Goal: Task Accomplishment & Management: Complete application form

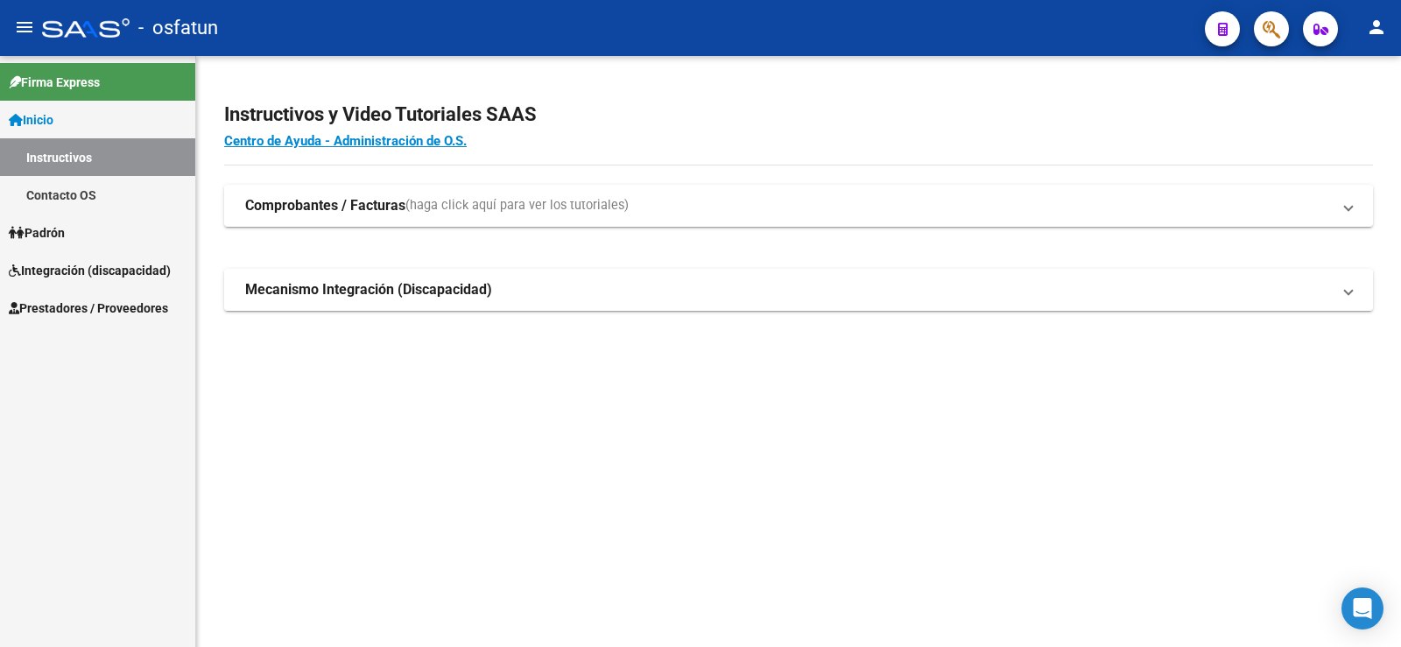
click at [293, 287] on strong "Mecanismo Integración (Discapacidad)" at bounding box center [368, 289] width 247 height 19
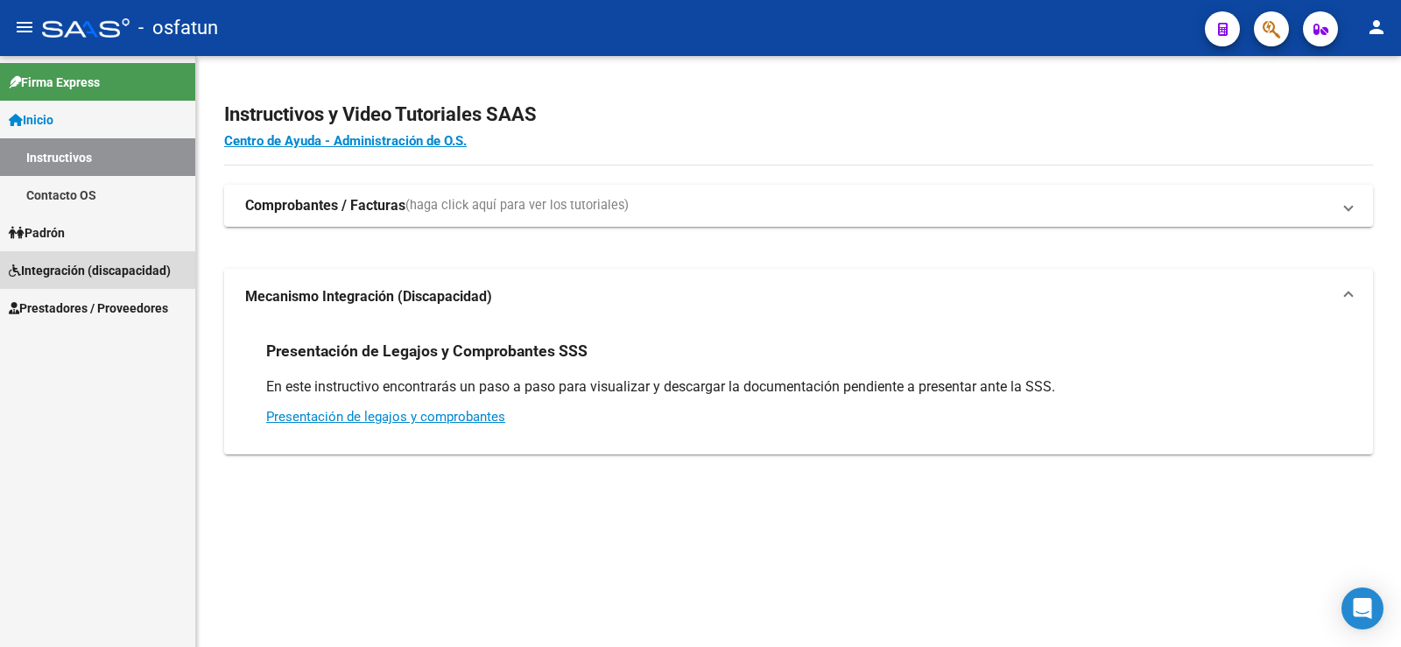
click at [105, 270] on span "Integración (discapacidad)" at bounding box center [90, 270] width 162 height 19
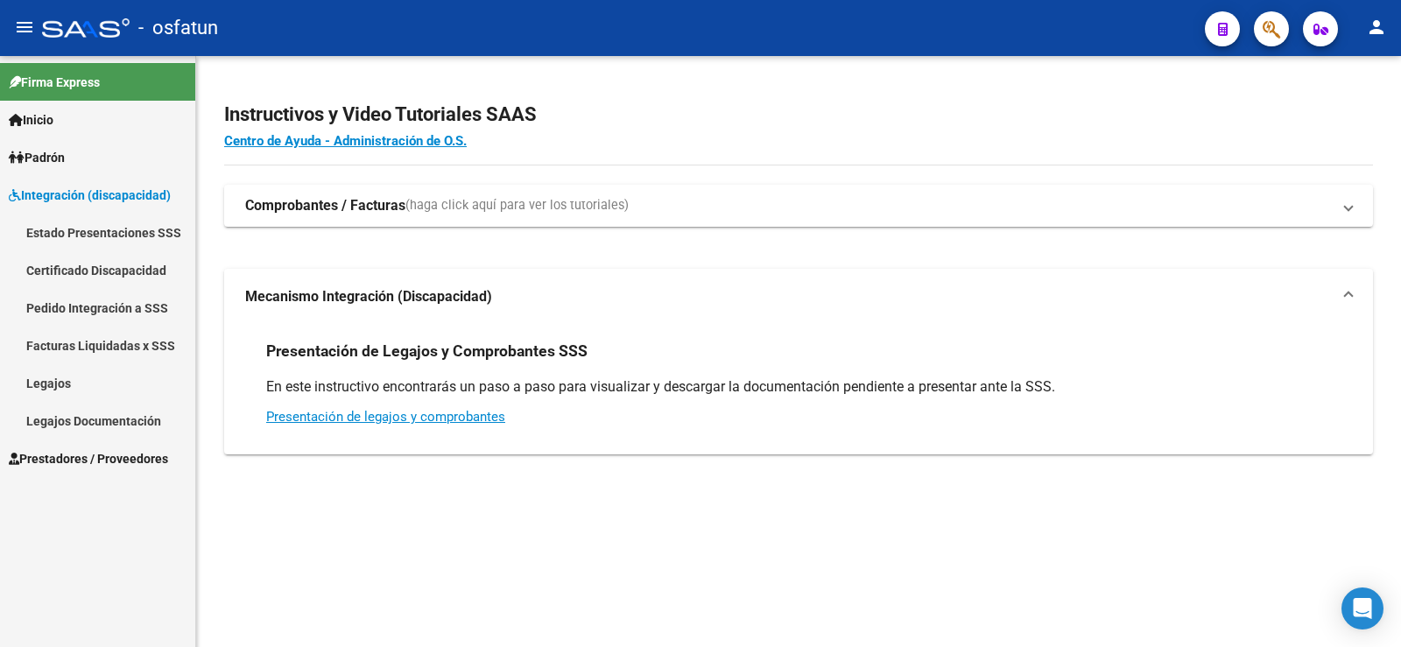
click at [46, 455] on span "Prestadores / Proveedores" at bounding box center [88, 458] width 159 height 19
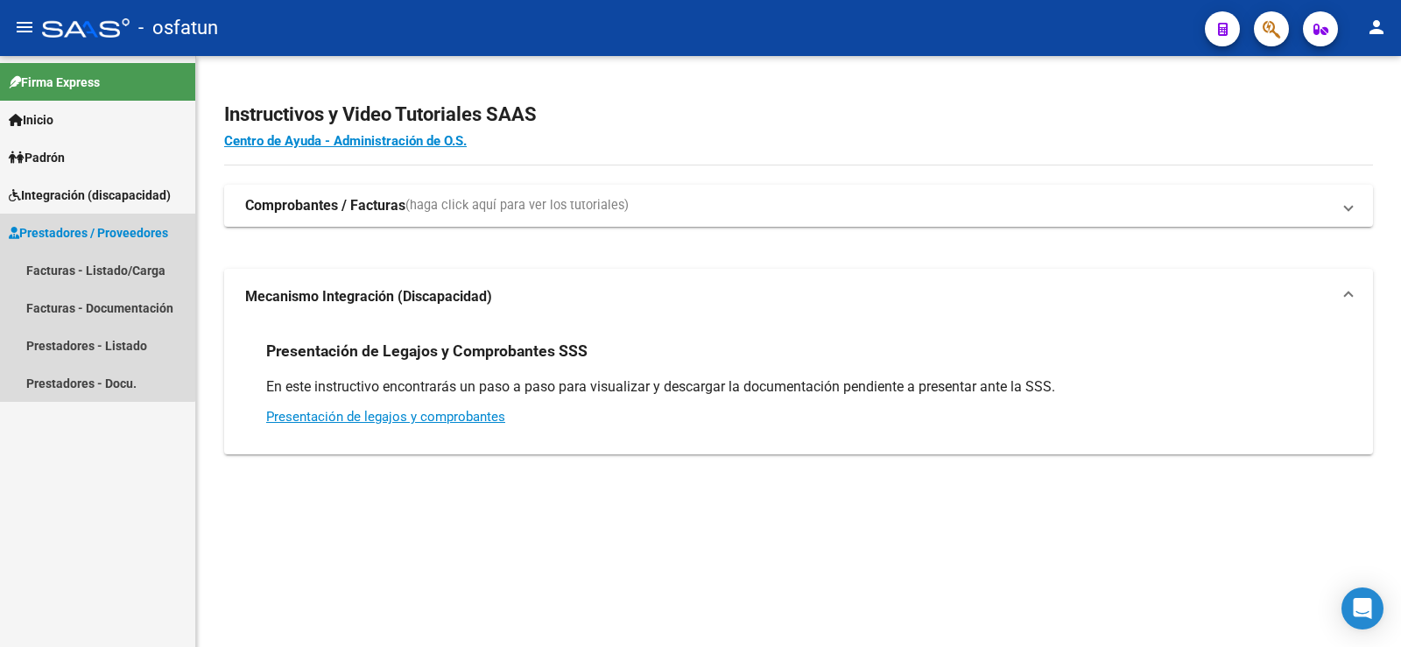
click at [66, 234] on span "Prestadores / Proveedores" at bounding box center [88, 232] width 159 height 19
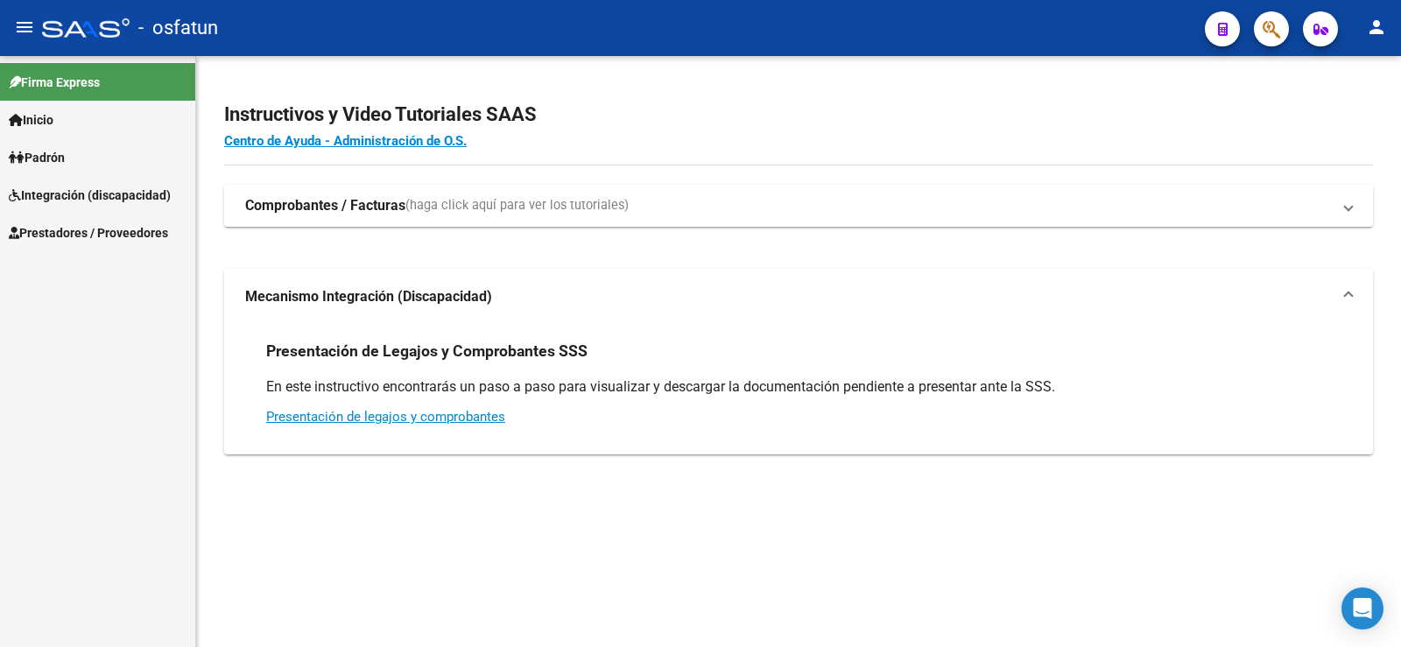
click at [66, 234] on span "Prestadores / Proveedores" at bounding box center [88, 232] width 159 height 19
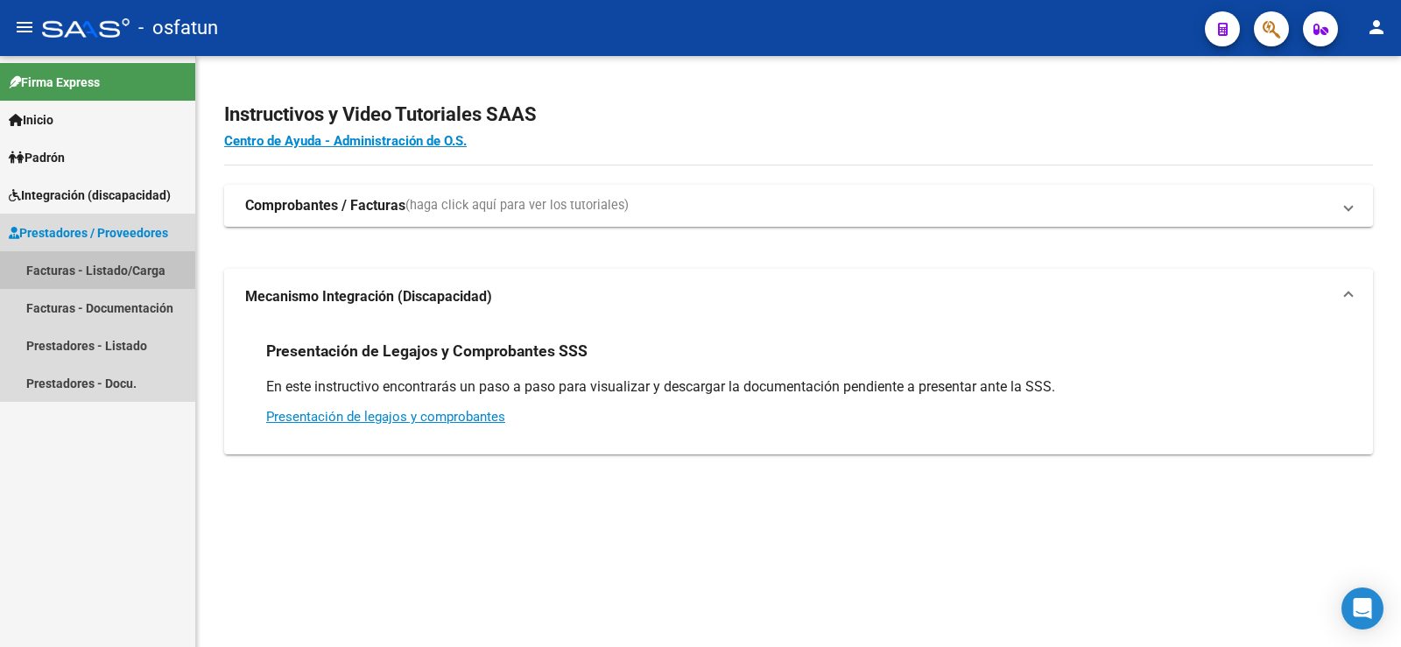
click at [64, 274] on link "Facturas - Listado/Carga" at bounding box center [97, 270] width 195 height 38
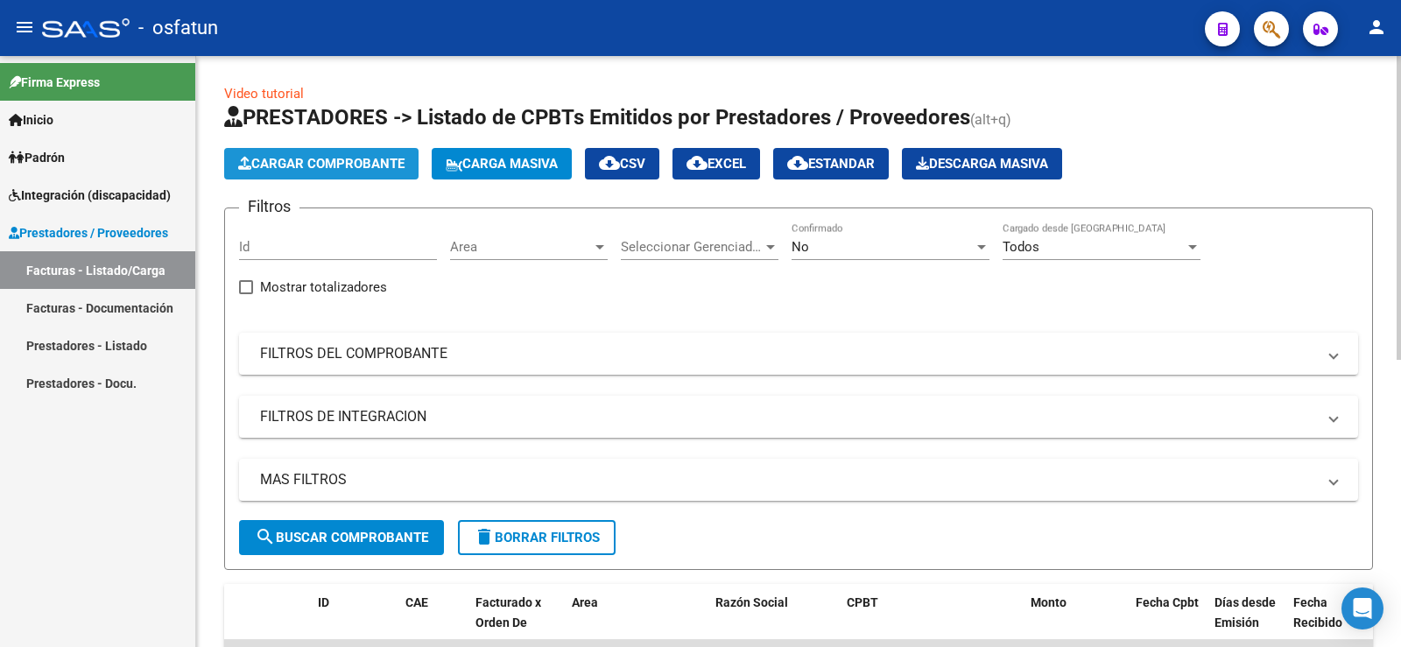
drag, startPoint x: 304, startPoint y: 148, endPoint x: 306, endPoint y: 157, distance: 8.9
click at [306, 157] on button "Cargar Comprobante" at bounding box center [321, 164] width 194 height 32
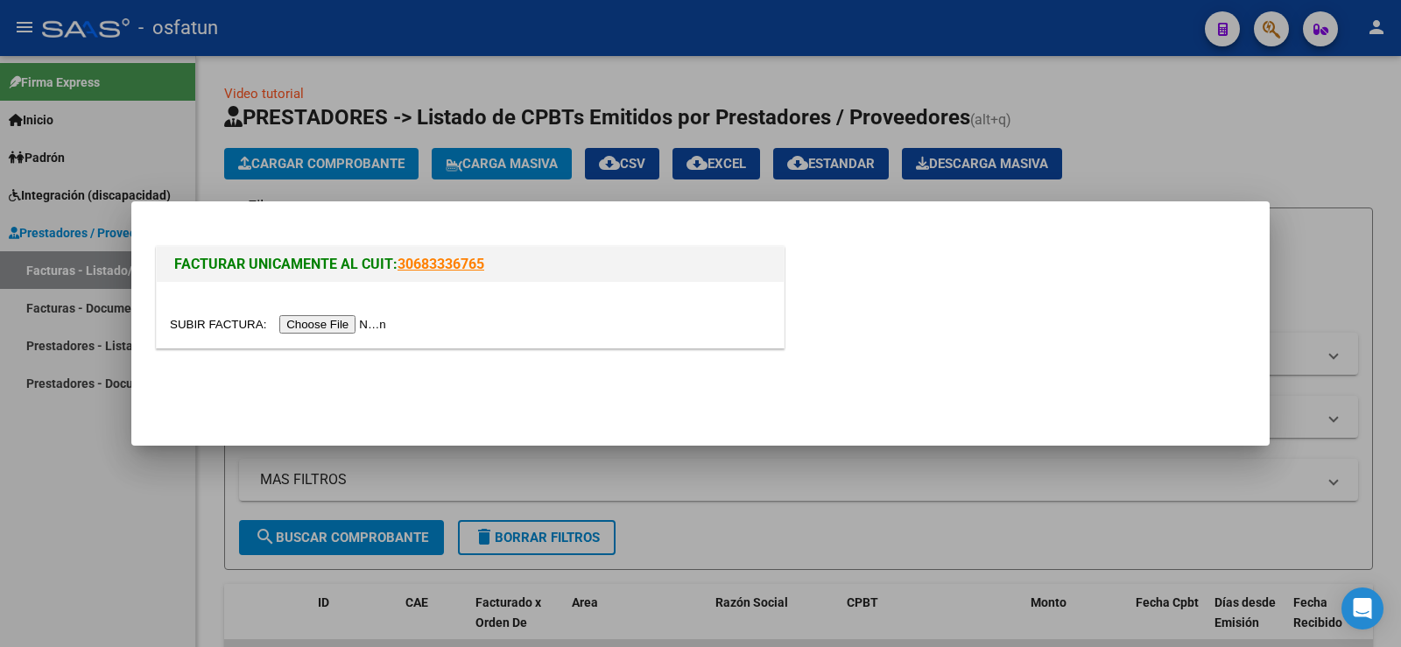
click at [331, 320] on input "file" at bounding box center [280, 324] width 221 height 18
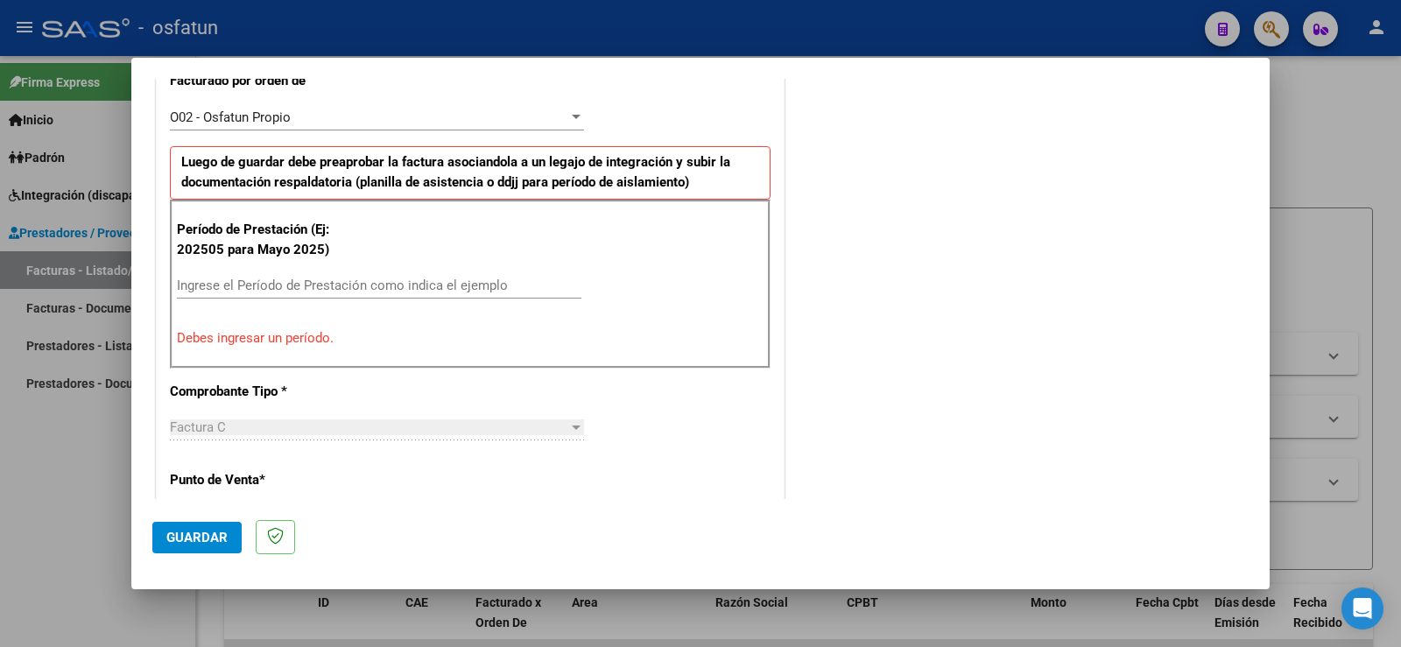
scroll to position [575, 0]
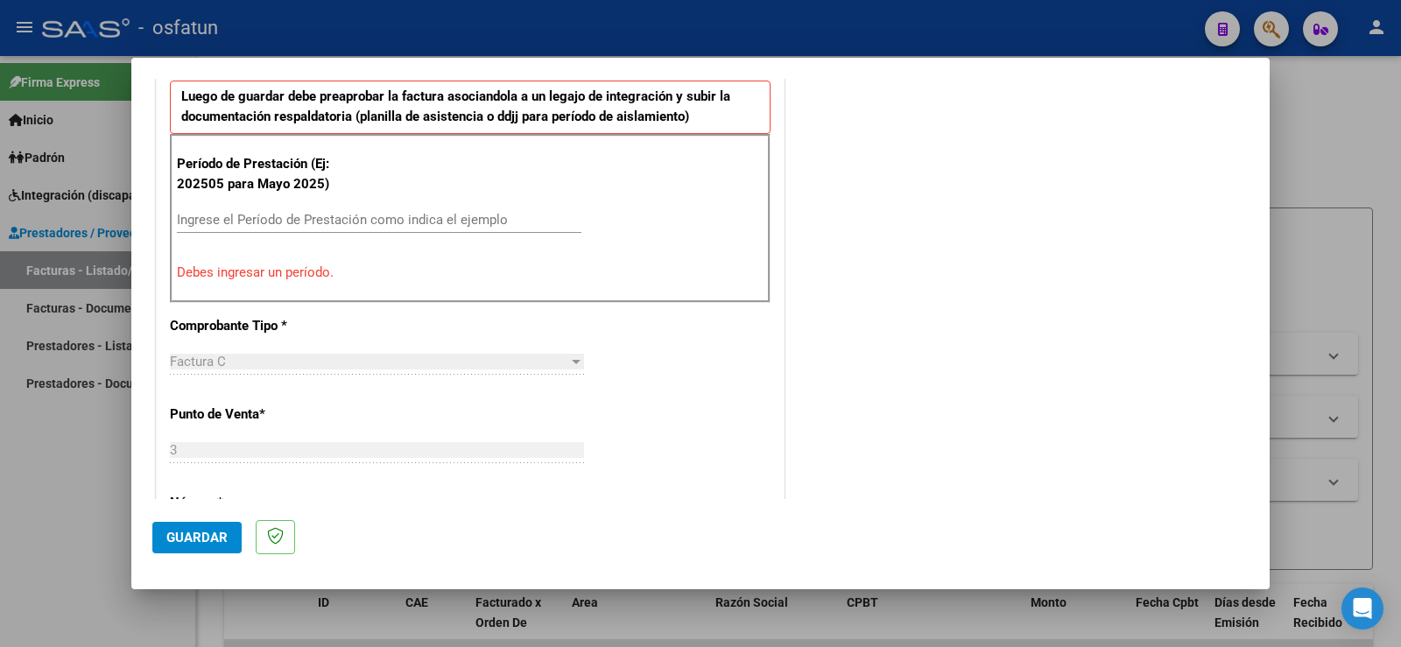
click at [244, 211] on div "Ingrese el Período de Prestación como indica el ejemplo" at bounding box center [379, 220] width 404 height 26
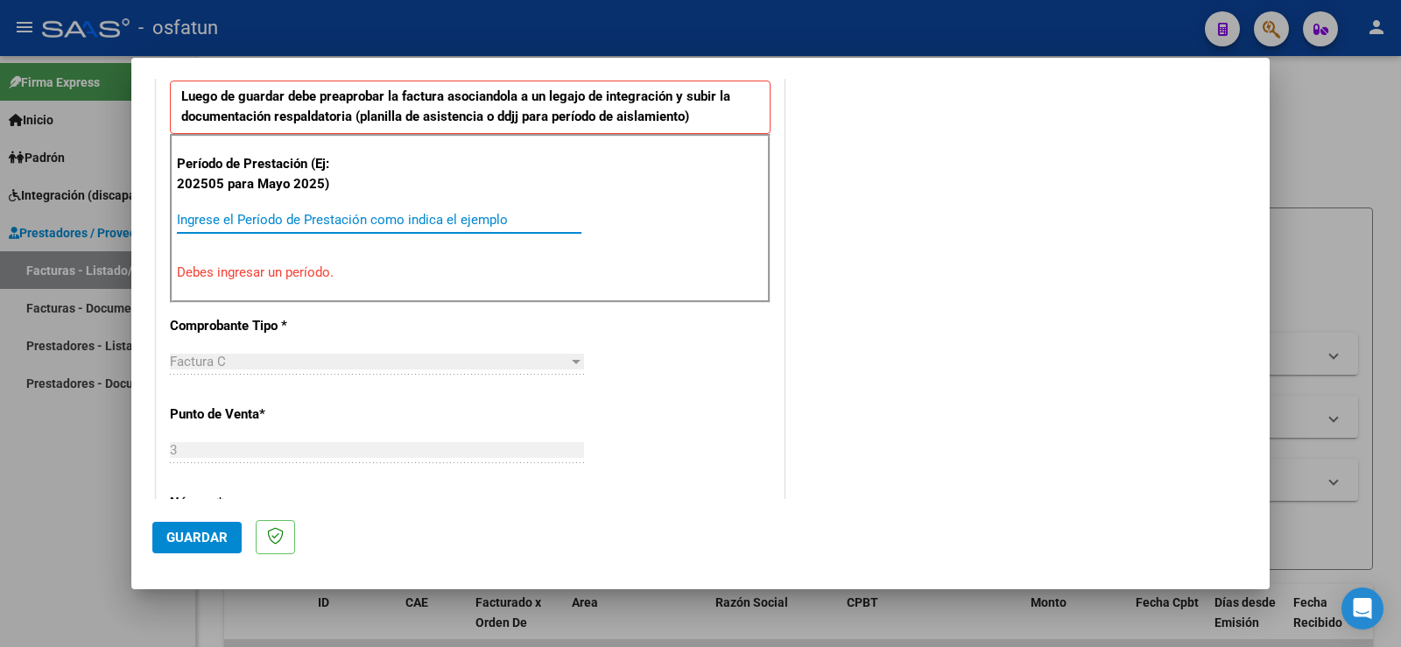
click at [245, 219] on input "Ingrese el Período de Prestación como indica el ejemplo" at bounding box center [379, 220] width 404 height 16
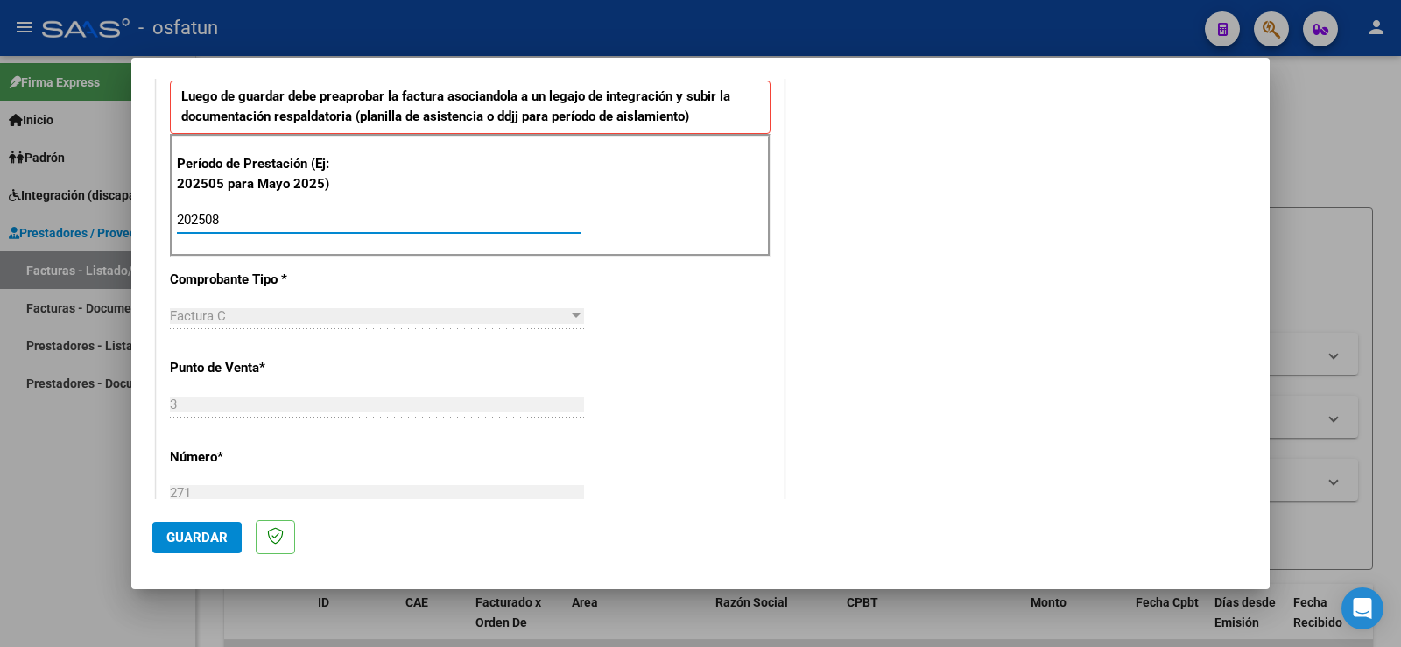
type input "202508"
click at [209, 532] on span "Guardar" at bounding box center [196, 538] width 61 height 16
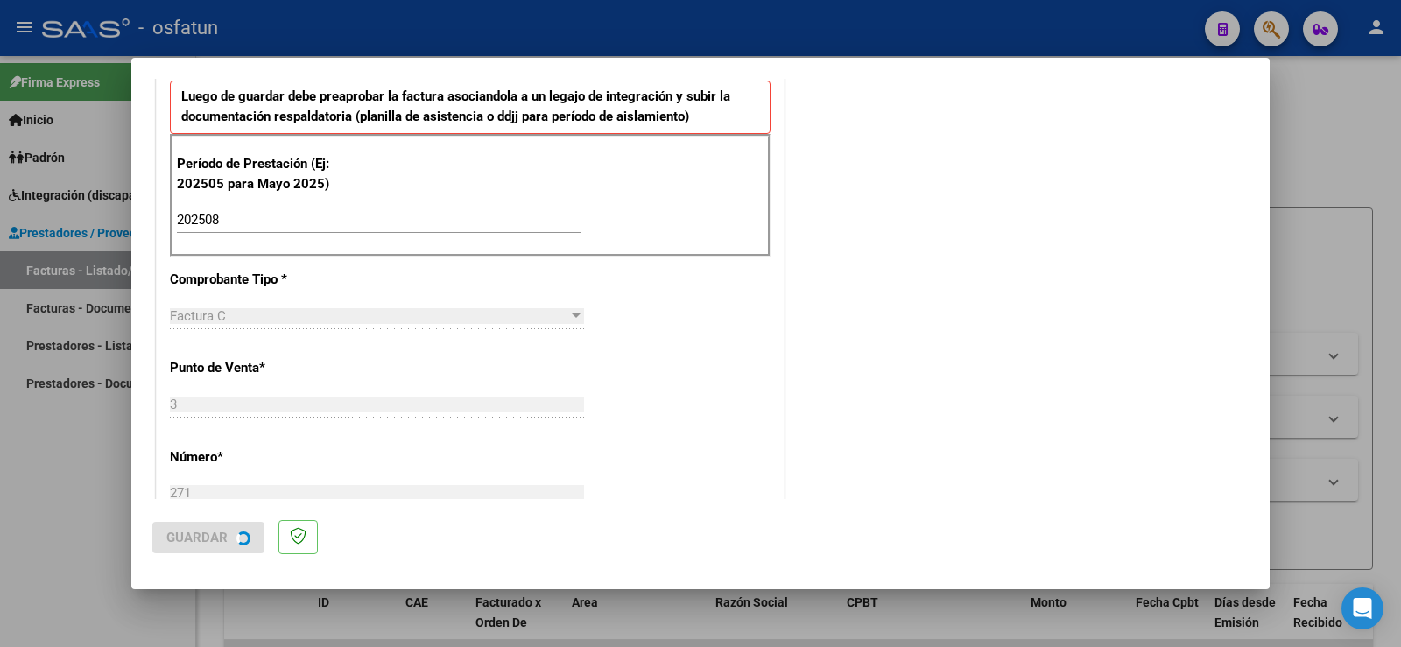
scroll to position [0, 0]
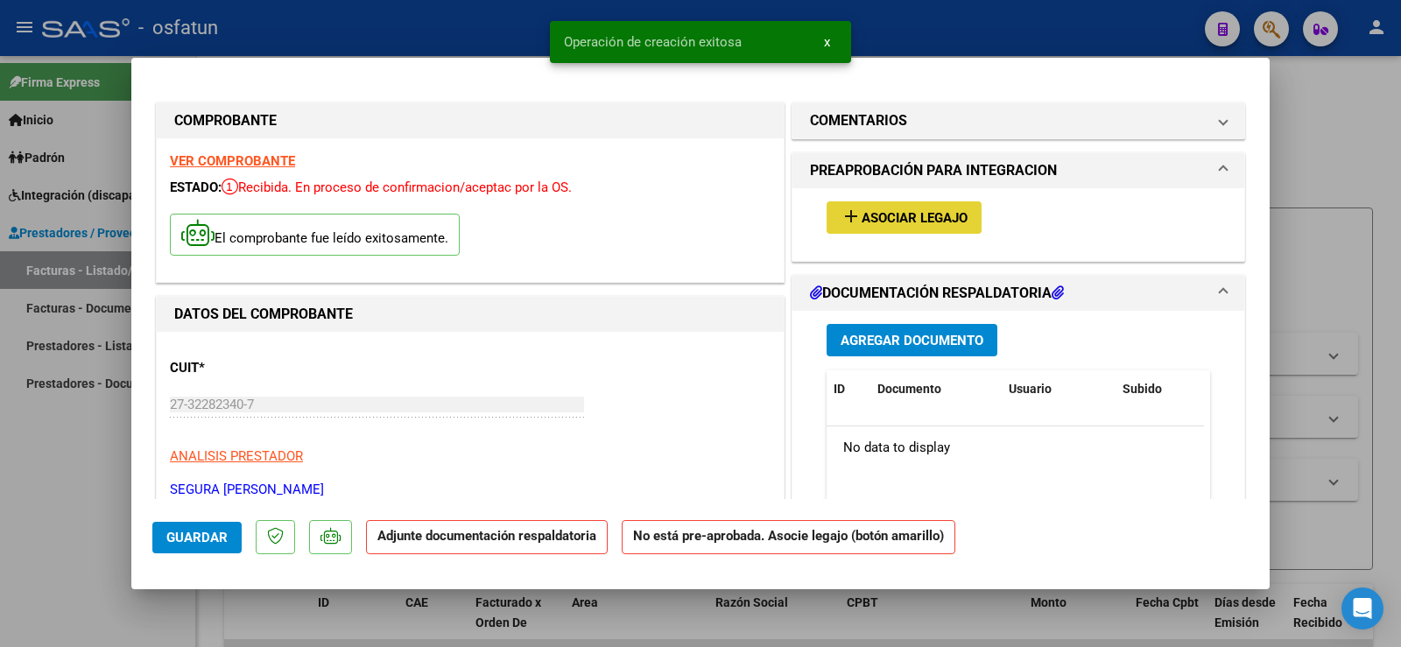
click at [902, 217] on span "Asociar Legajo" at bounding box center [914, 218] width 106 height 16
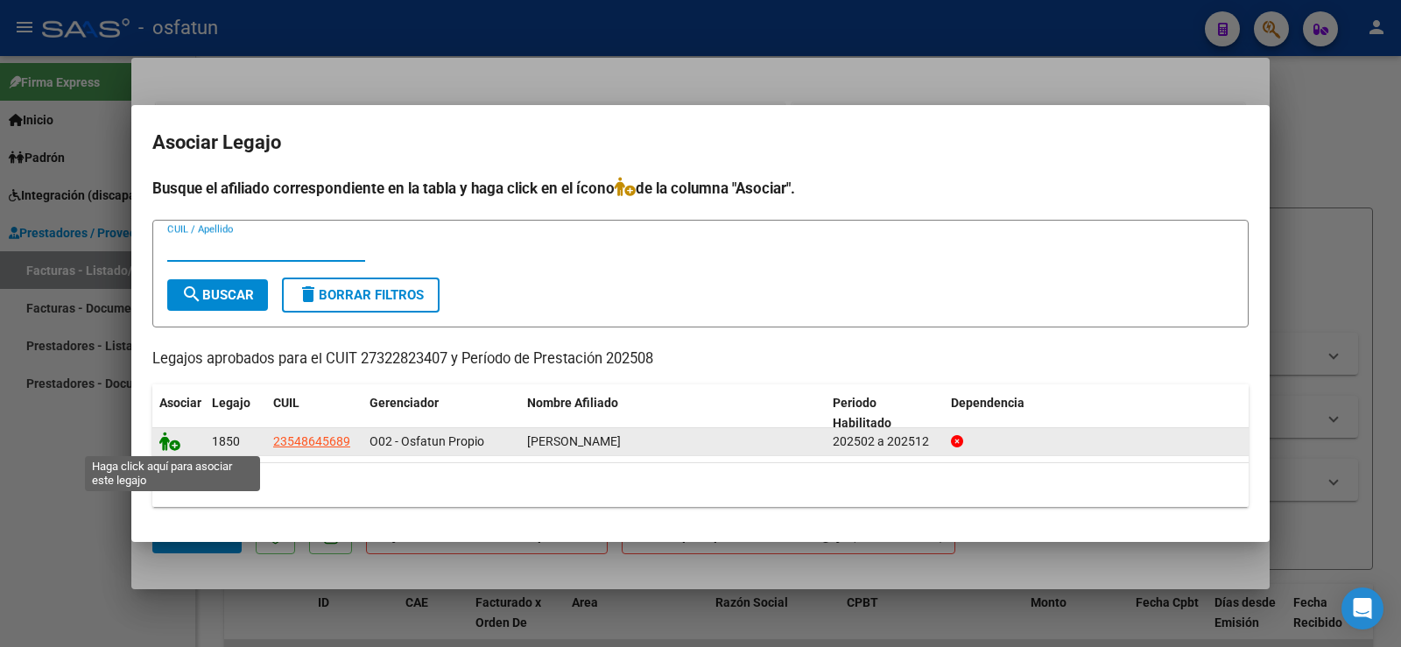
click at [164, 439] on icon at bounding box center [169, 441] width 21 height 19
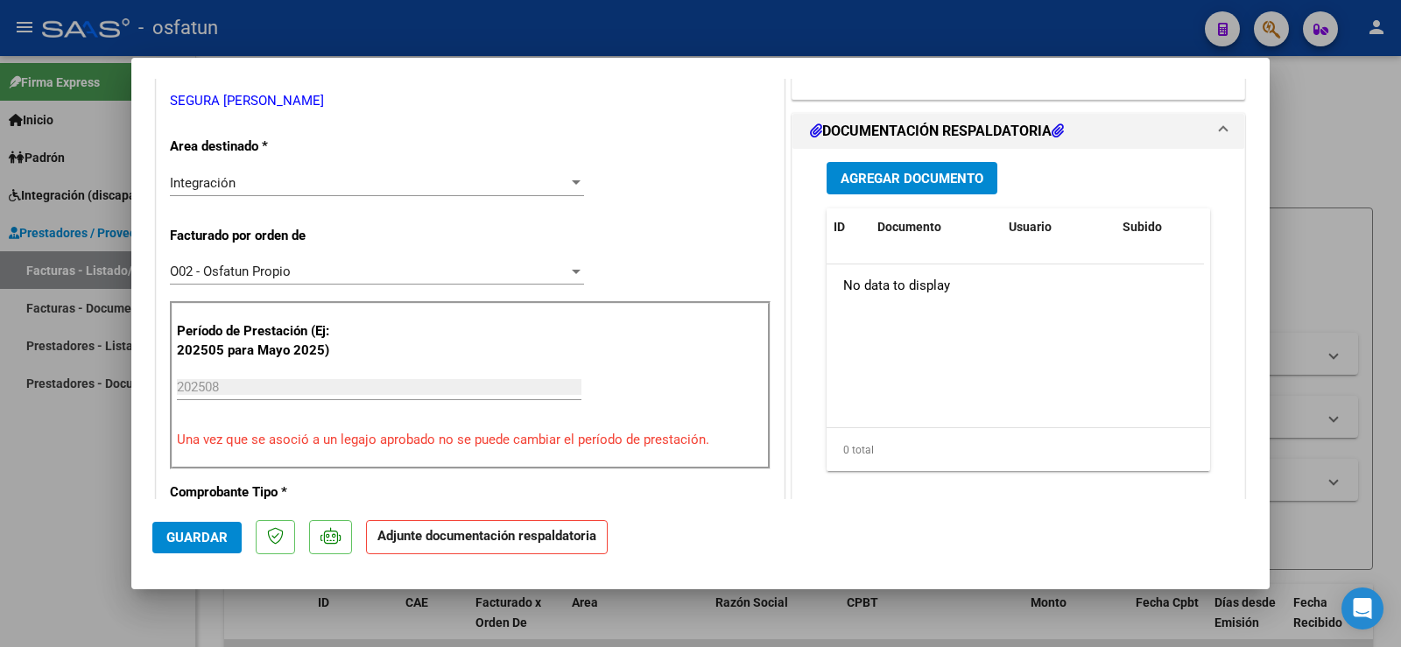
scroll to position [438, 0]
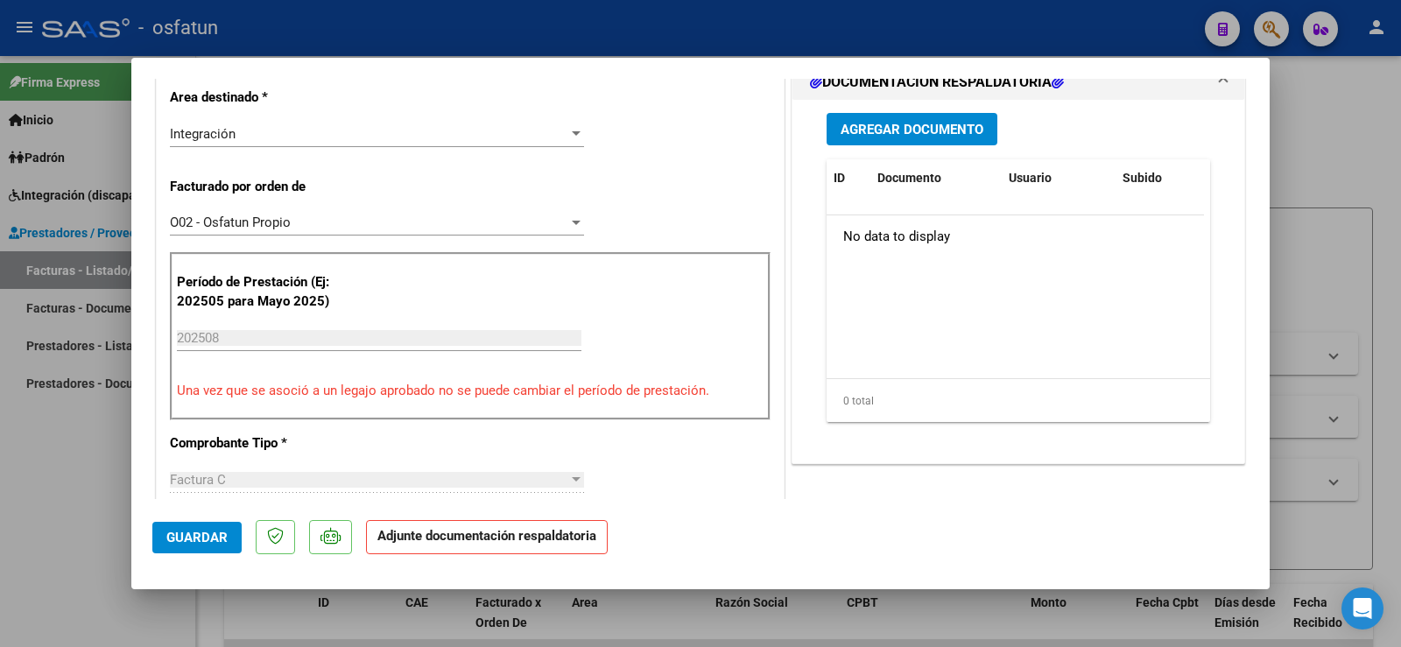
click at [938, 118] on button "Agregar Documento" at bounding box center [911, 129] width 171 height 32
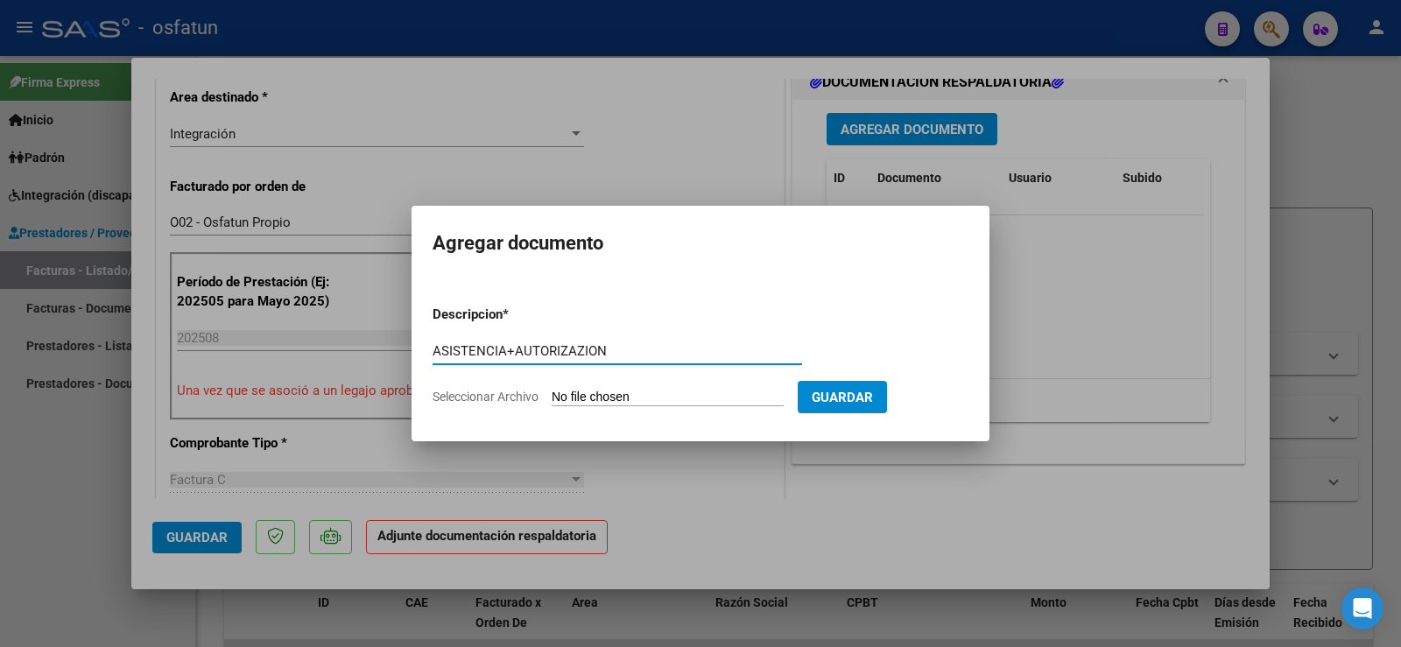
type input "ASISTENCIA+AUTORIZAZION"
click at [577, 403] on input "Seleccionar Archivo" at bounding box center [668, 398] width 232 height 17
type input "C:\fakepath\ASIST+AUT.pdf"
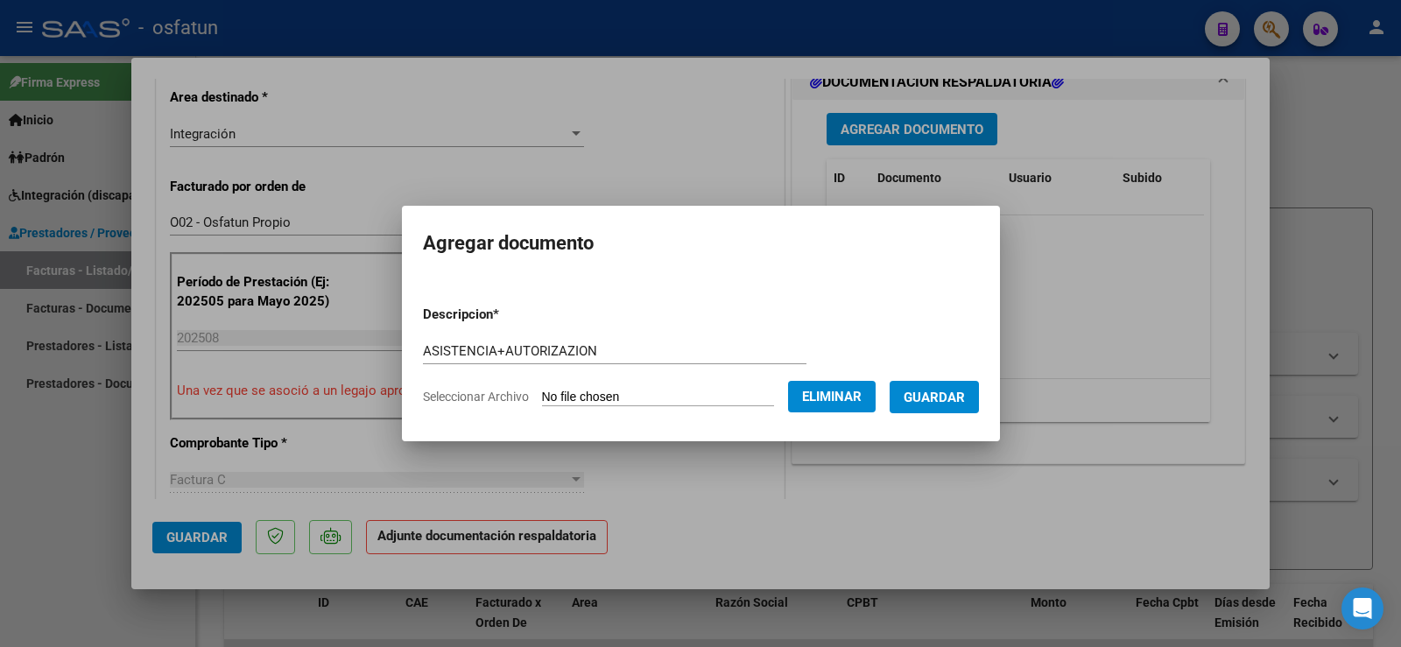
click at [943, 396] on span "Guardar" at bounding box center [933, 398] width 61 height 16
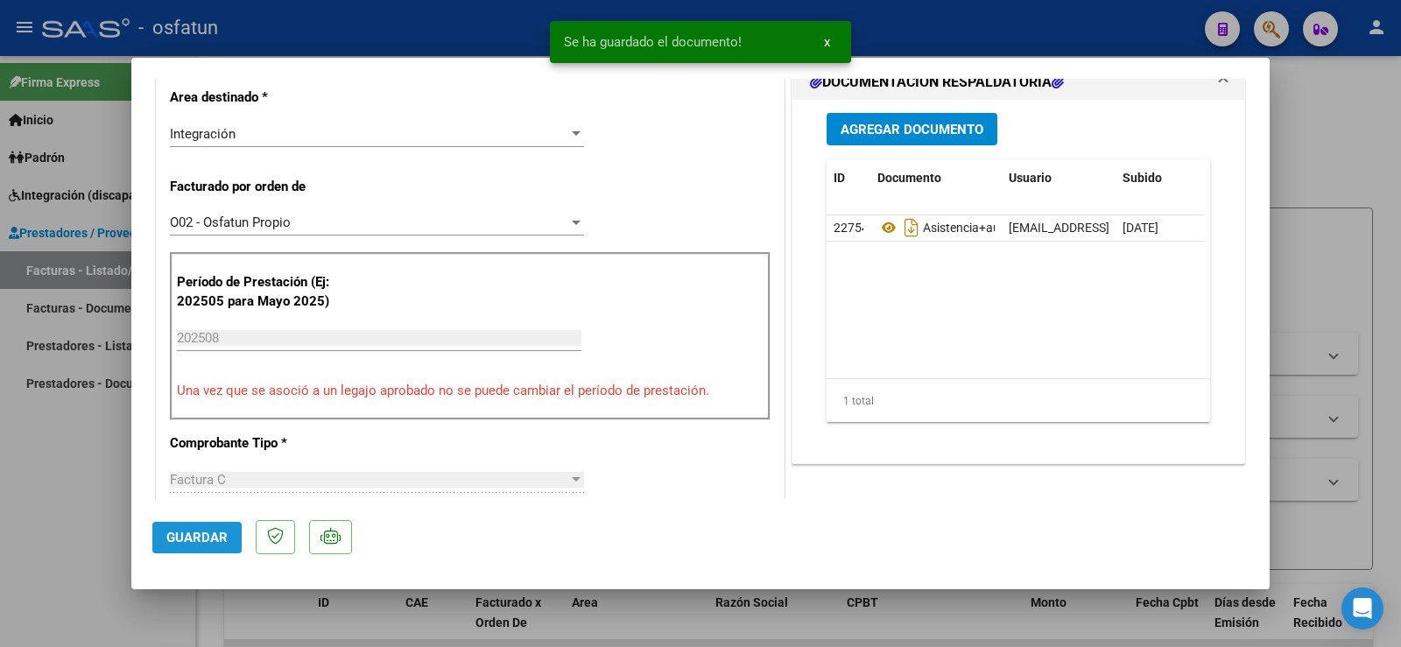
click at [207, 538] on span "Guardar" at bounding box center [196, 538] width 61 height 16
drag, startPoint x: 19, startPoint y: 514, endPoint x: 61, endPoint y: 532, distance: 45.9
click at [19, 515] on div at bounding box center [700, 323] width 1401 height 647
type input "$ 0,00"
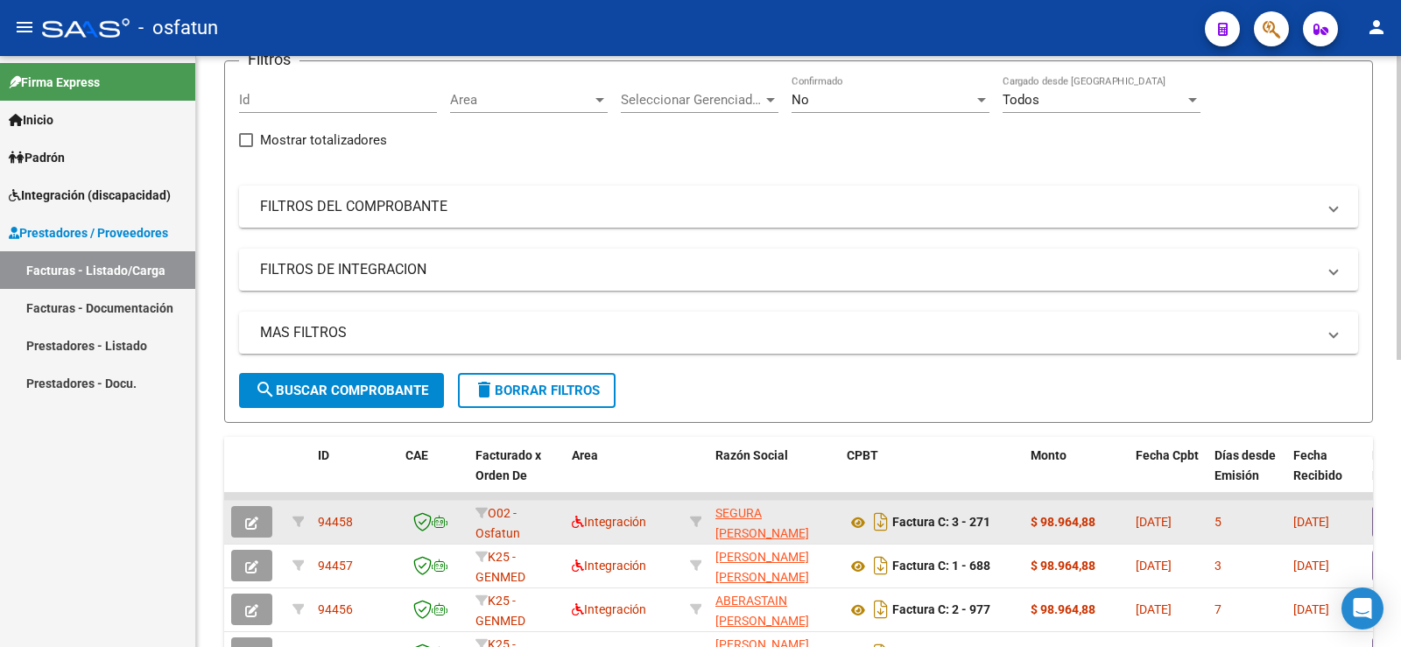
scroll to position [0, 0]
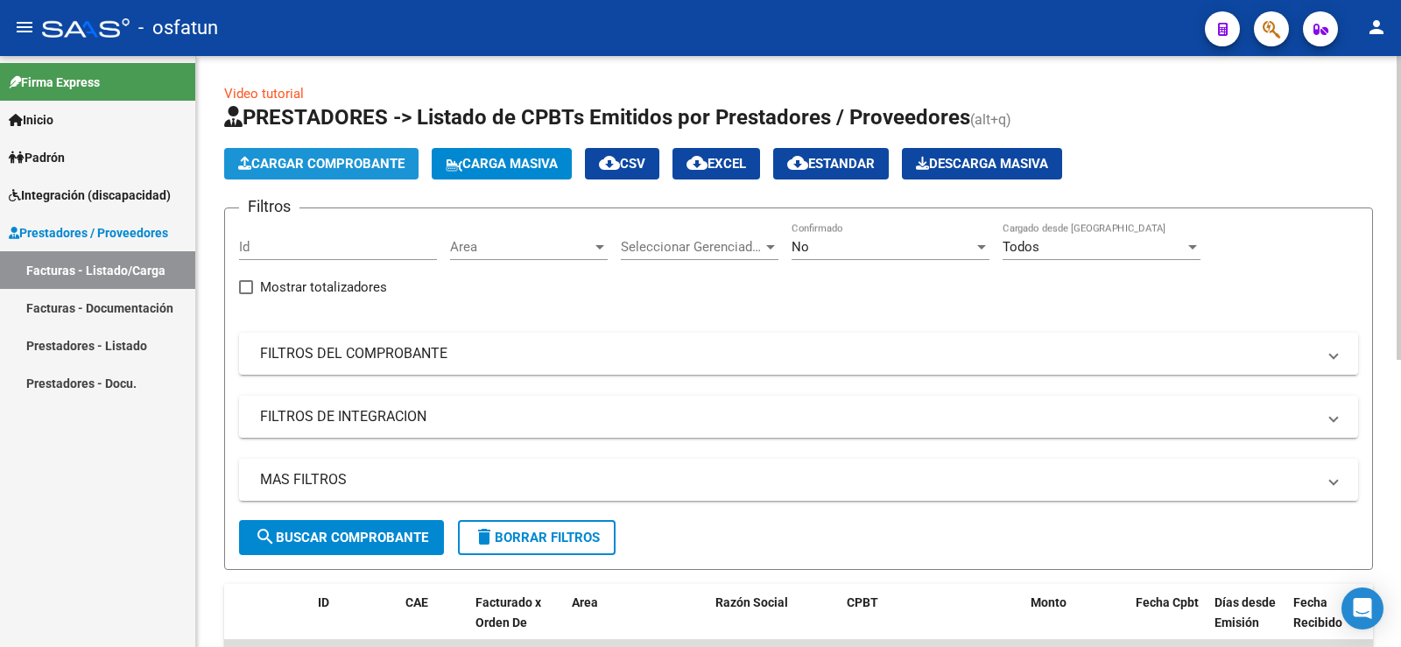
click at [337, 153] on button "Cargar Comprobante" at bounding box center [321, 164] width 194 height 32
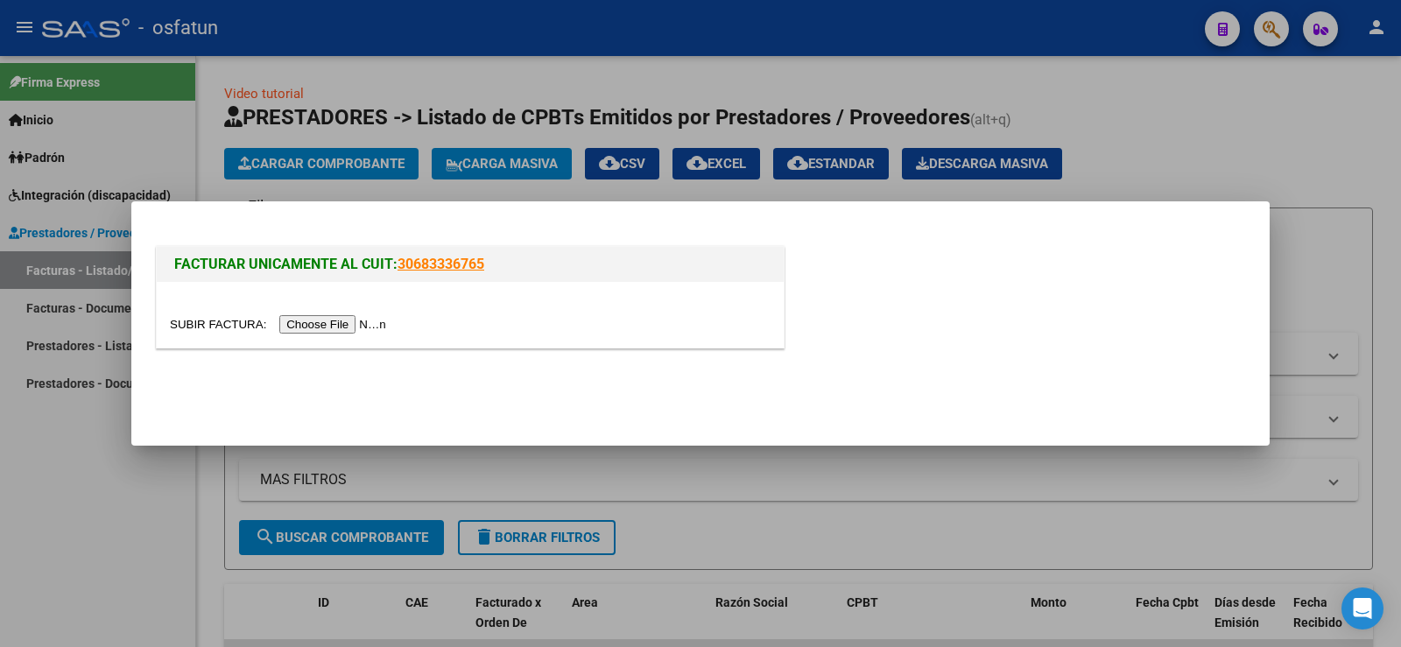
click at [330, 319] on input "file" at bounding box center [280, 324] width 221 height 18
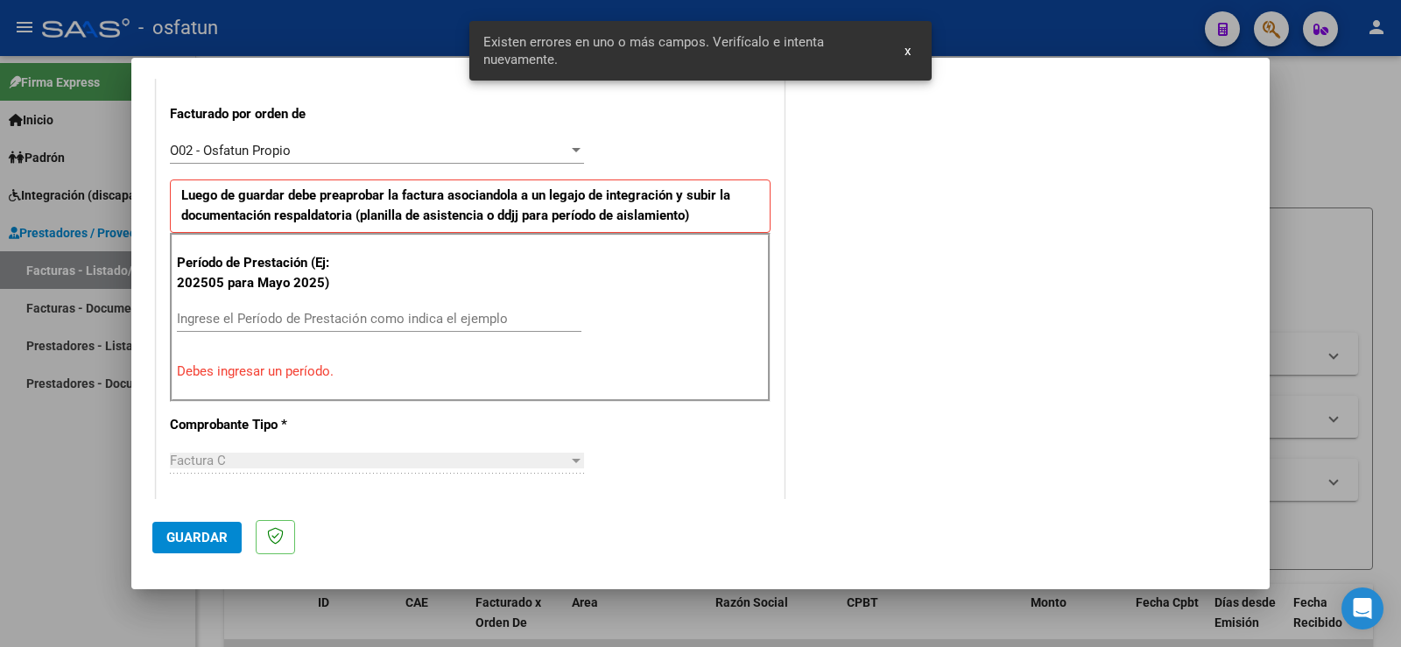
scroll to position [575, 0]
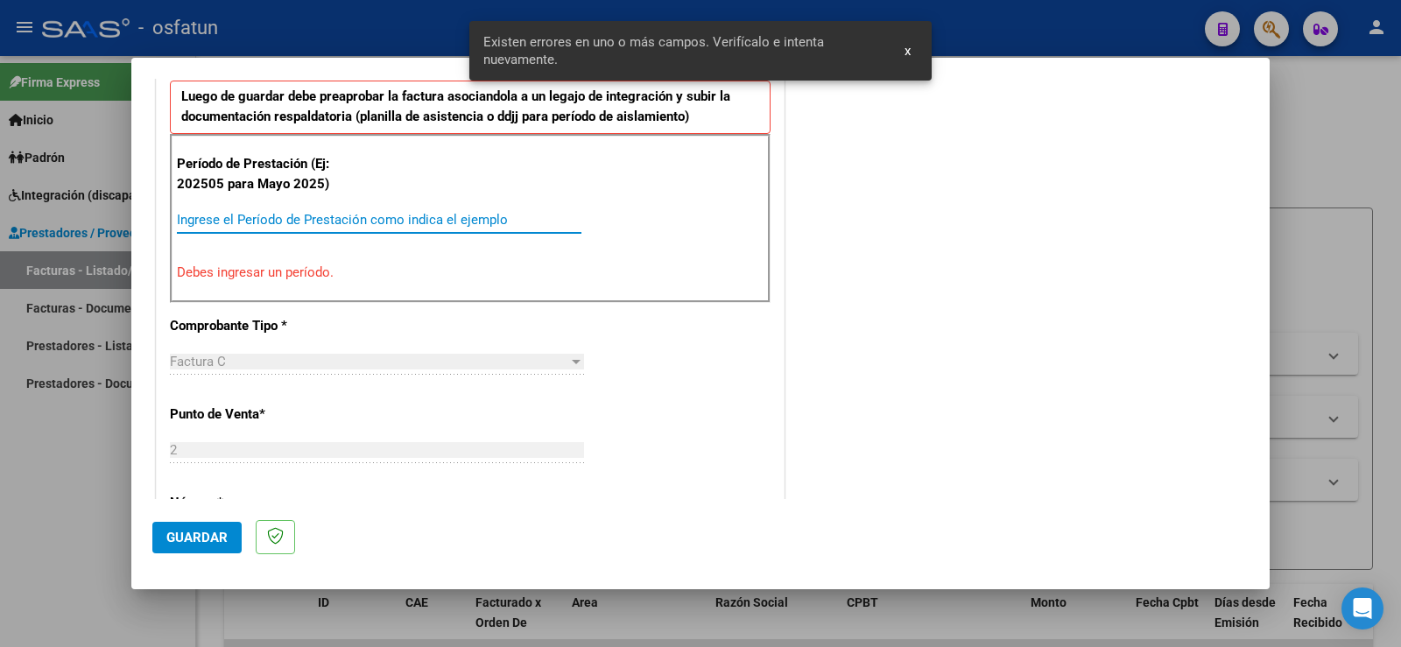
click at [266, 224] on input "Ingrese el Período de Prestación como indica el ejemplo" at bounding box center [379, 220] width 404 height 16
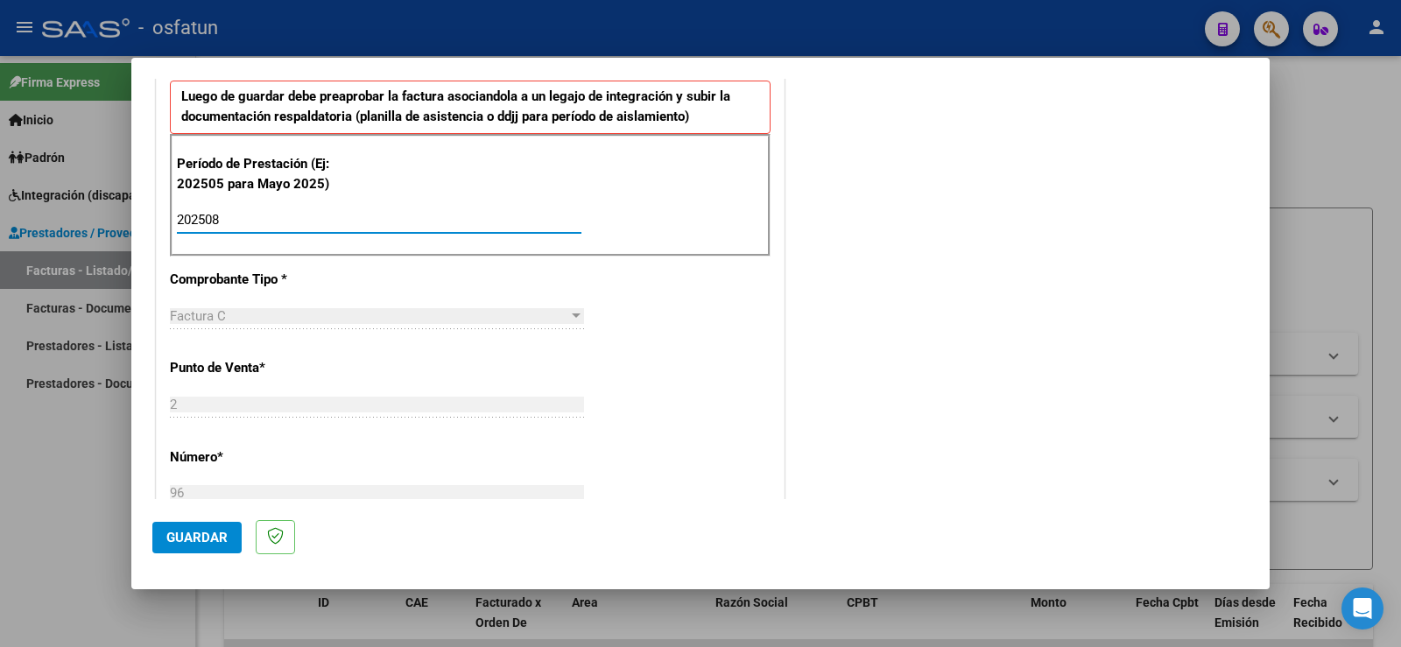
type input "202508"
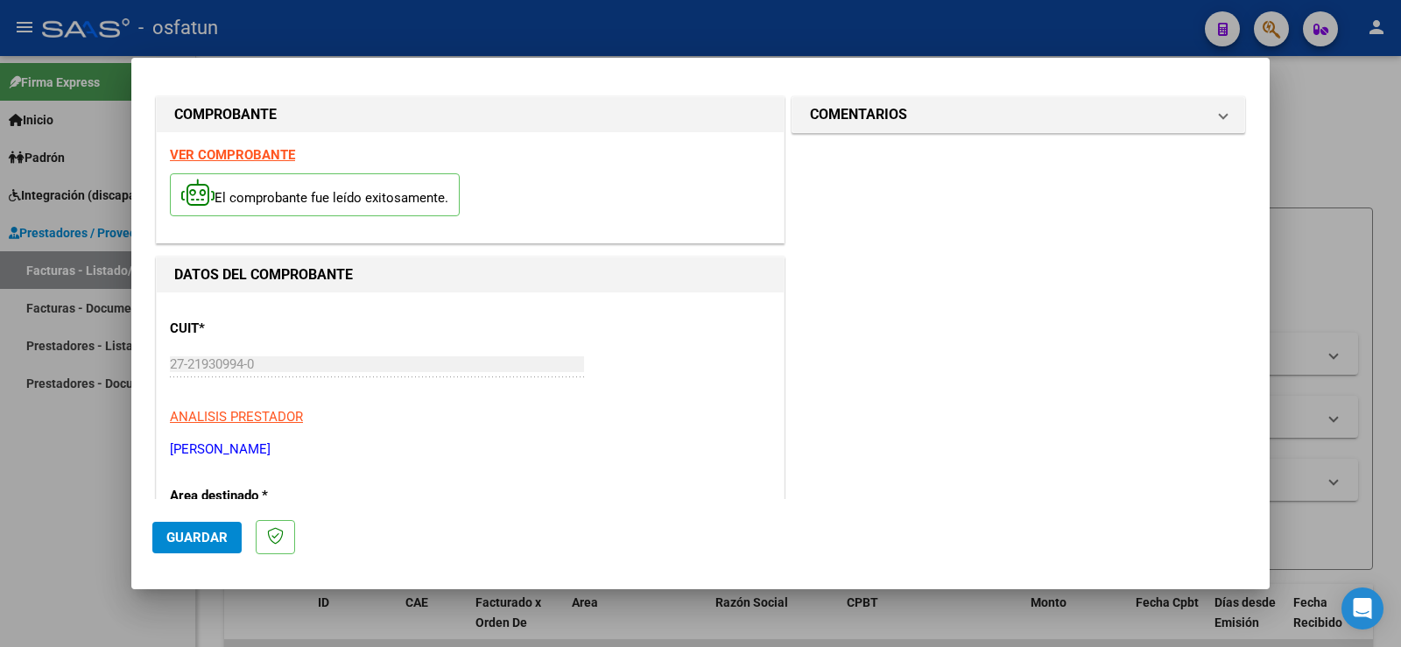
scroll to position [0, 0]
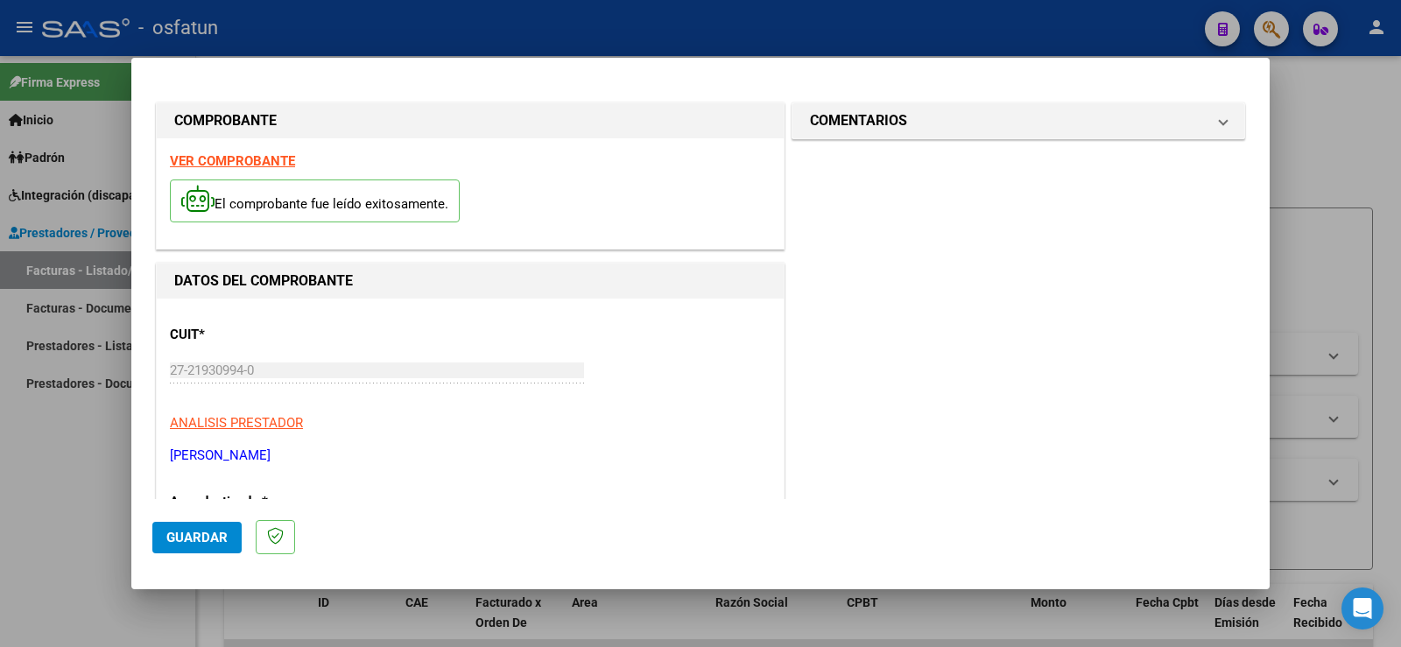
click at [240, 158] on strong "VER COMPROBANTE" at bounding box center [232, 161] width 125 height 16
click at [198, 547] on button "Guardar" at bounding box center [196, 538] width 89 height 32
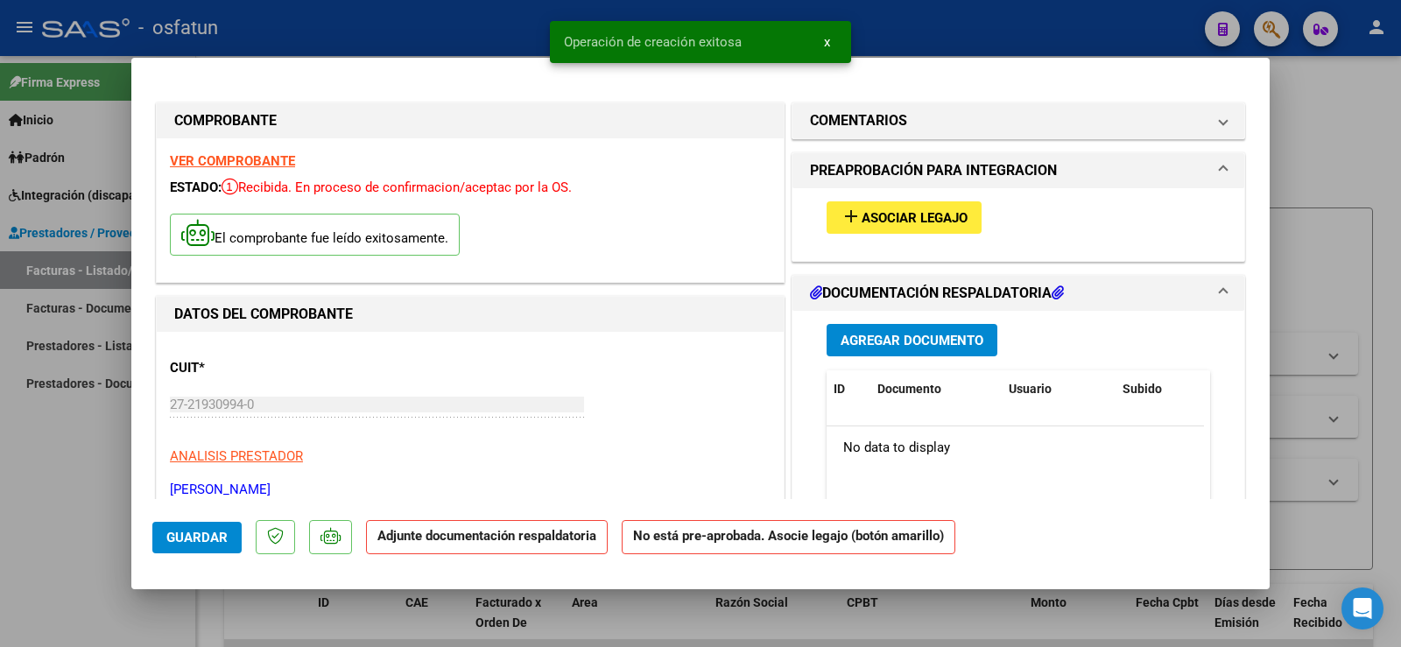
click at [890, 223] on span "Asociar Legajo" at bounding box center [914, 218] width 106 height 16
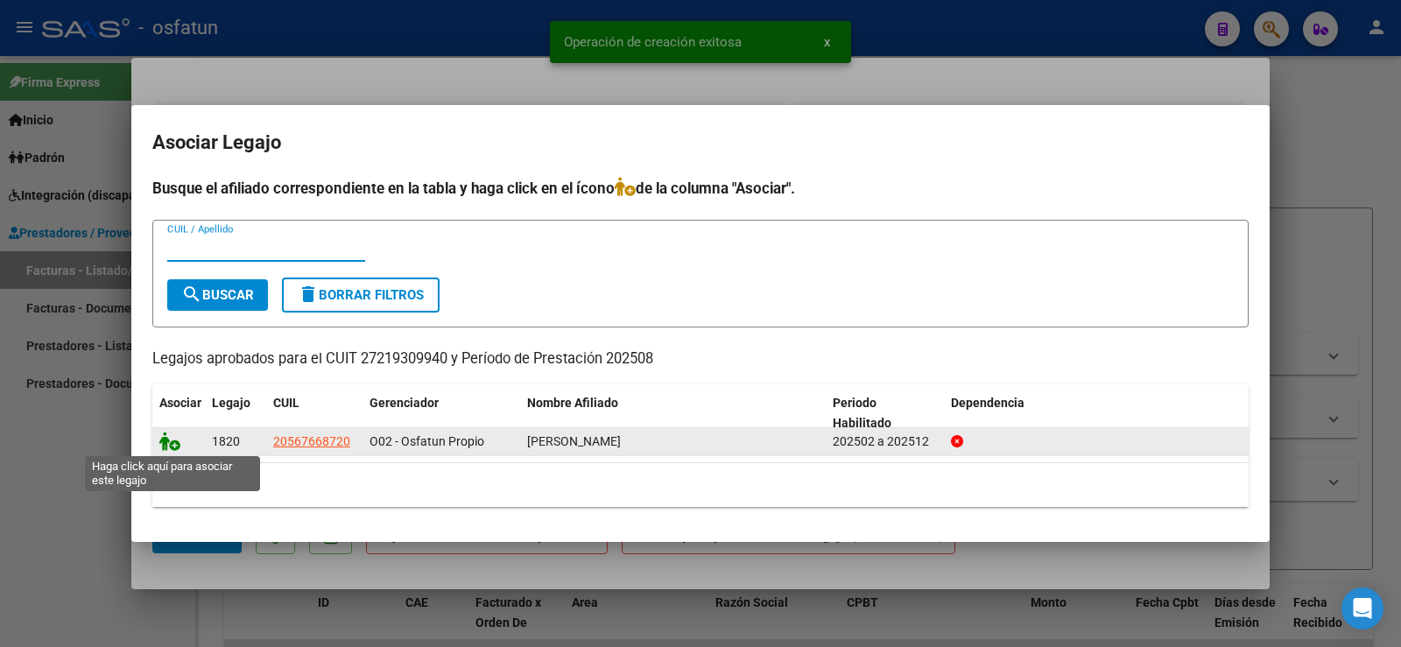
click at [161, 439] on icon at bounding box center [169, 441] width 21 height 19
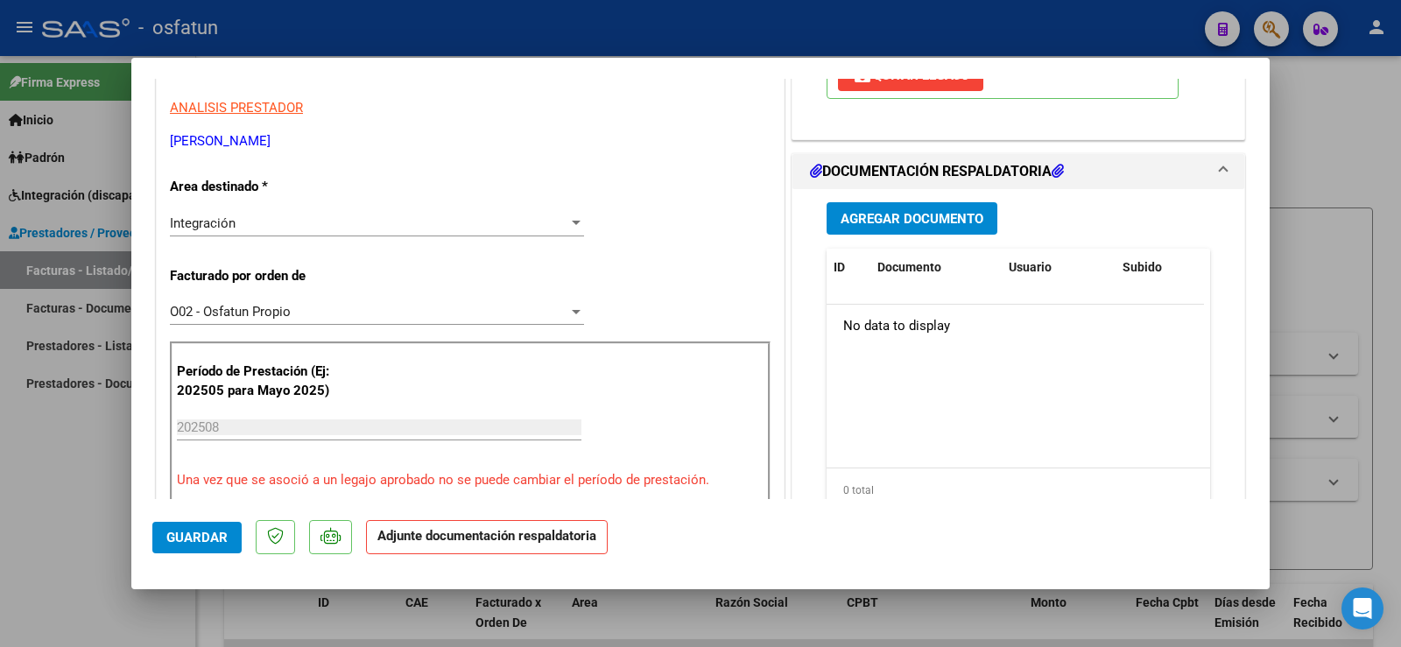
scroll to position [350, 0]
click at [907, 214] on span "Agregar Documento" at bounding box center [911, 217] width 143 height 16
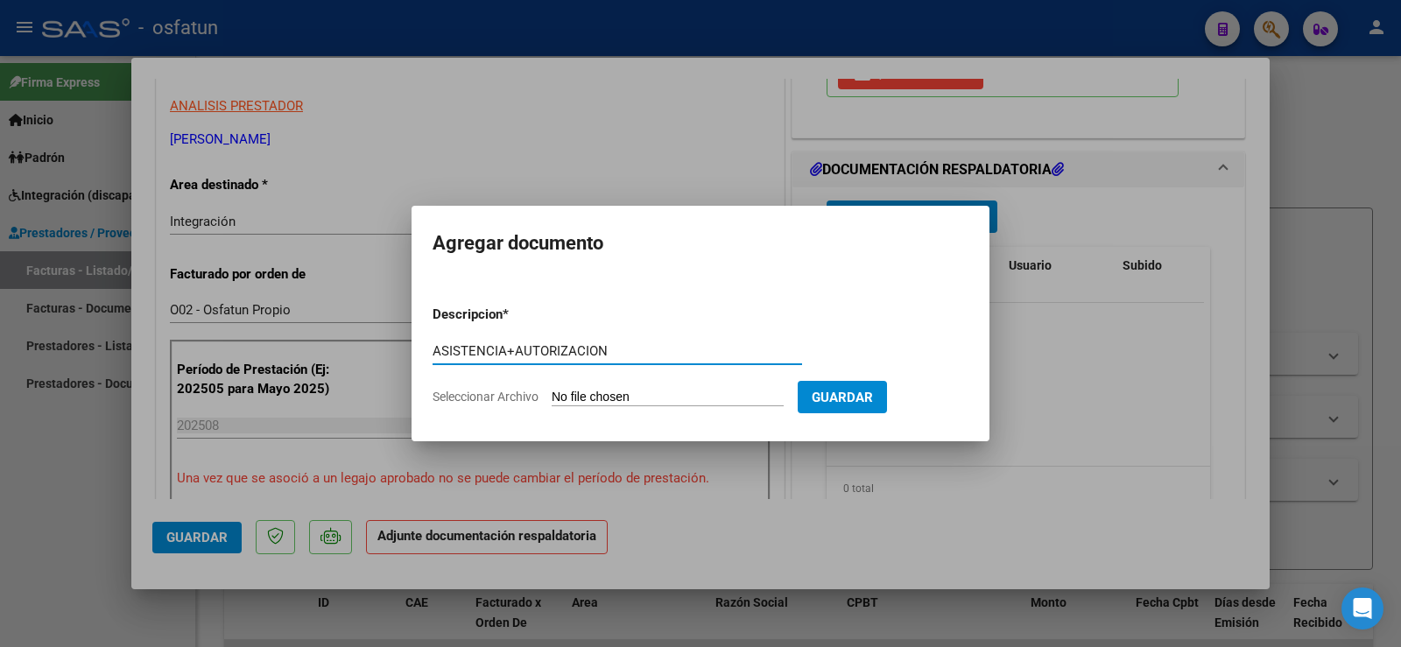
type input "ASISTENCIA+AUTORIZACION"
click at [605, 402] on input "Seleccionar Archivo" at bounding box center [668, 398] width 232 height 17
type input "C:\fakepath\planila y hoja de asistencia.pdf"
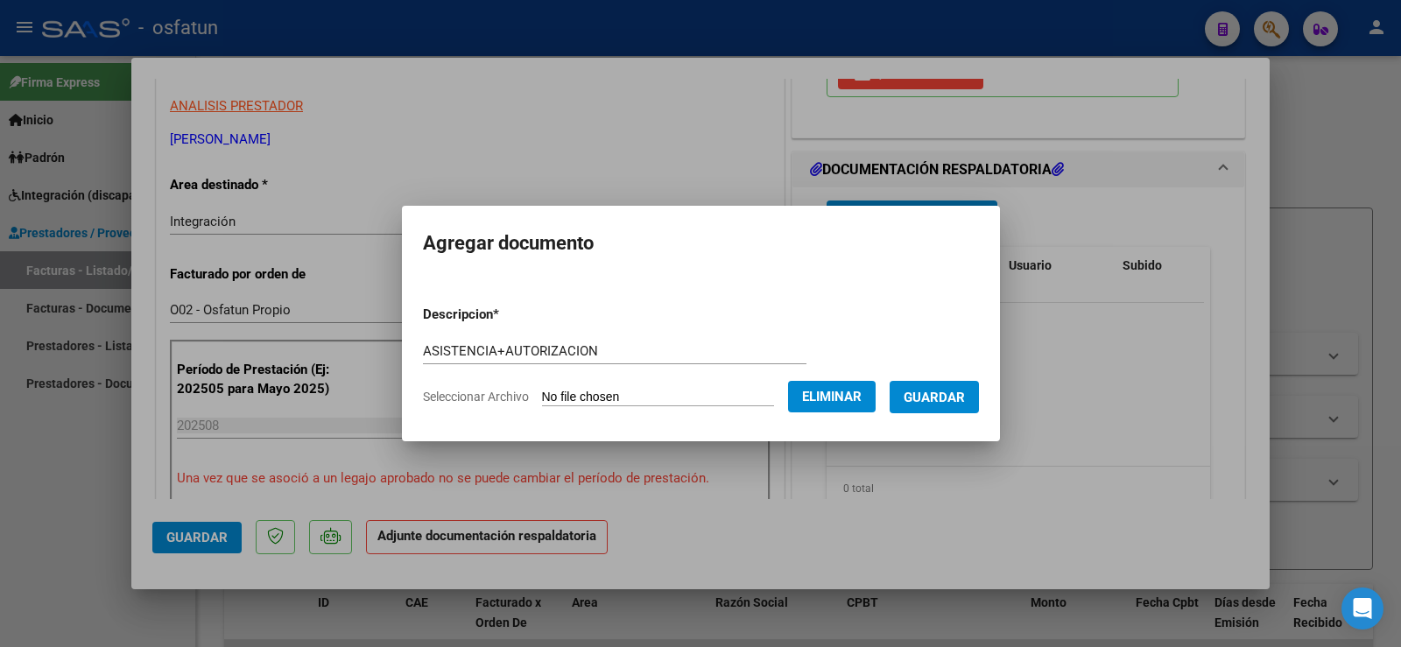
click at [946, 399] on span "Guardar" at bounding box center [933, 398] width 61 height 16
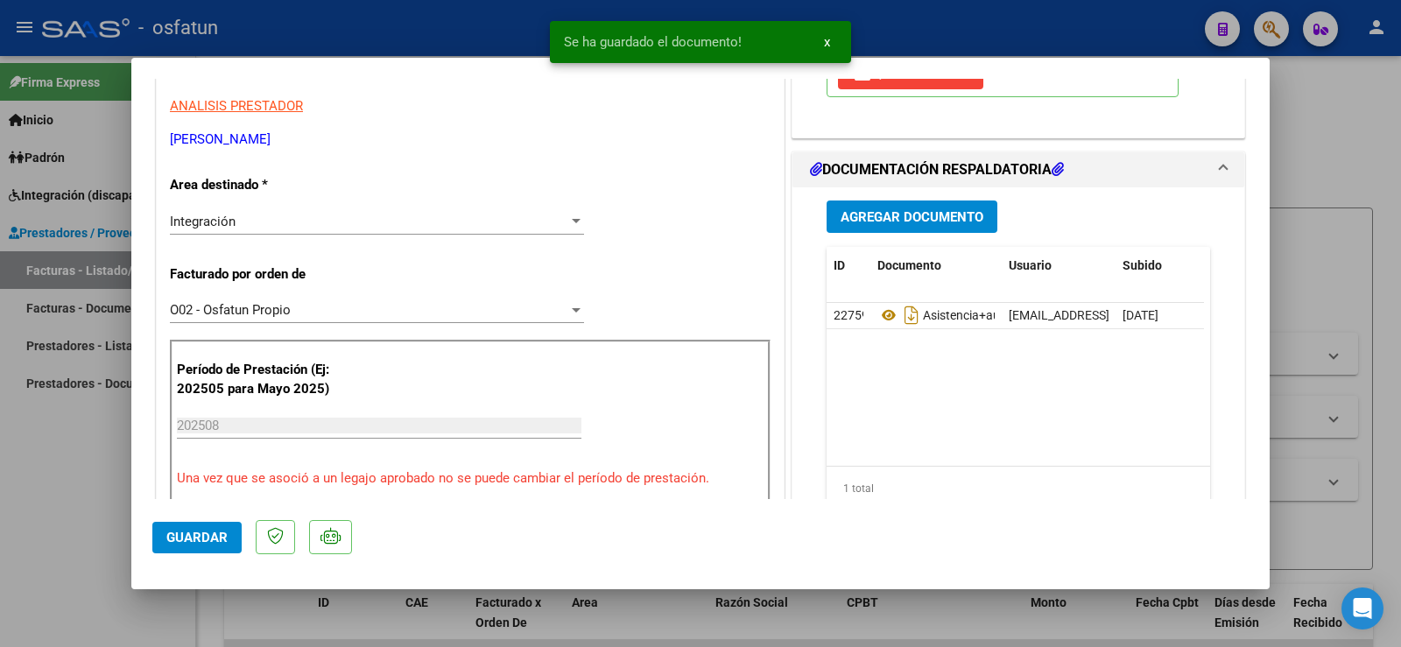
click at [14, 460] on div at bounding box center [700, 323] width 1401 height 647
type input "$ 0,00"
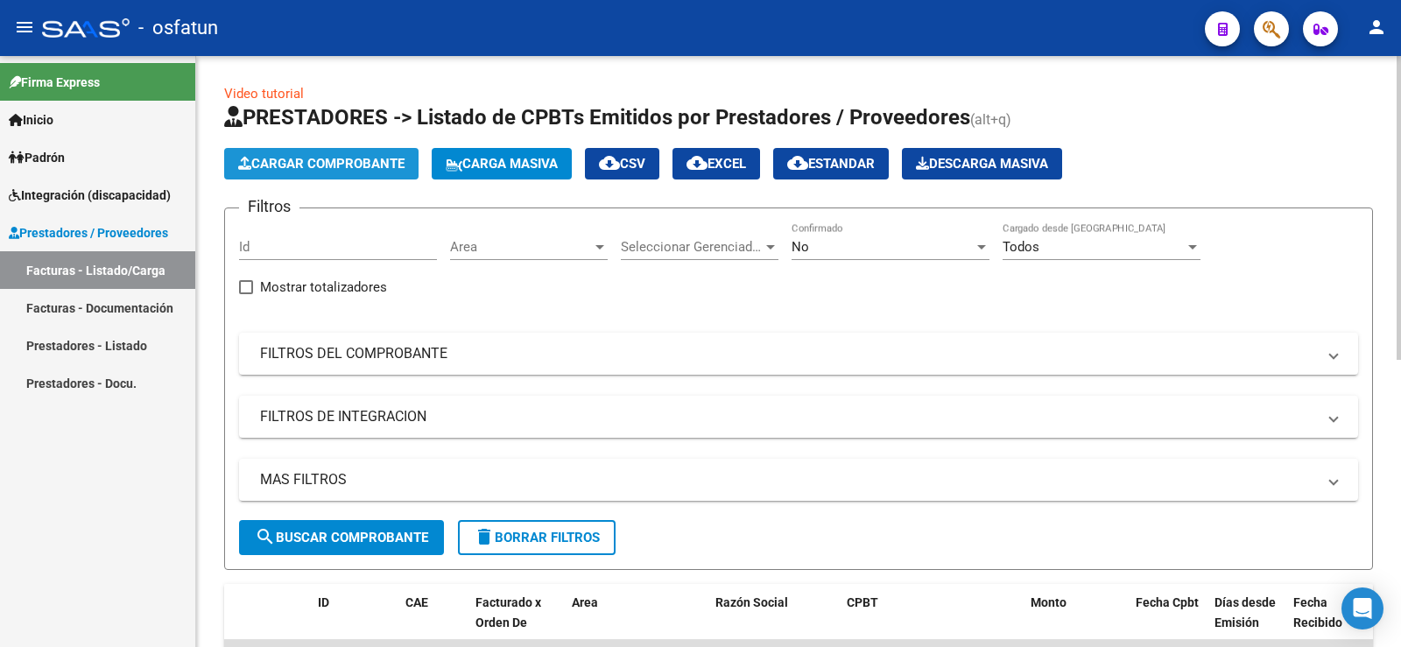
click at [283, 159] on span "Cargar Comprobante" at bounding box center [321, 164] width 166 height 16
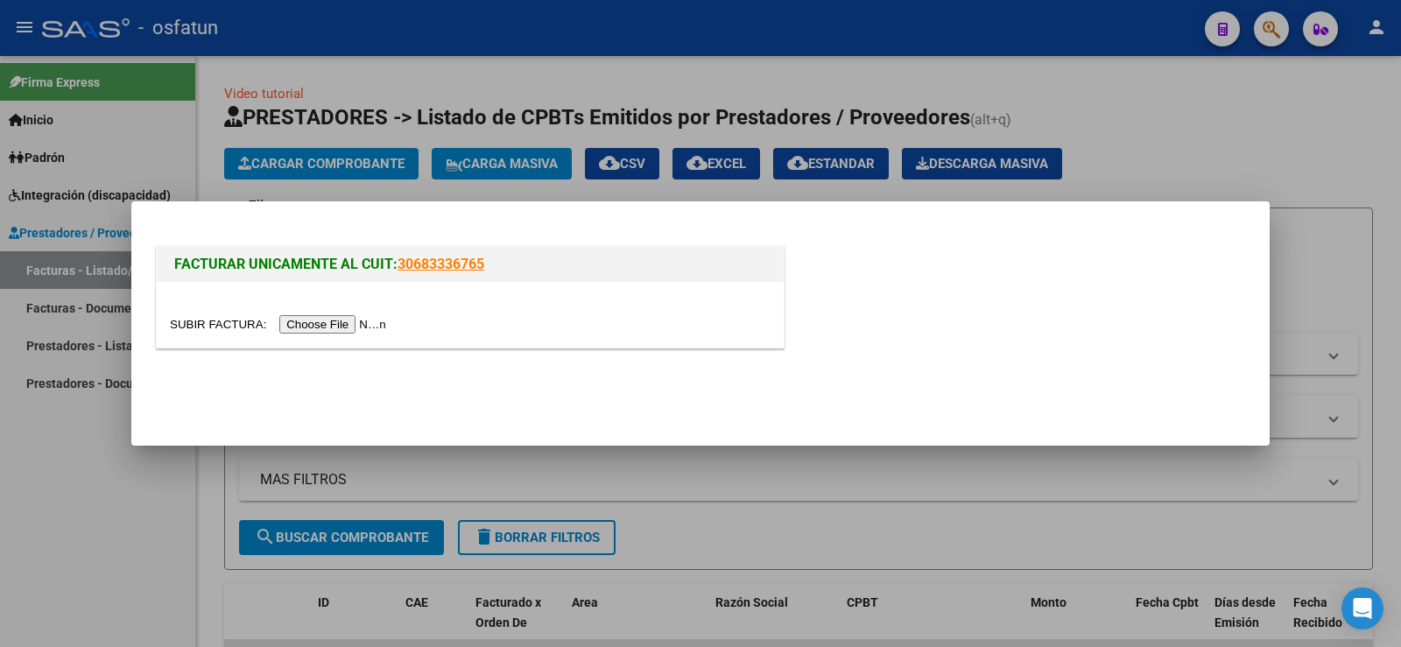
click at [323, 326] on input "file" at bounding box center [280, 324] width 221 height 18
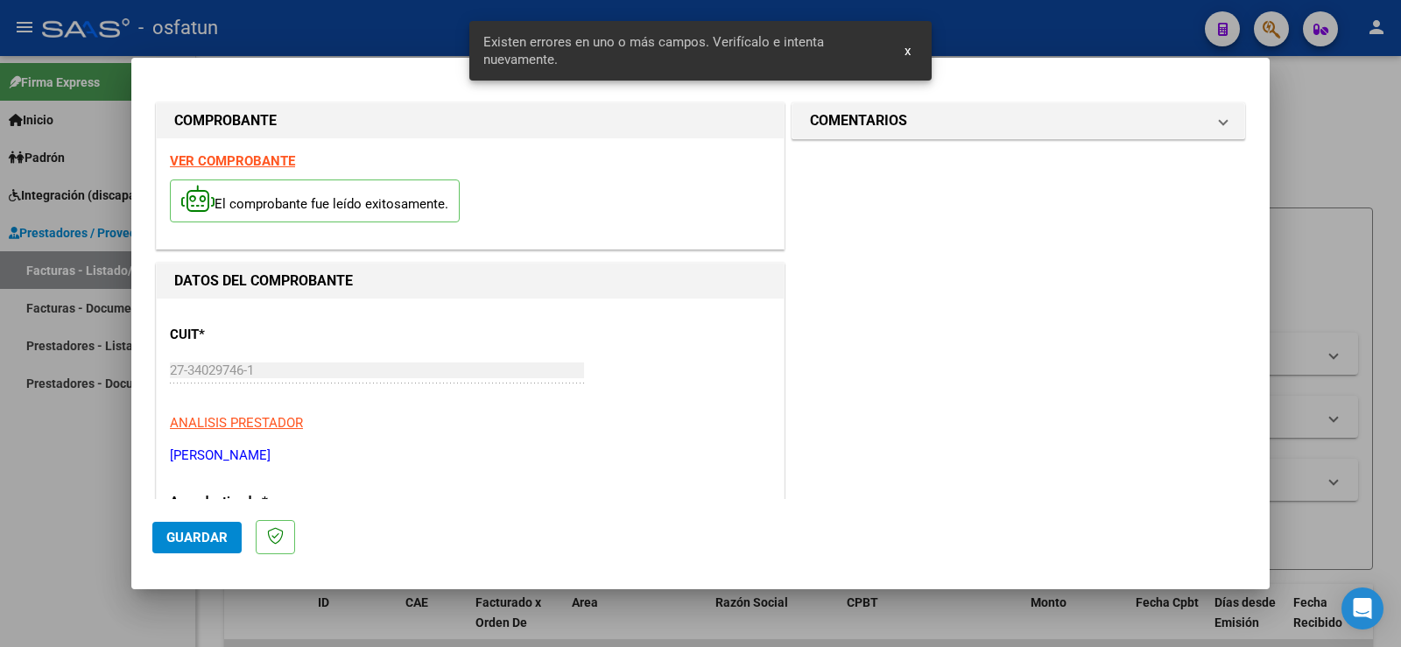
click at [234, 164] on strong "VER COMPROBANTE" at bounding box center [232, 161] width 125 height 16
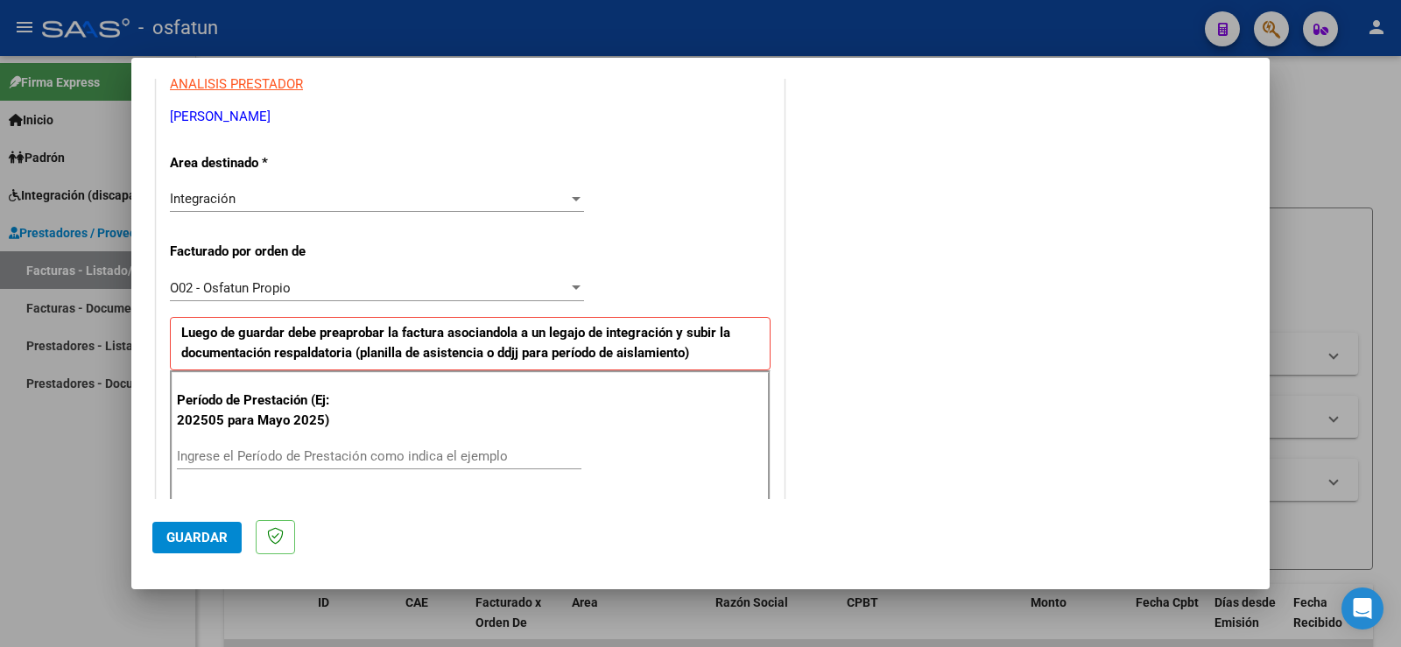
scroll to position [350, 0]
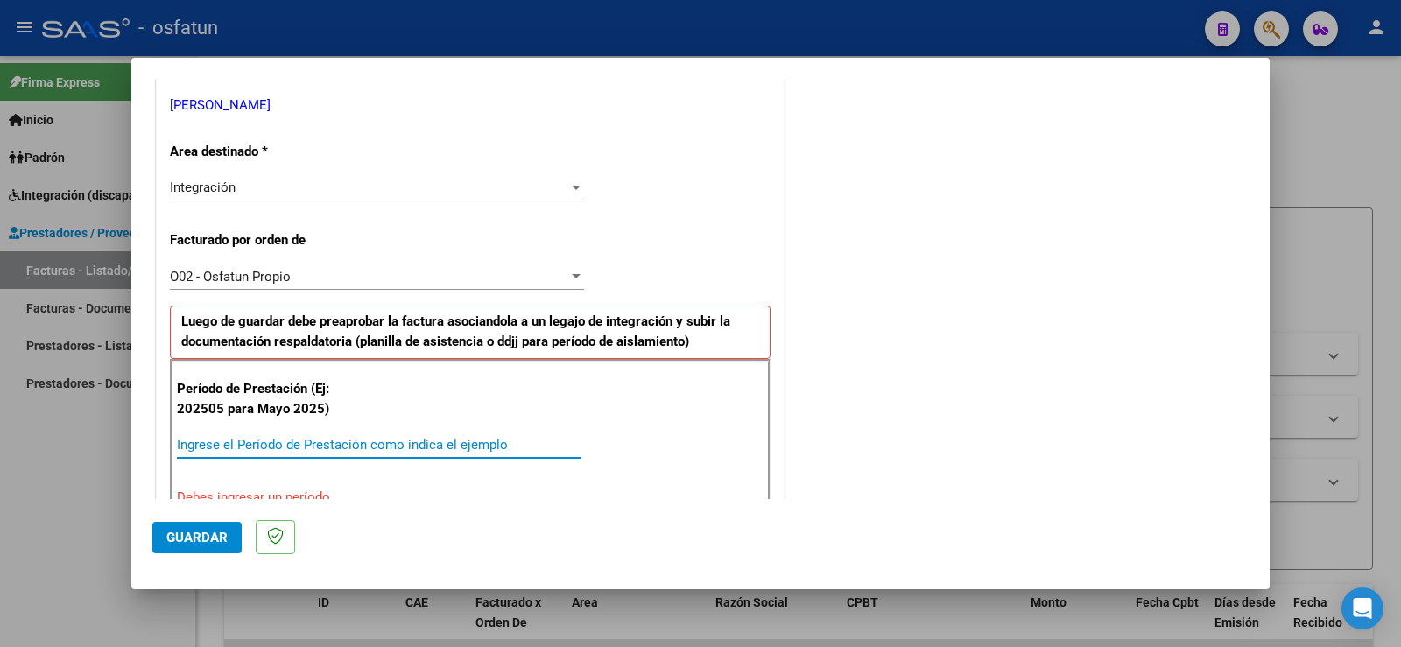
click at [363, 445] on input "Ingrese el Período de Prestación como indica el ejemplo" at bounding box center [379, 445] width 404 height 16
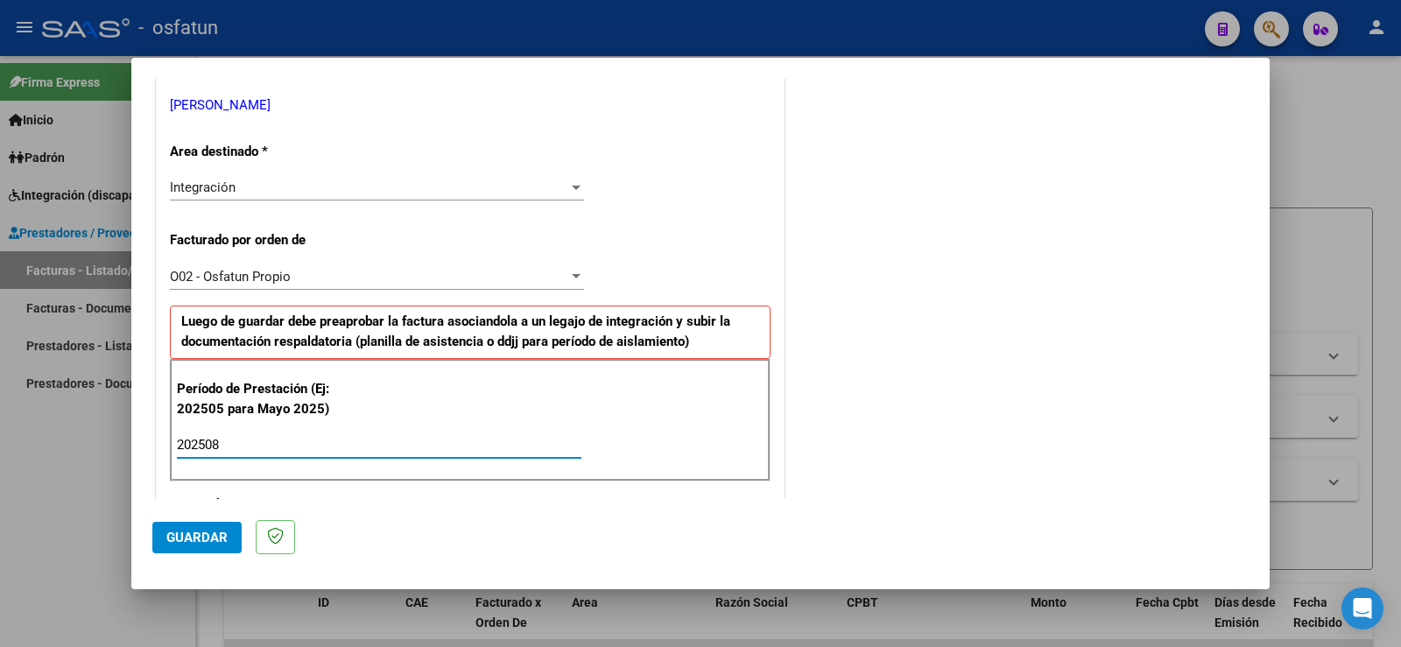
type input "202508"
click at [207, 538] on span "Guardar" at bounding box center [196, 538] width 61 height 16
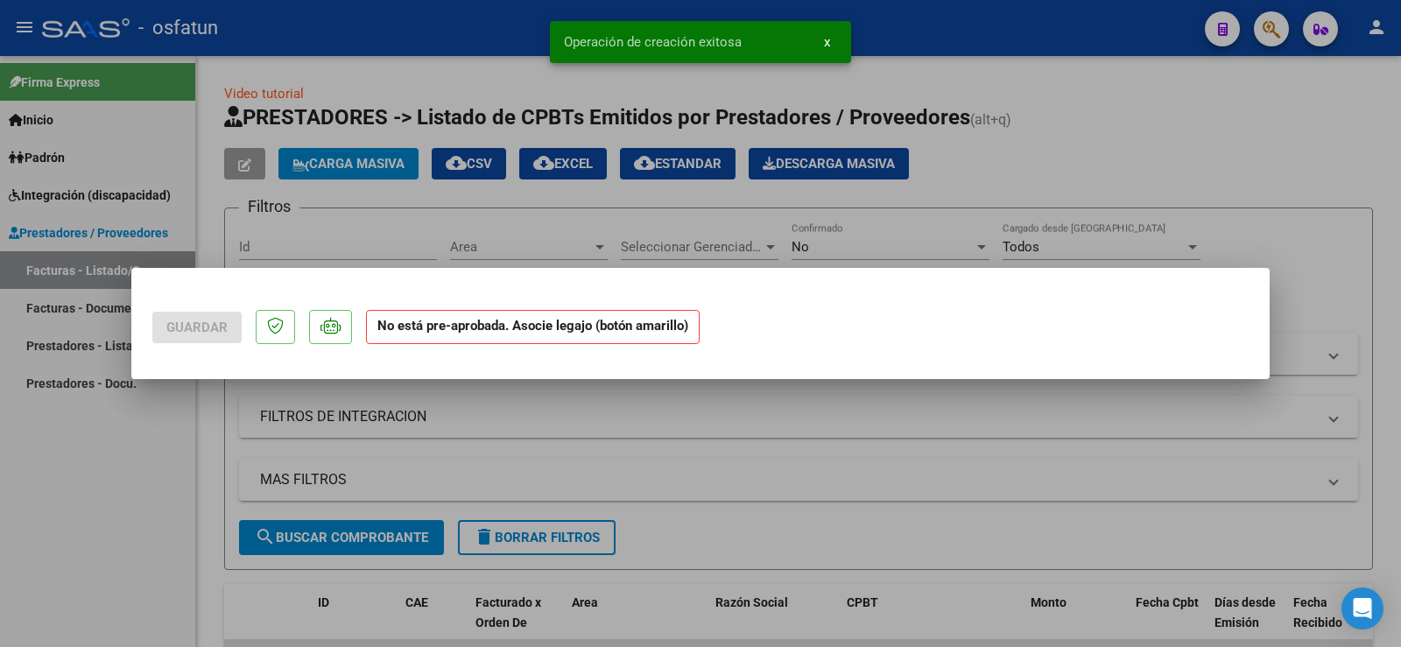
scroll to position [0, 0]
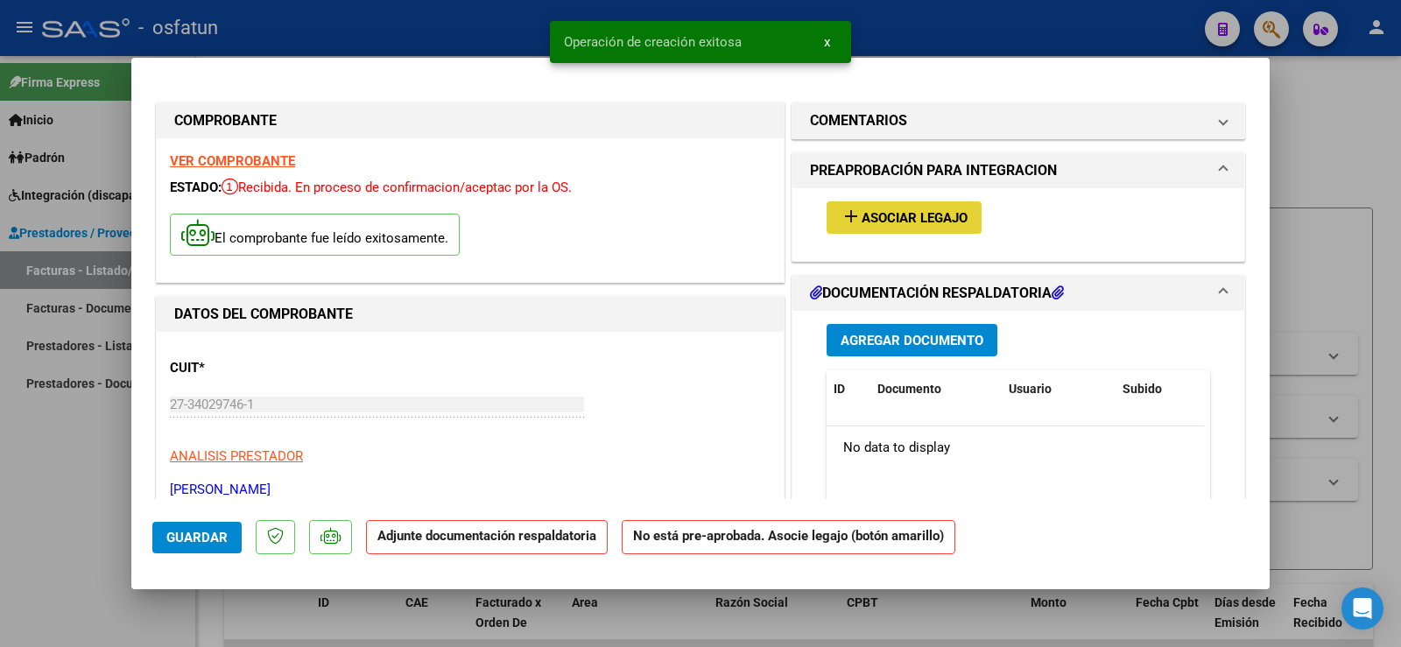
click at [933, 215] on span "Asociar Legajo" at bounding box center [914, 218] width 106 height 16
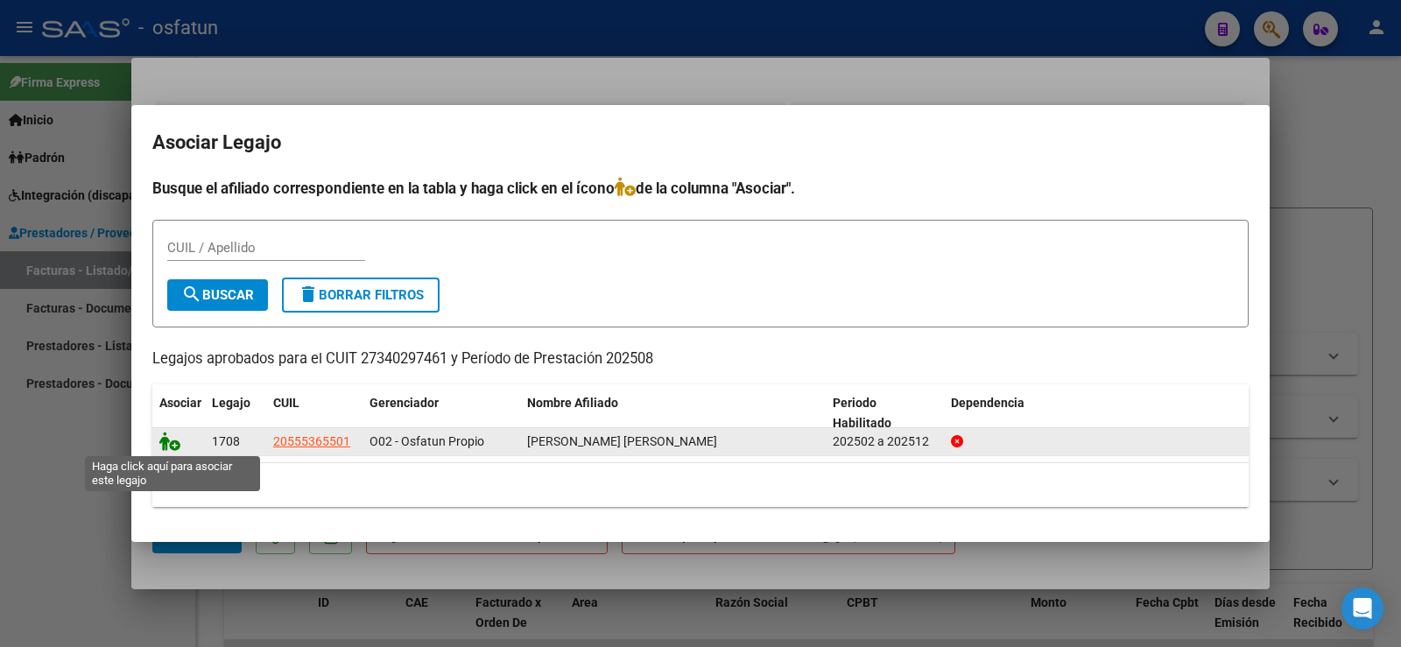
click at [162, 440] on icon at bounding box center [169, 441] width 21 height 19
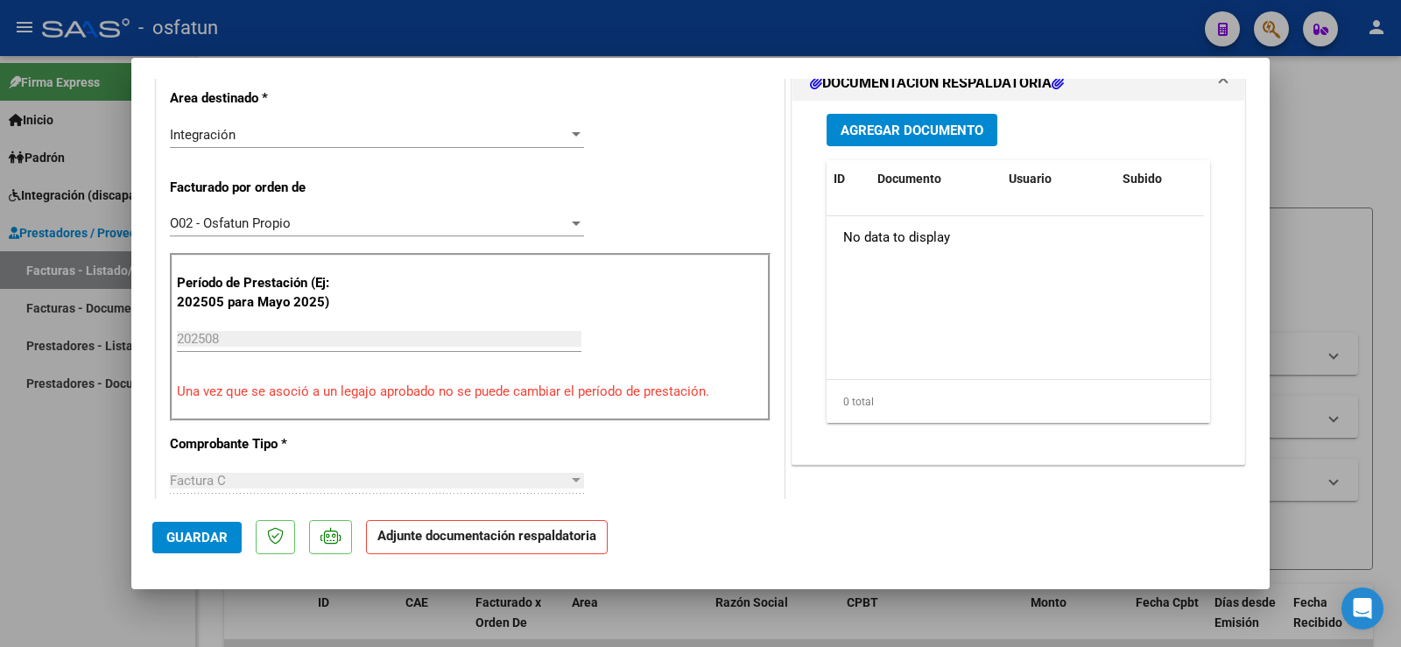
scroll to position [438, 0]
click at [898, 132] on span "Agregar Documento" at bounding box center [911, 130] width 143 height 16
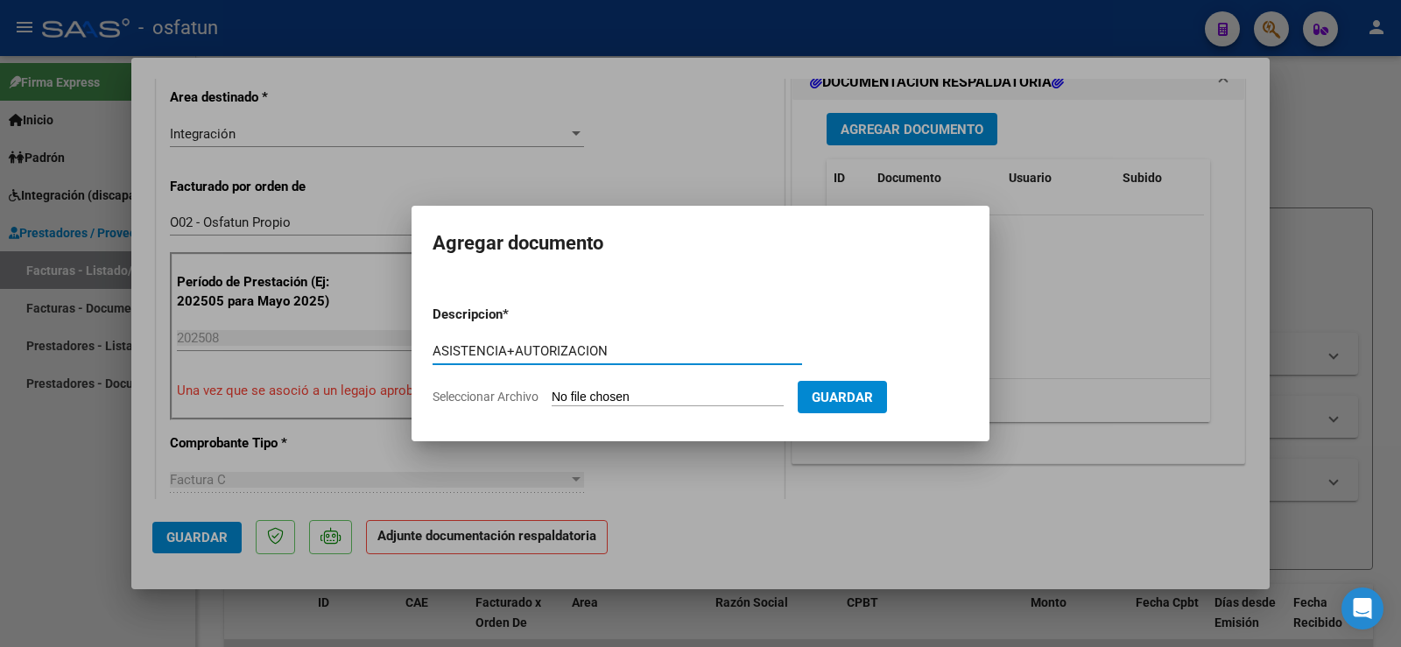
type input "ASISTENCIA+AUTORIZACION"
click at [629, 397] on input "Seleccionar Archivo" at bounding box center [668, 398] width 232 height 17
type input "C:\fakepath\ASIST+AUT MAE.pdf"
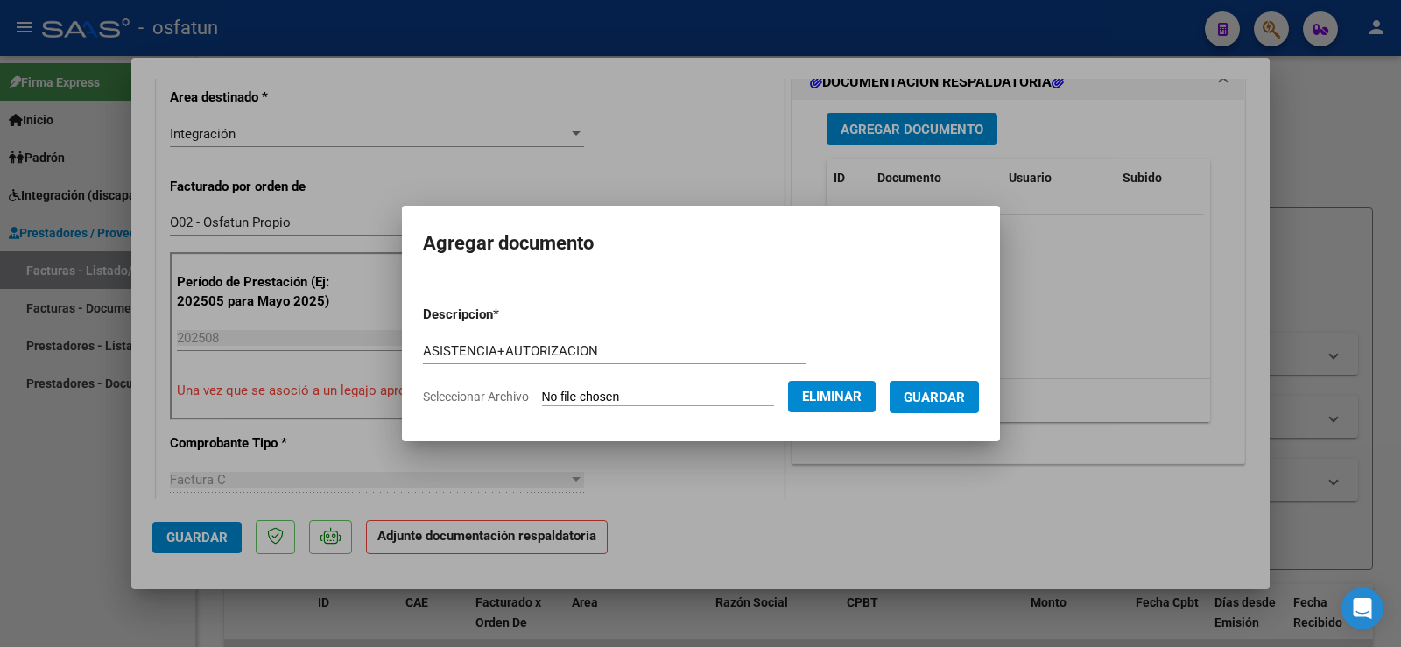
click at [961, 397] on span "Guardar" at bounding box center [933, 398] width 61 height 16
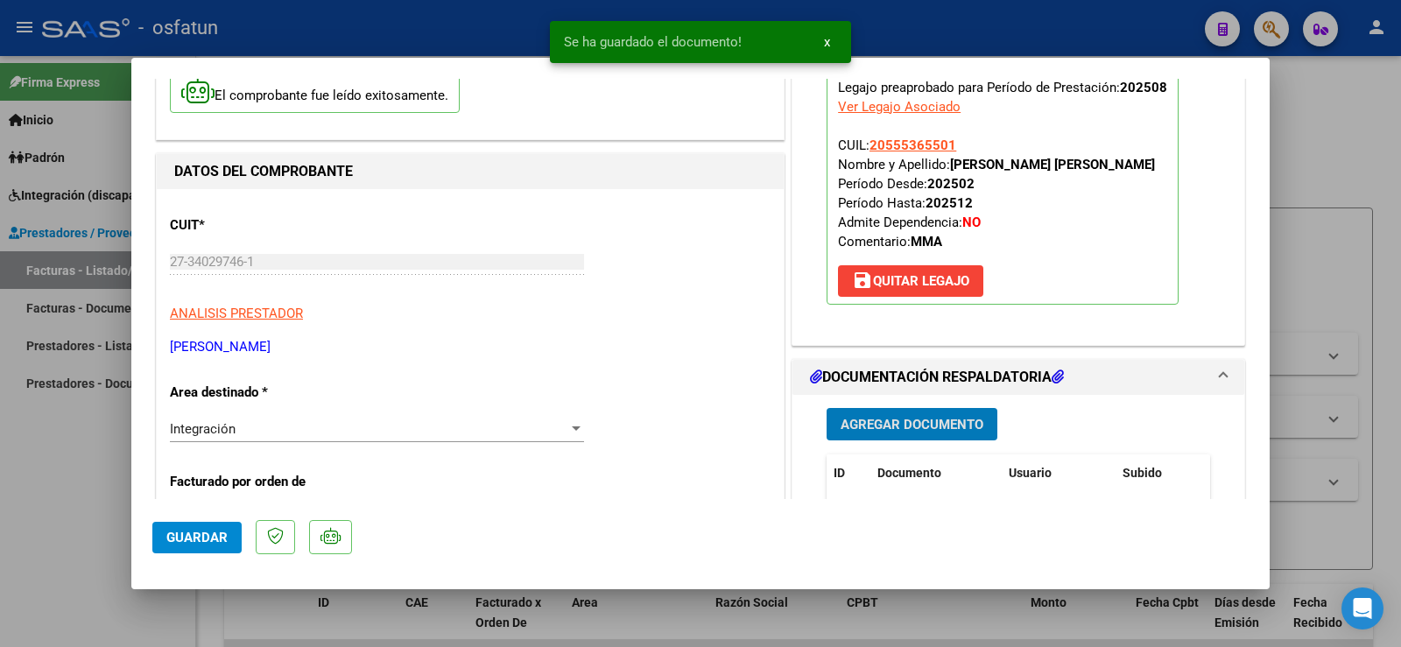
scroll to position [88, 0]
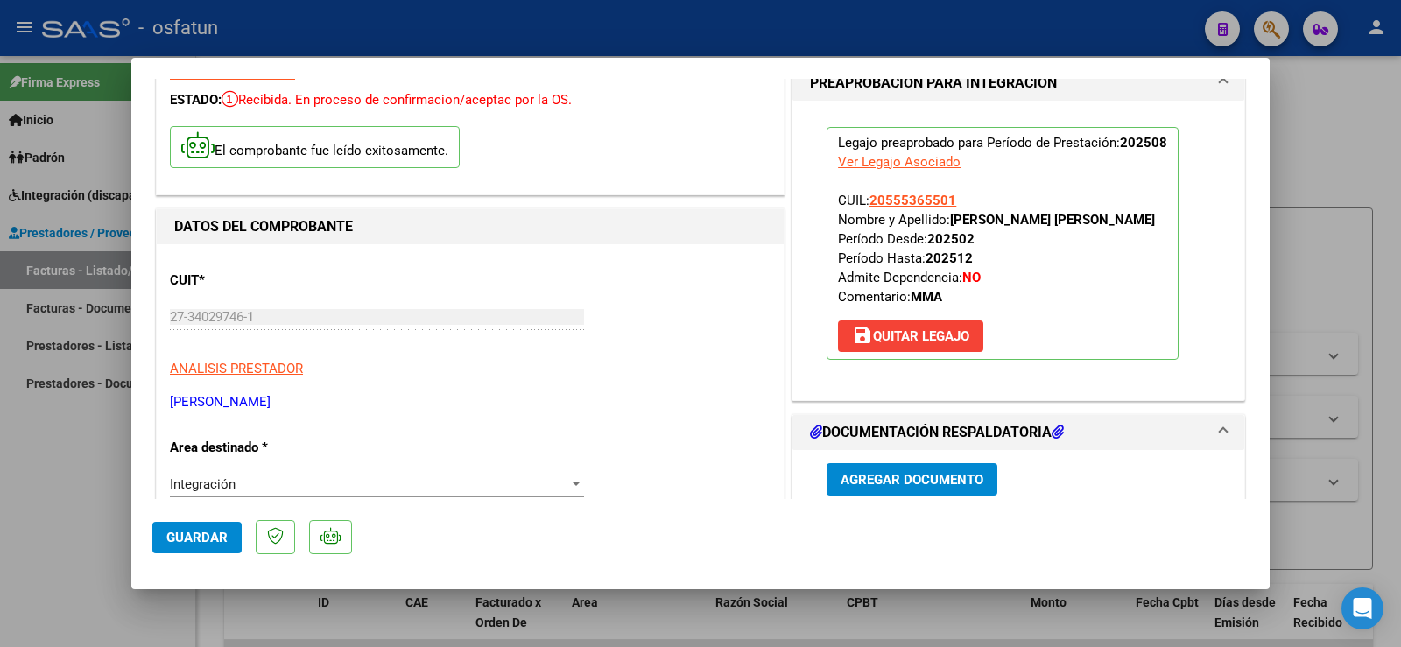
click at [21, 505] on div at bounding box center [700, 323] width 1401 height 647
type input "$ 0,00"
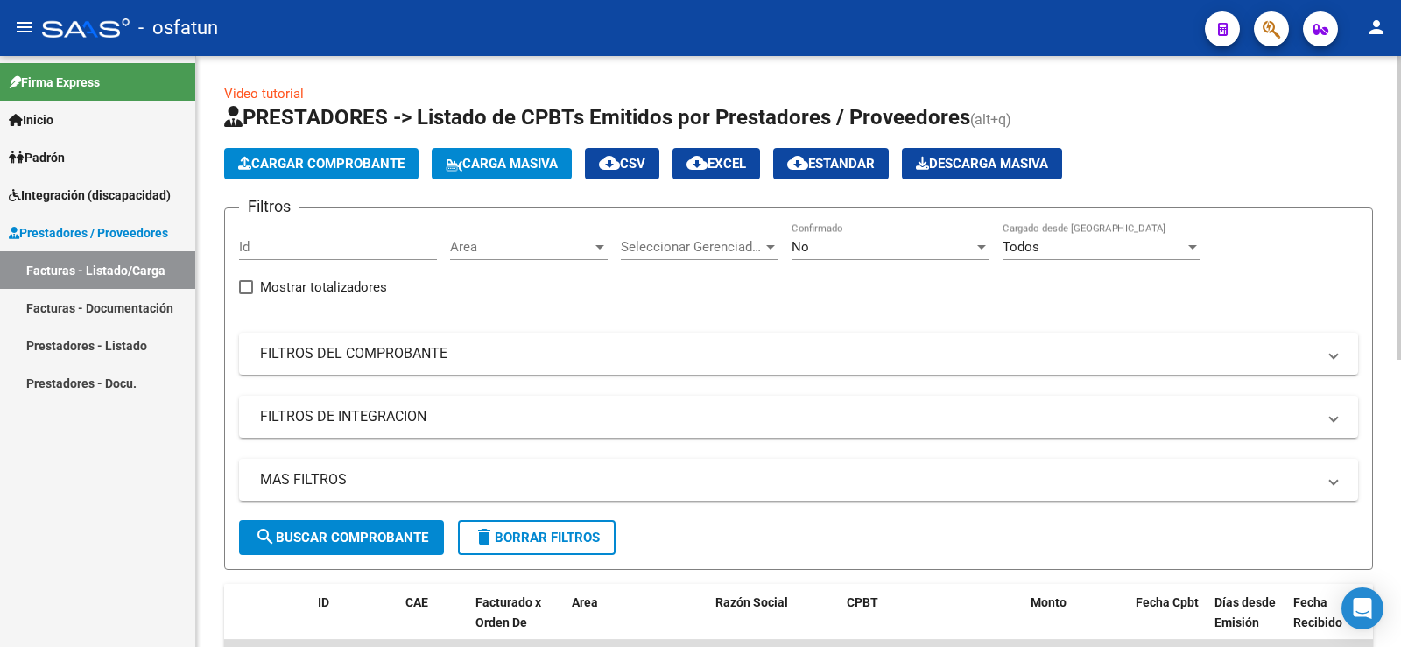
click at [320, 168] on span "Cargar Comprobante" at bounding box center [321, 164] width 166 height 16
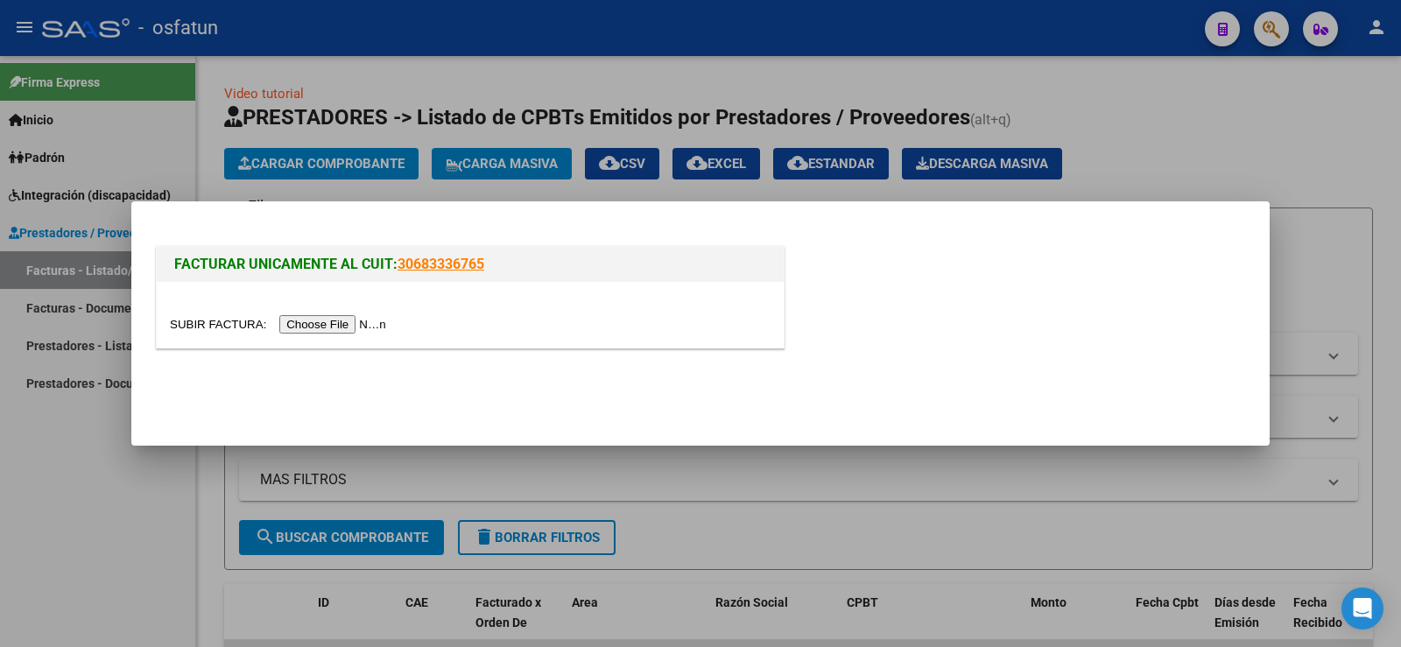
click at [331, 319] on input "file" at bounding box center [280, 324] width 221 height 18
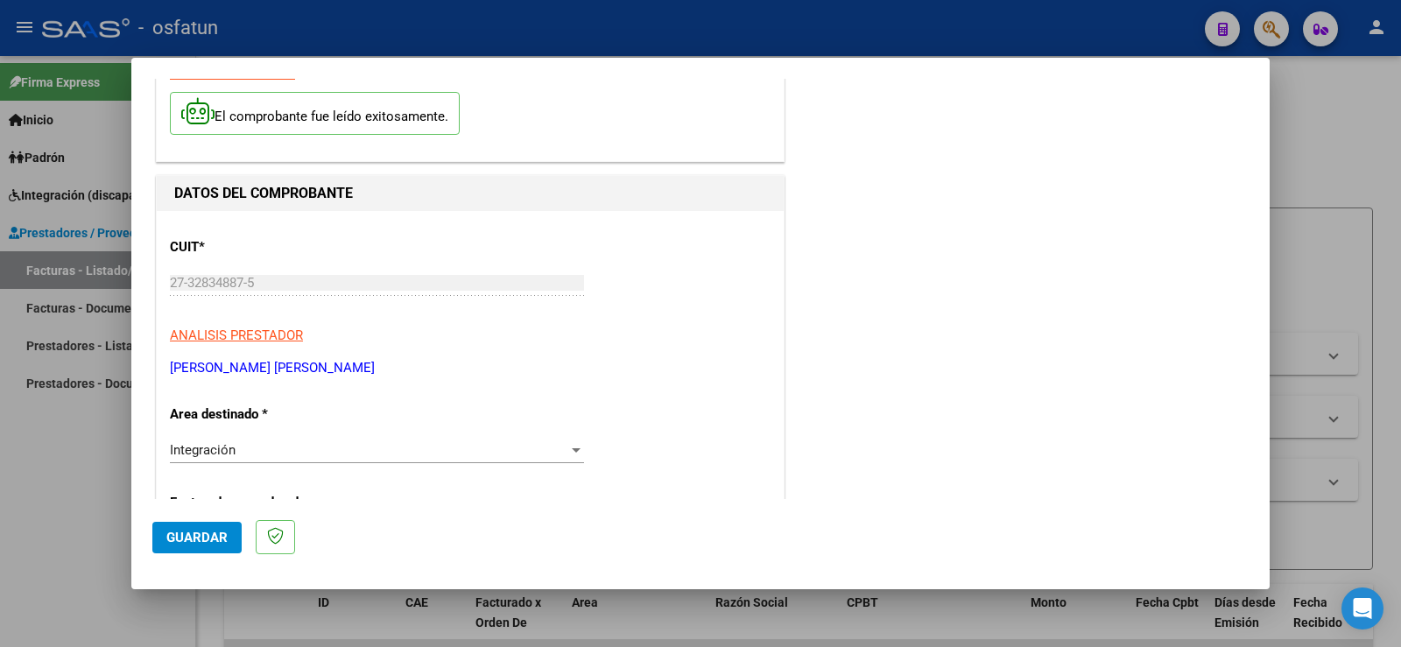
scroll to position [0, 0]
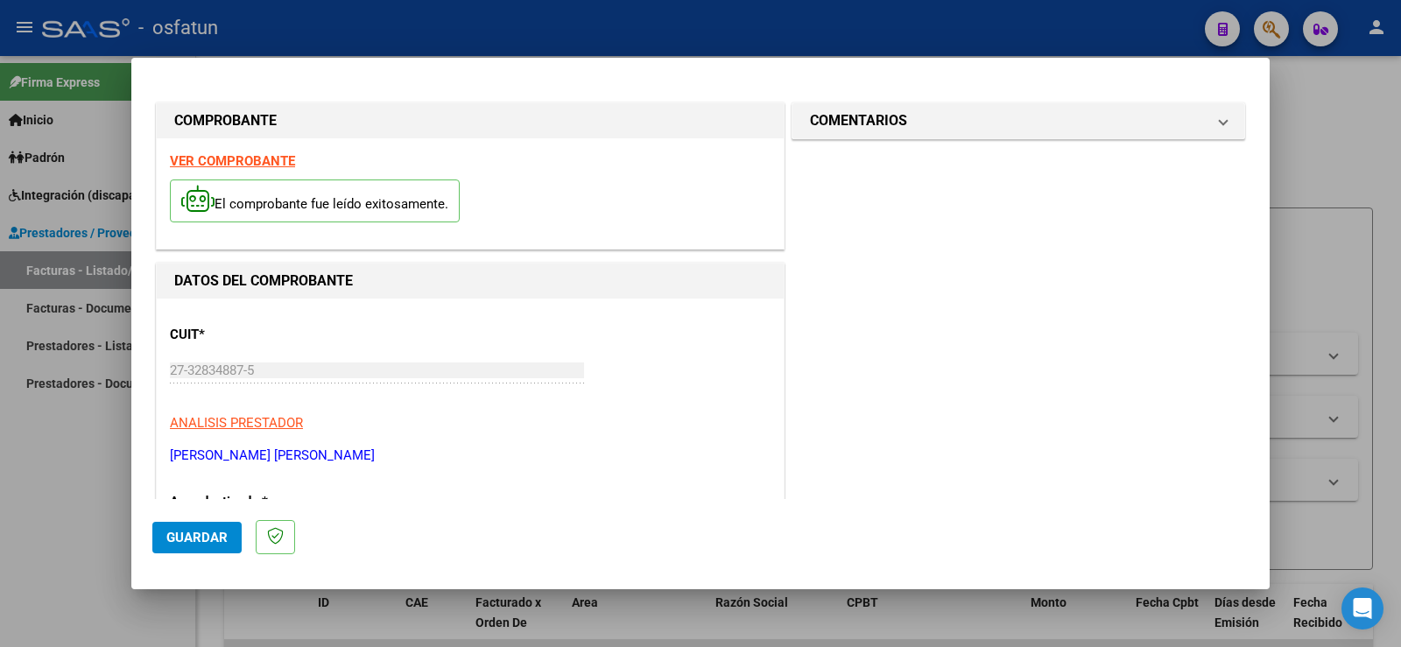
click at [265, 158] on strong "VER COMPROBANTE" at bounding box center [232, 161] width 125 height 16
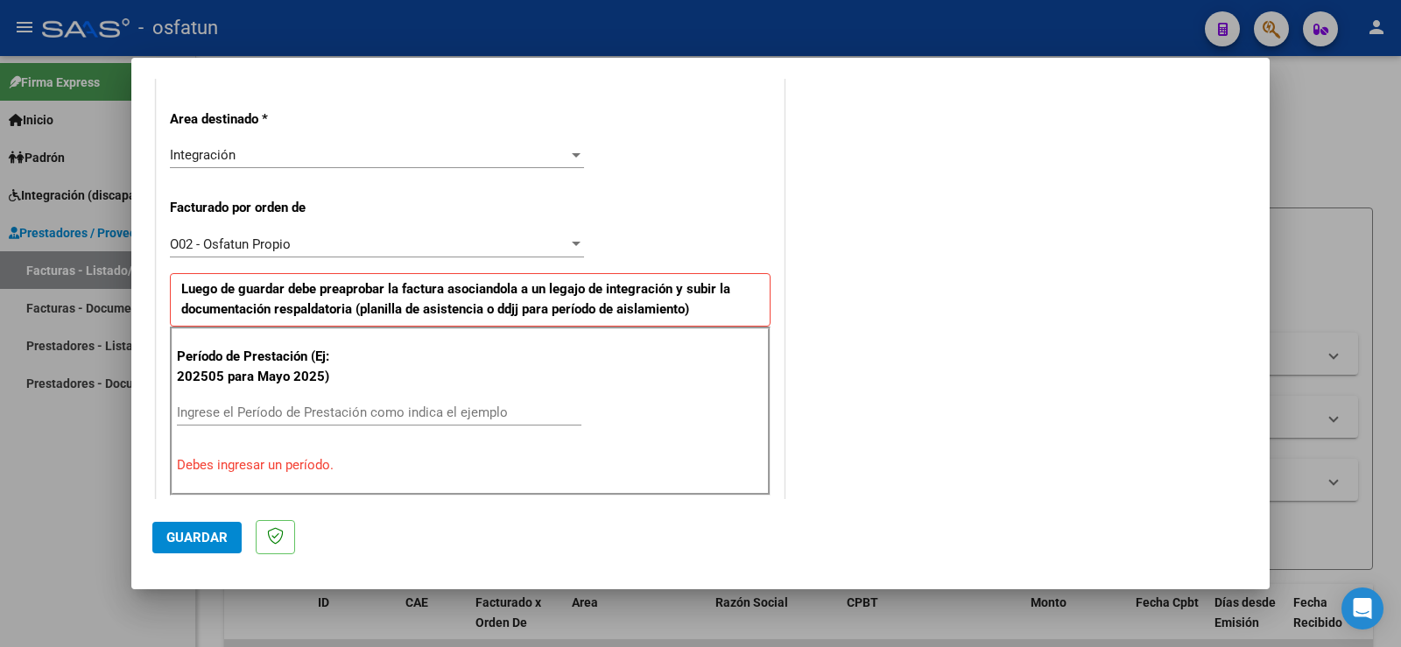
scroll to position [438, 0]
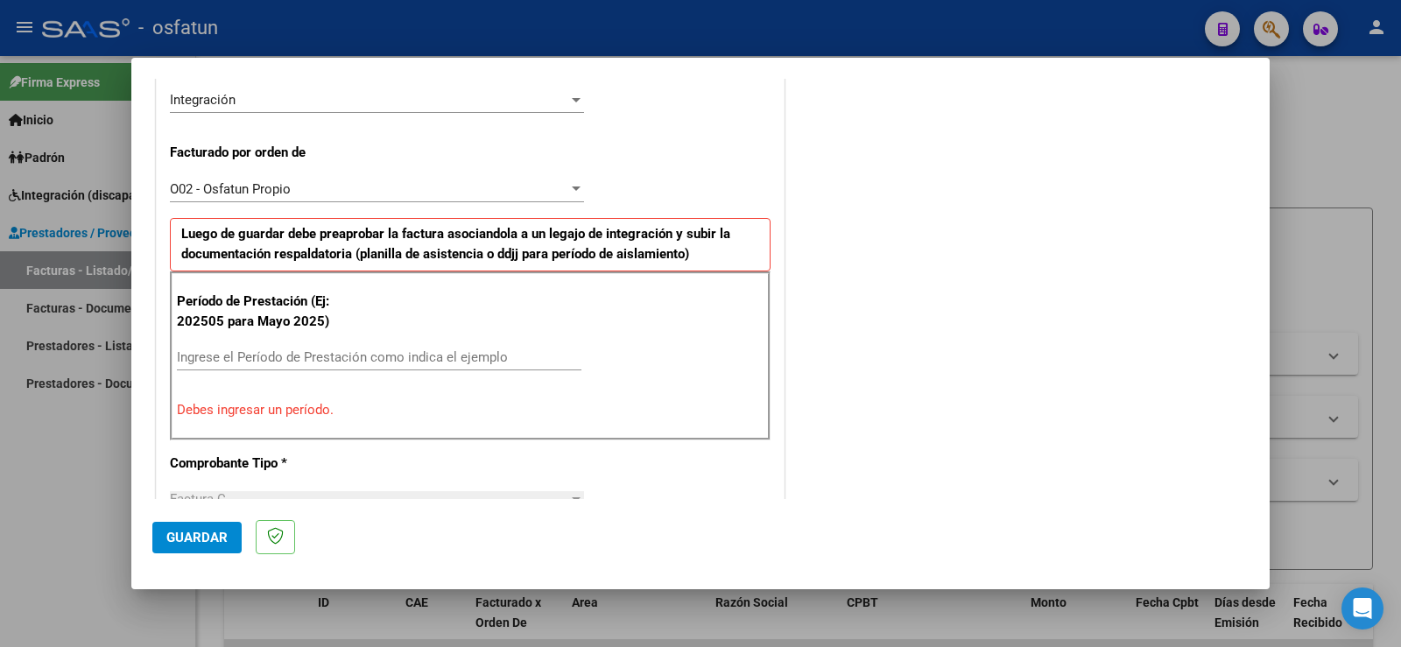
click at [304, 359] on input "Ingrese el Período de Prestación como indica el ejemplo" at bounding box center [379, 357] width 404 height 16
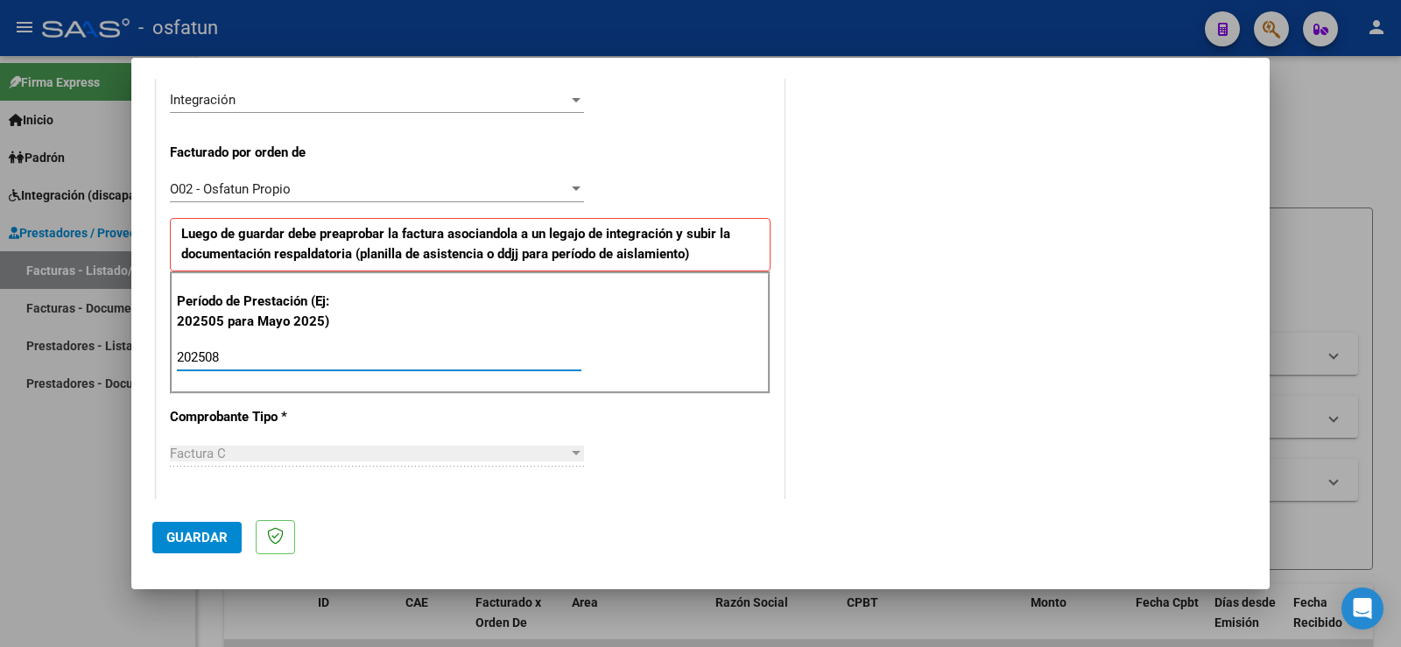
type input "202508"
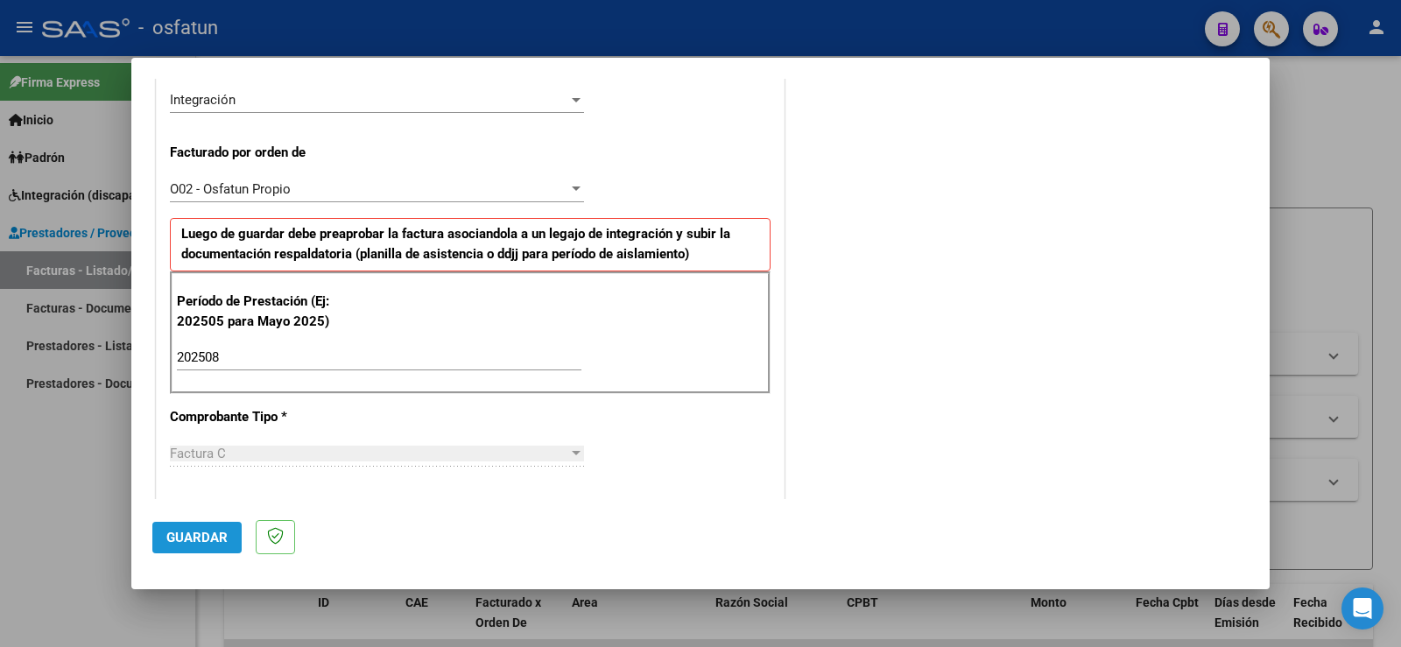
click at [186, 528] on button "Guardar" at bounding box center [196, 538] width 89 height 32
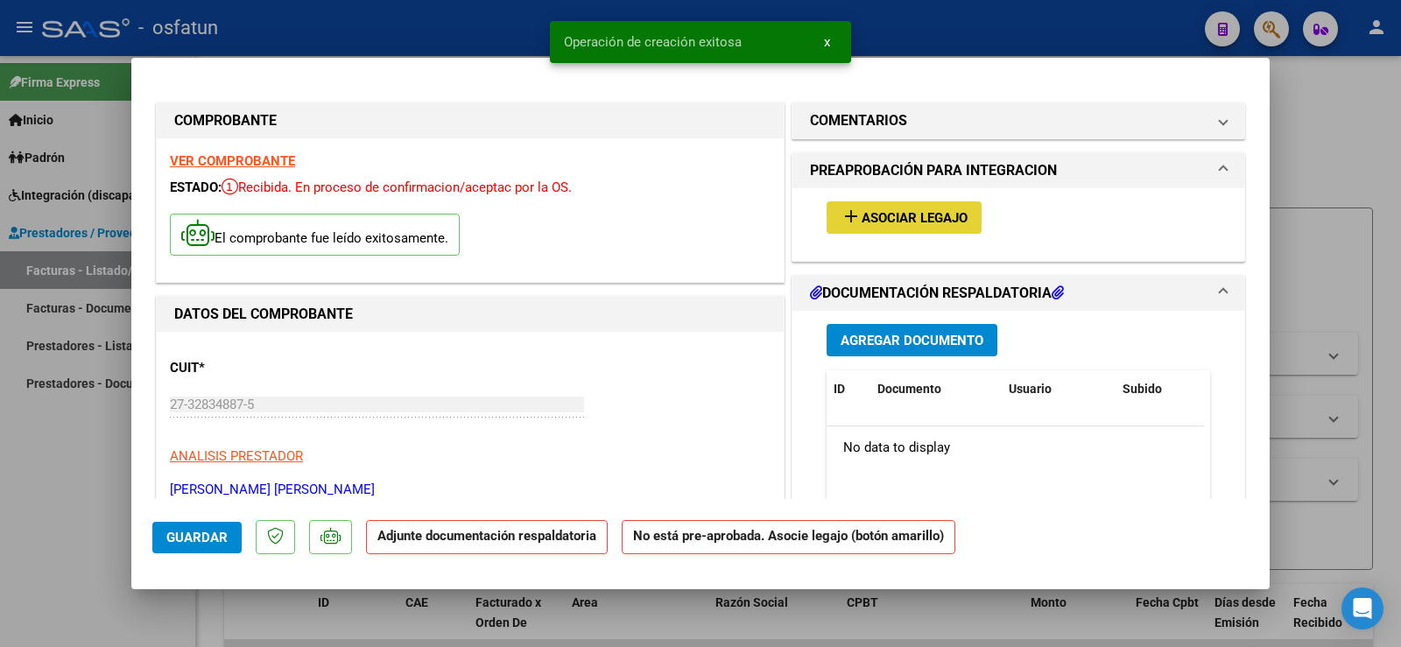
click at [896, 218] on span "Asociar Legajo" at bounding box center [914, 218] width 106 height 16
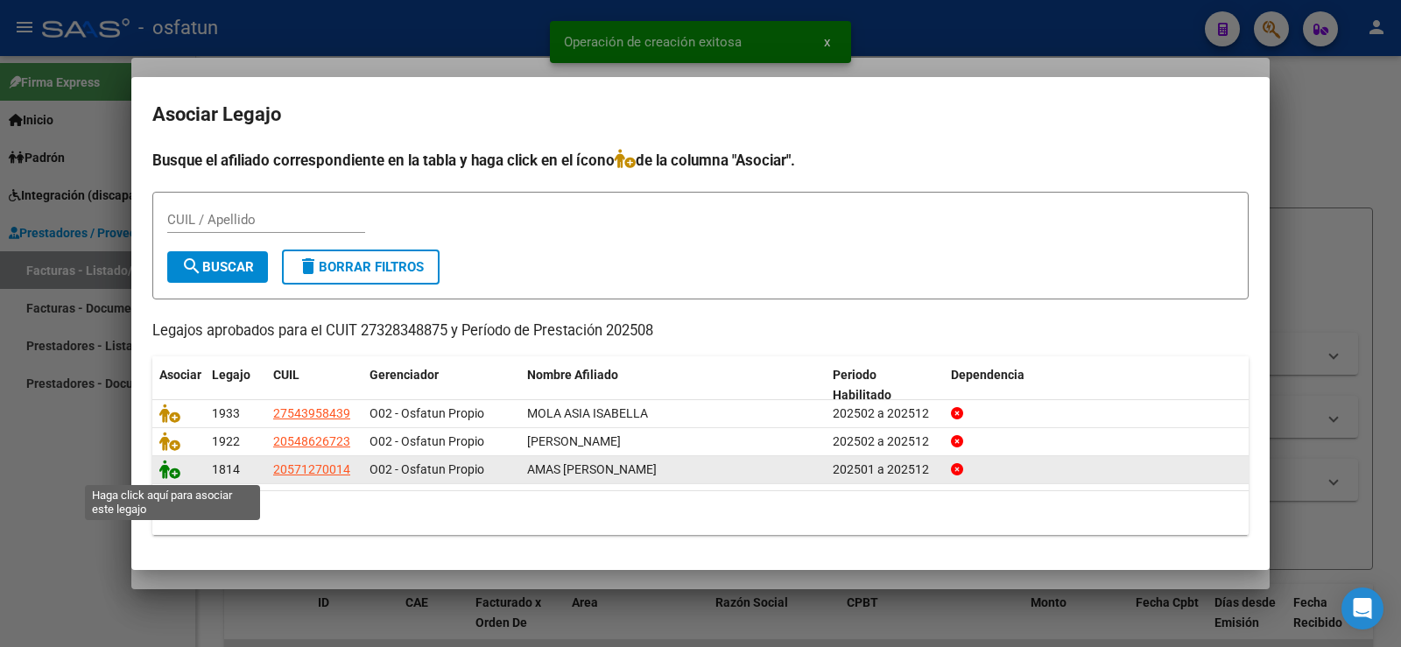
click at [165, 470] on icon at bounding box center [169, 469] width 21 height 19
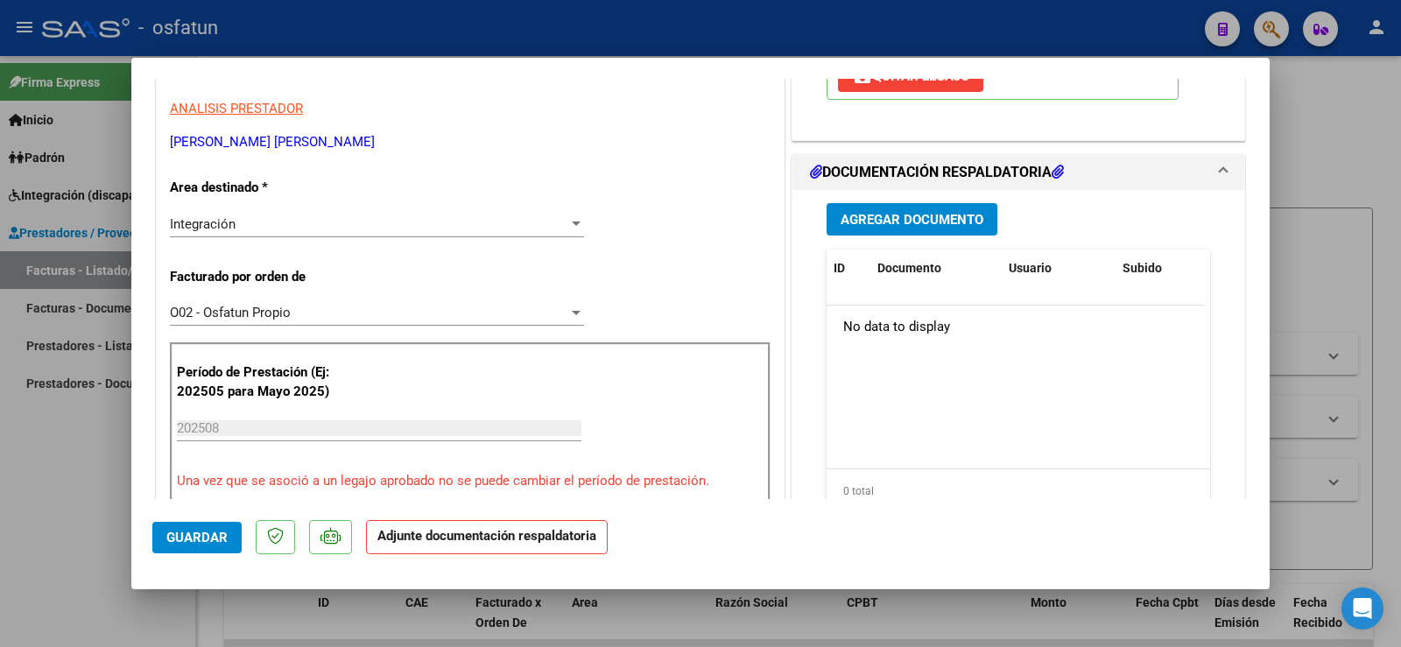
scroll to position [438, 0]
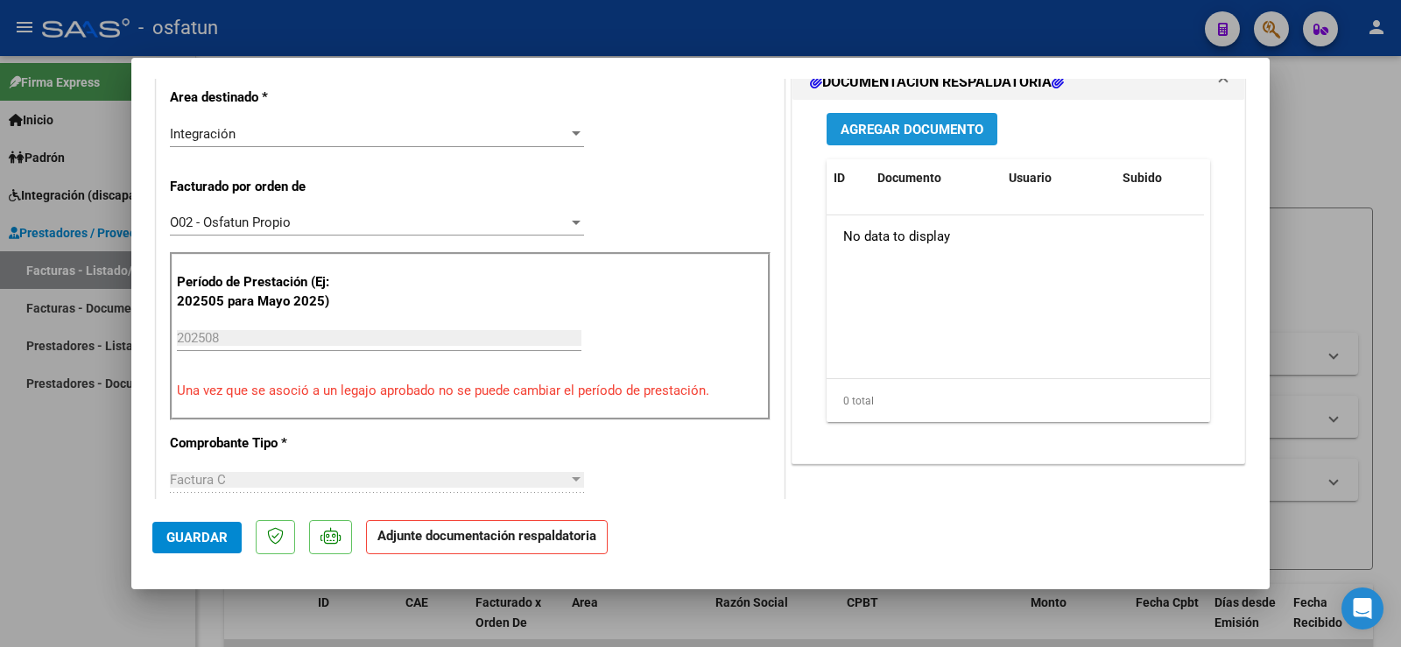
click at [910, 126] on span "Agregar Documento" at bounding box center [911, 130] width 143 height 16
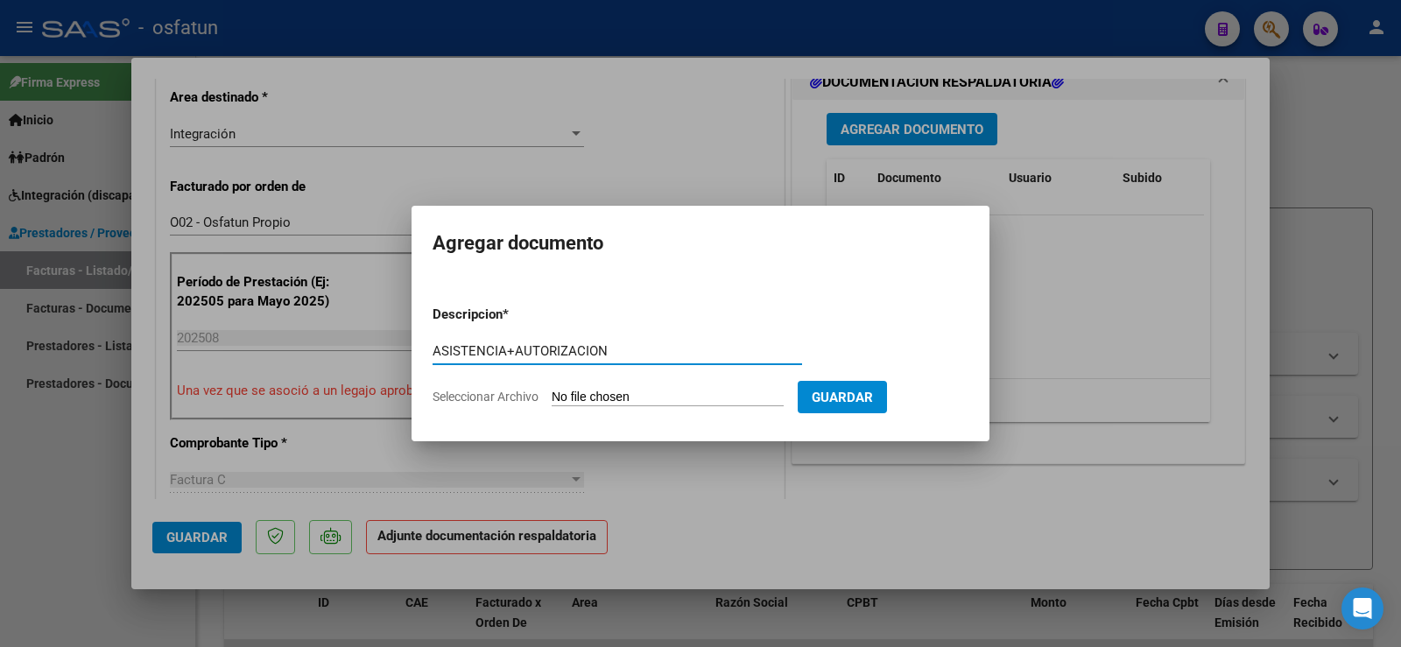
type input "ASISTENCIA+AUTORIZACION"
click at [641, 392] on input "Seleccionar Archivo" at bounding box center [668, 398] width 232 height 17
click at [621, 401] on input "Seleccionar Archivo" at bounding box center [668, 398] width 232 height 17
type input "C:\fakepath\ASIST+AUT PSICOMO.pdf"
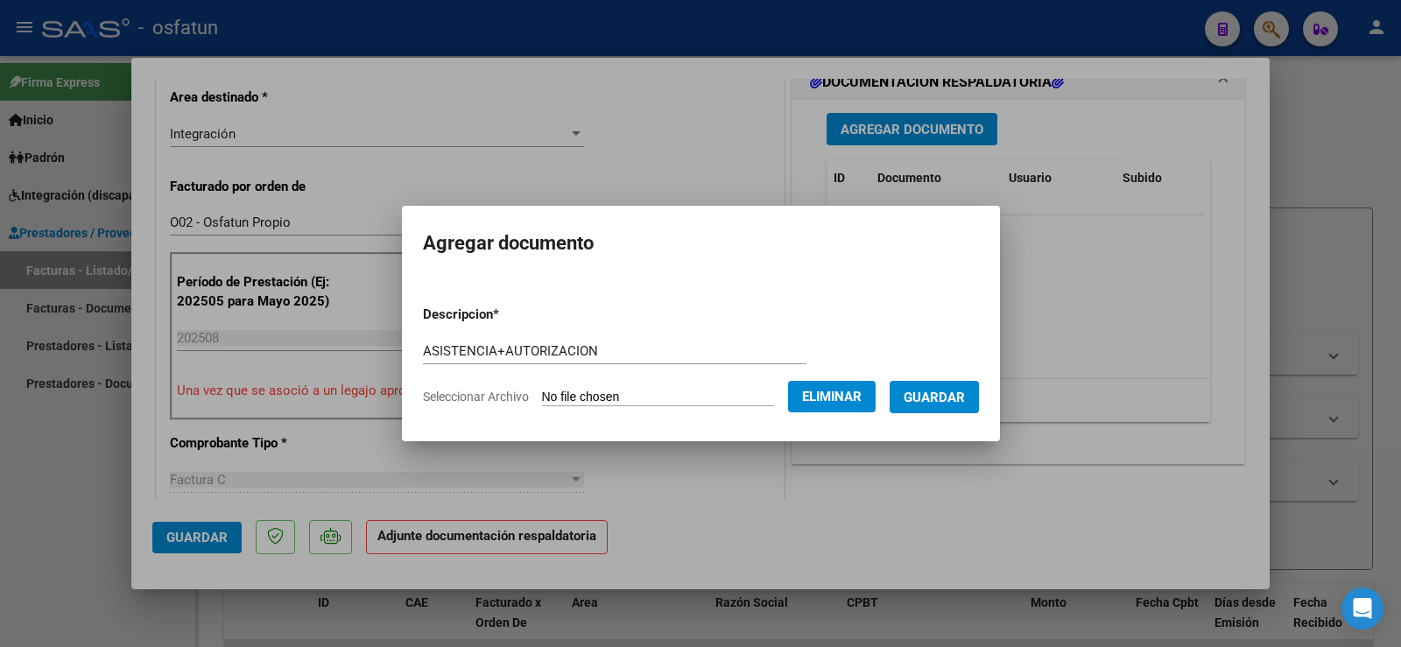
click at [955, 401] on span "Guardar" at bounding box center [933, 398] width 61 height 16
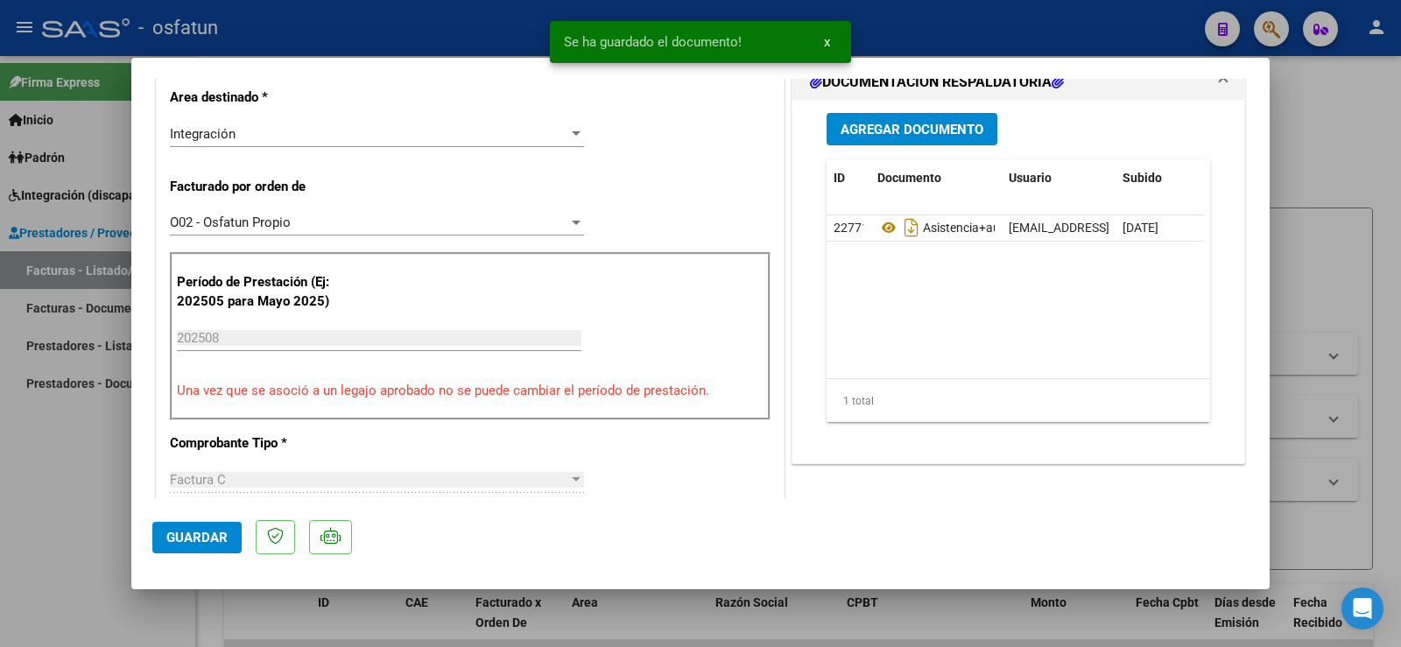
click at [58, 502] on div at bounding box center [700, 323] width 1401 height 647
type input "$ 0,00"
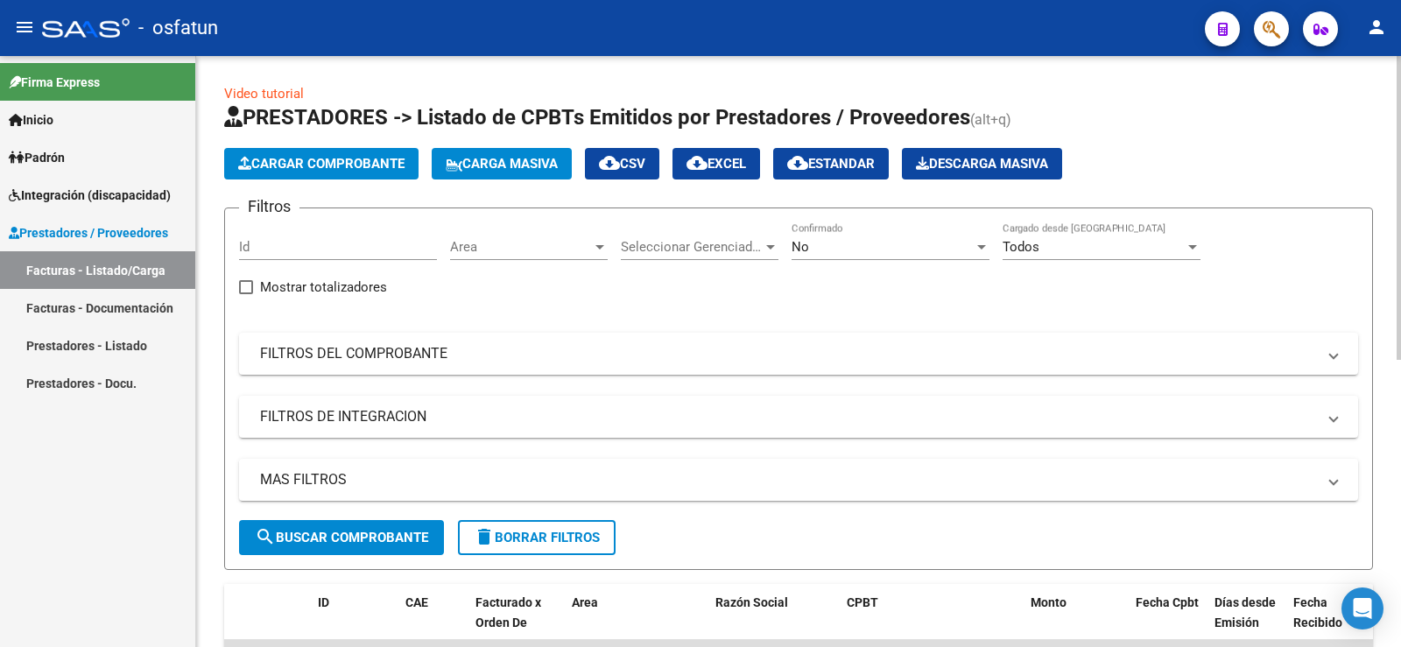
click at [270, 163] on span "Cargar Comprobante" at bounding box center [321, 164] width 166 height 16
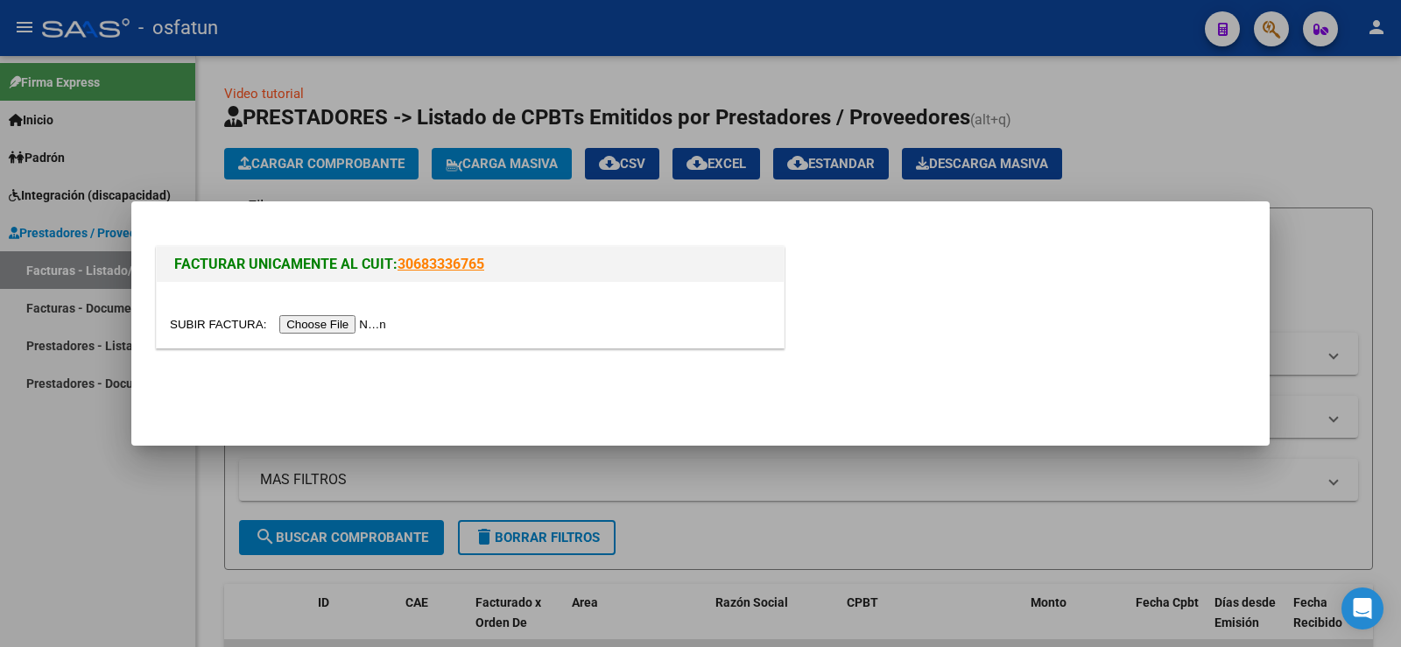
click at [348, 322] on input "file" at bounding box center [280, 324] width 221 height 18
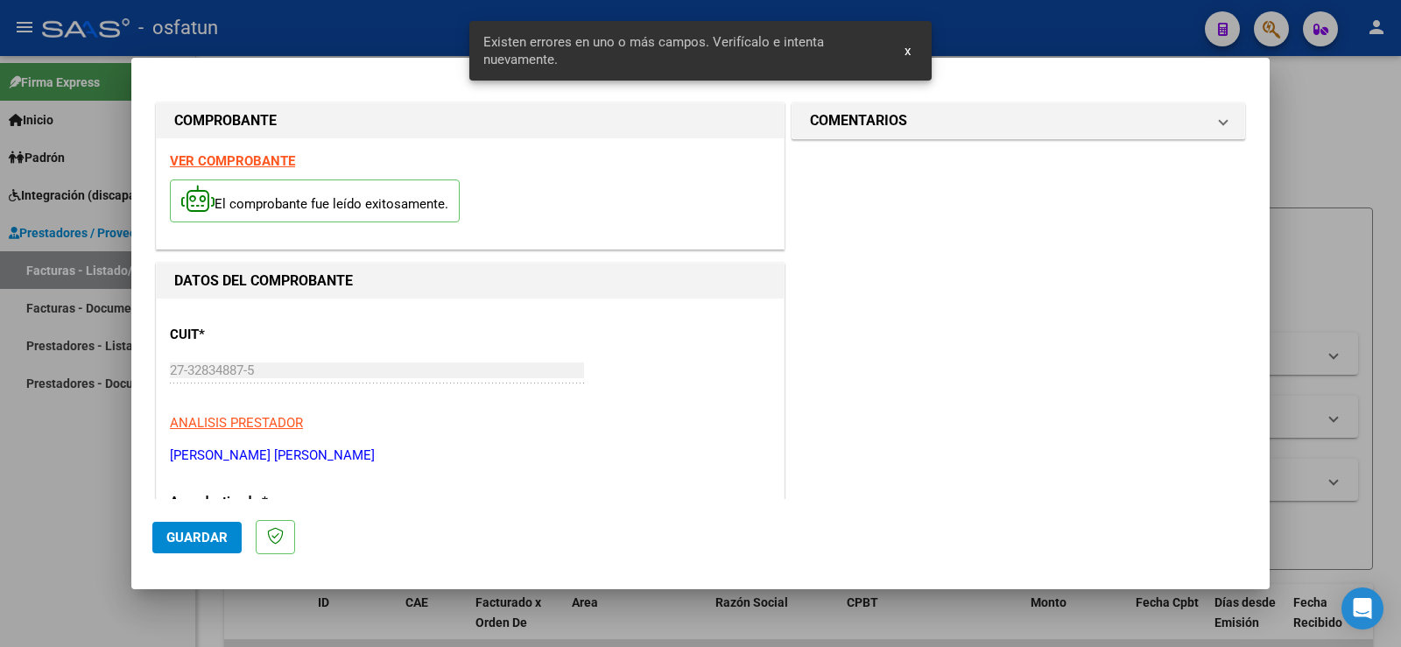
click at [249, 158] on strong "VER COMPROBANTE" at bounding box center [232, 161] width 125 height 16
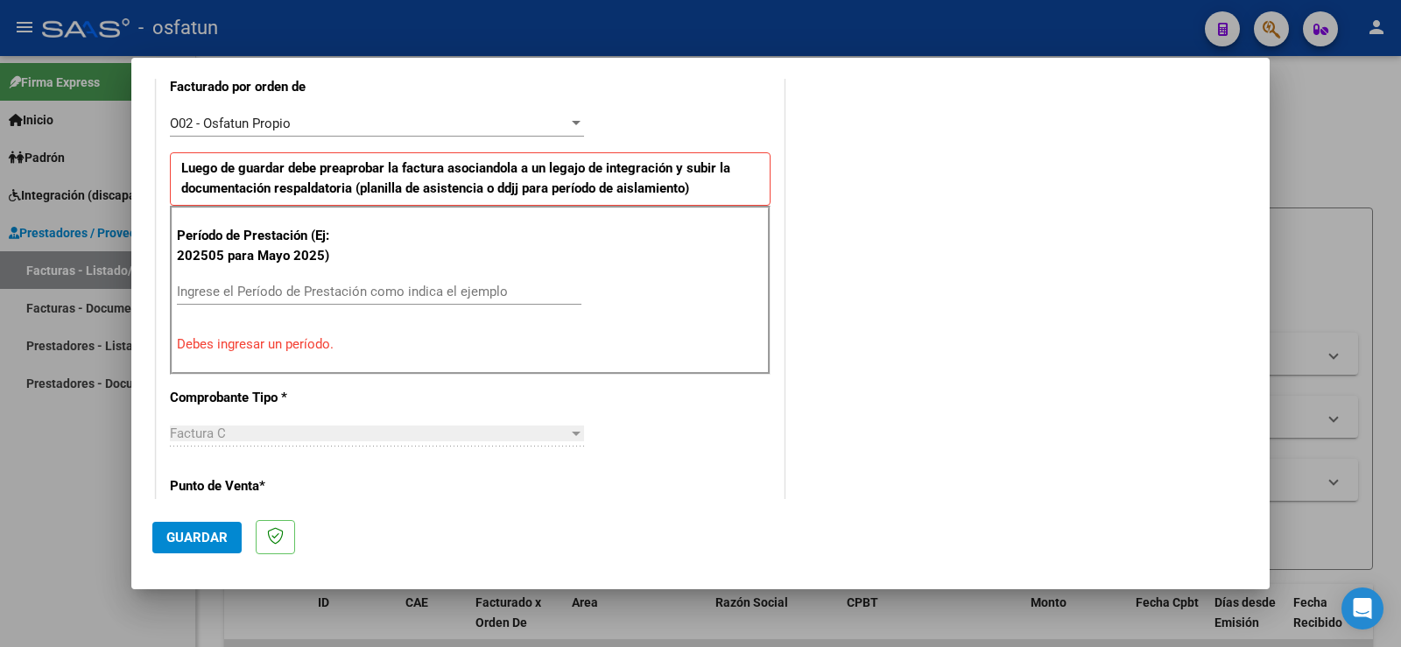
scroll to position [613, 0]
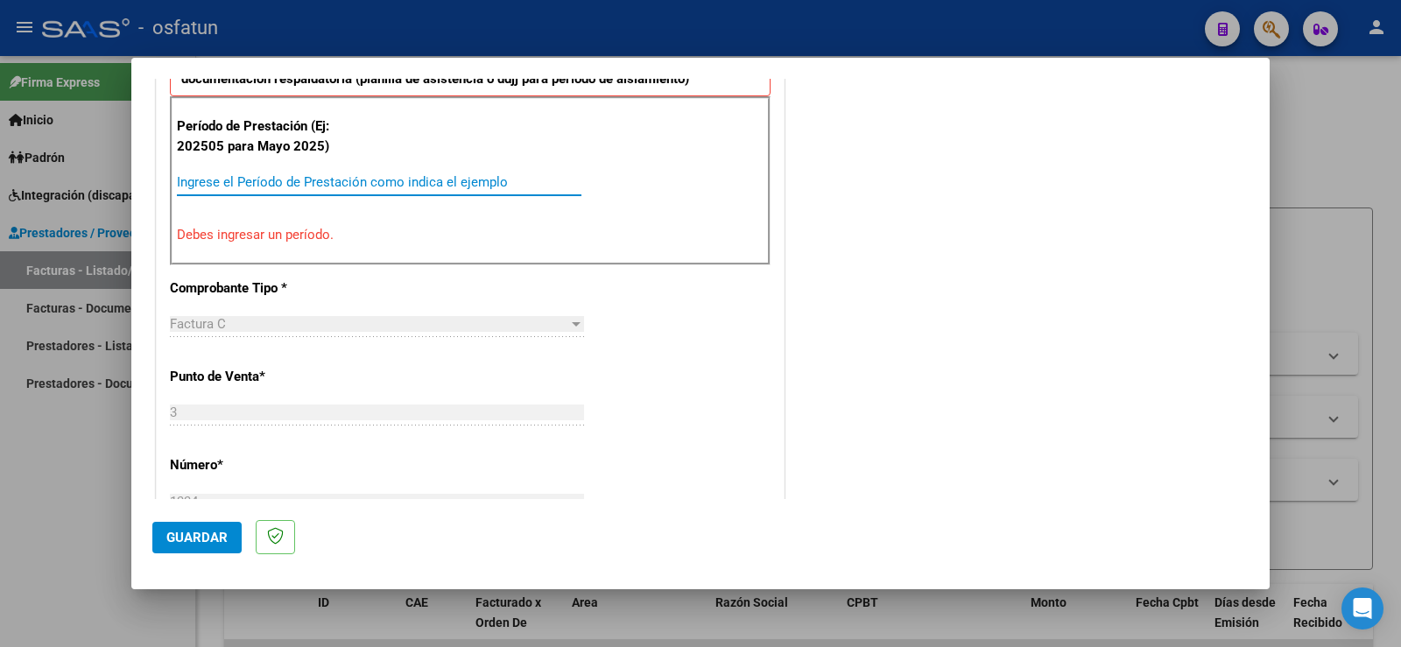
click at [226, 179] on input "Ingrese el Período de Prestación como indica el ejemplo" at bounding box center [379, 182] width 404 height 16
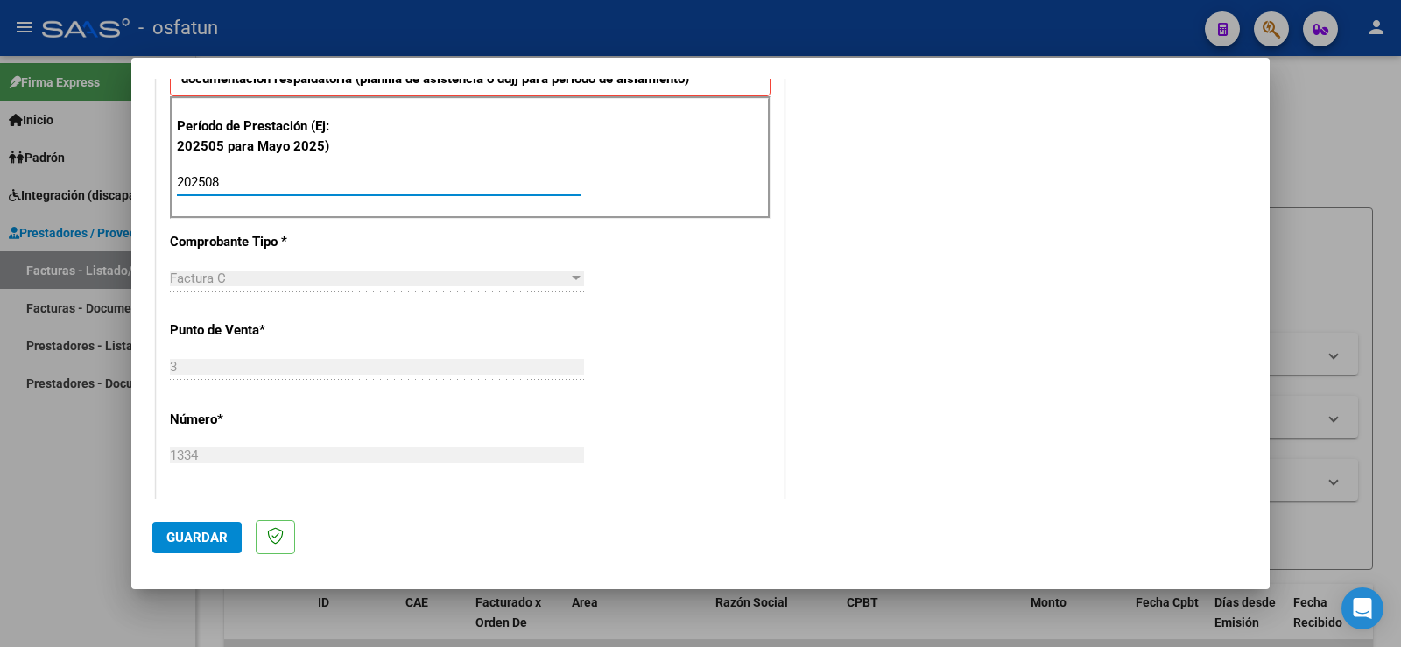
type input "202508"
drag, startPoint x: 195, startPoint y: 540, endPoint x: 235, endPoint y: 516, distance: 47.1
click at [200, 538] on span "Guardar" at bounding box center [196, 538] width 61 height 16
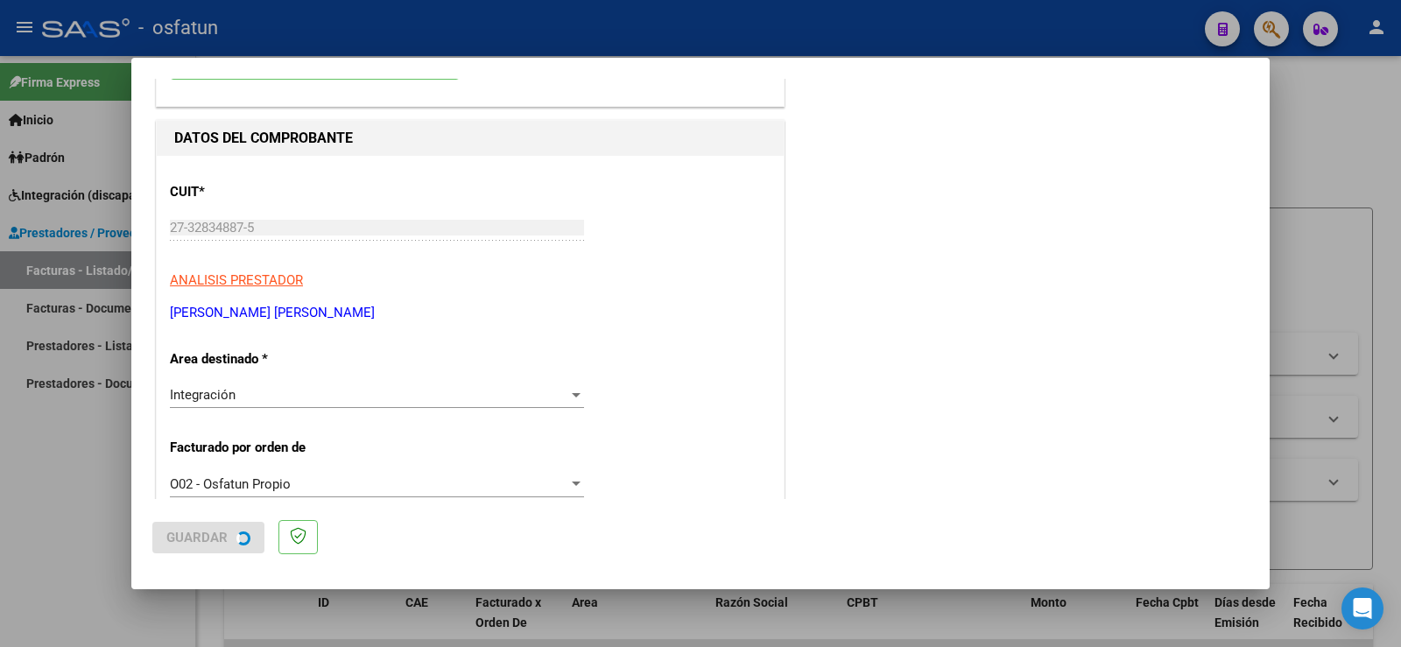
scroll to position [0, 0]
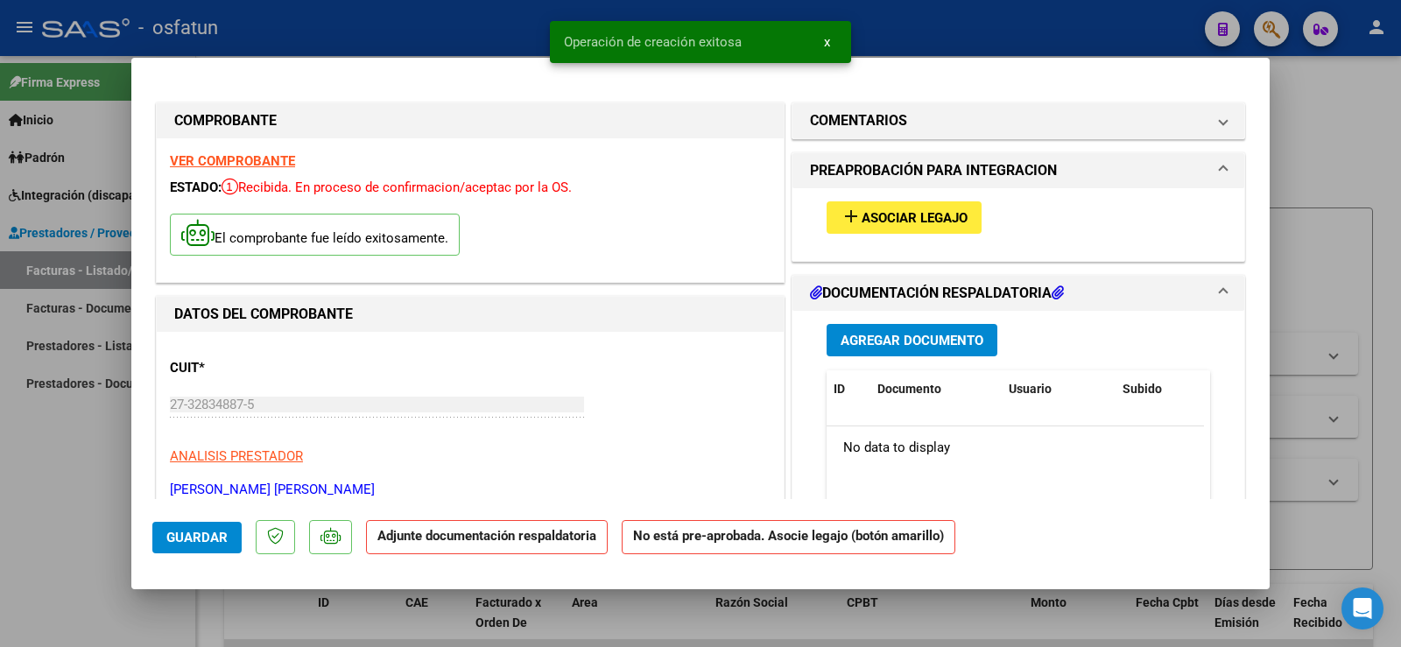
click at [919, 215] on span "Asociar Legajo" at bounding box center [914, 218] width 106 height 16
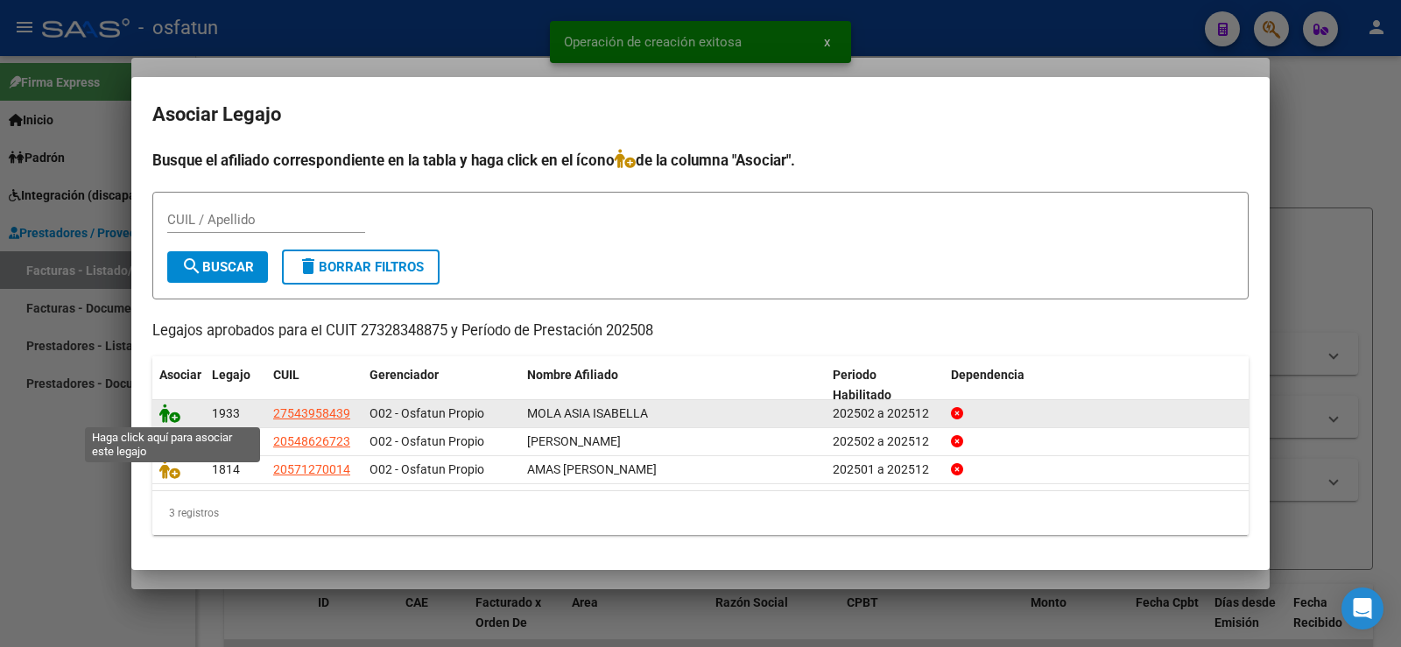
click at [163, 411] on icon at bounding box center [169, 413] width 21 height 19
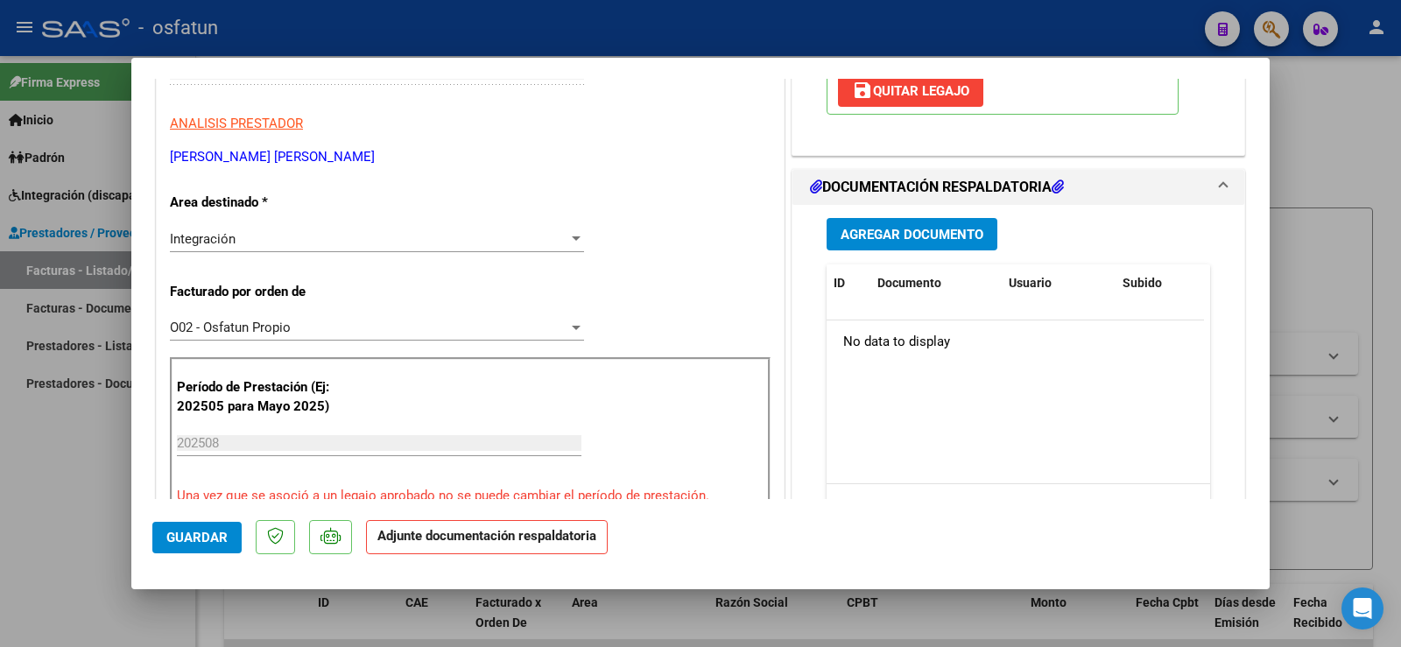
scroll to position [350, 0]
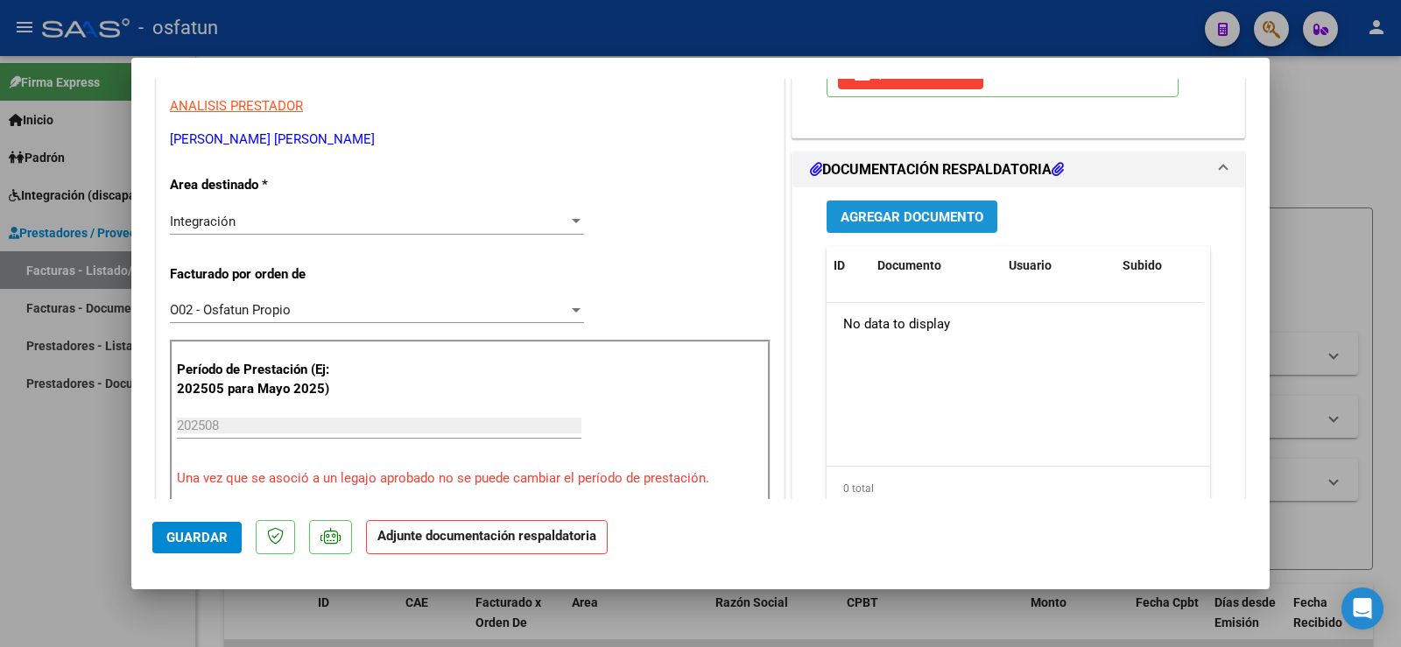
click at [924, 217] on span "Agregar Documento" at bounding box center [911, 217] width 143 height 16
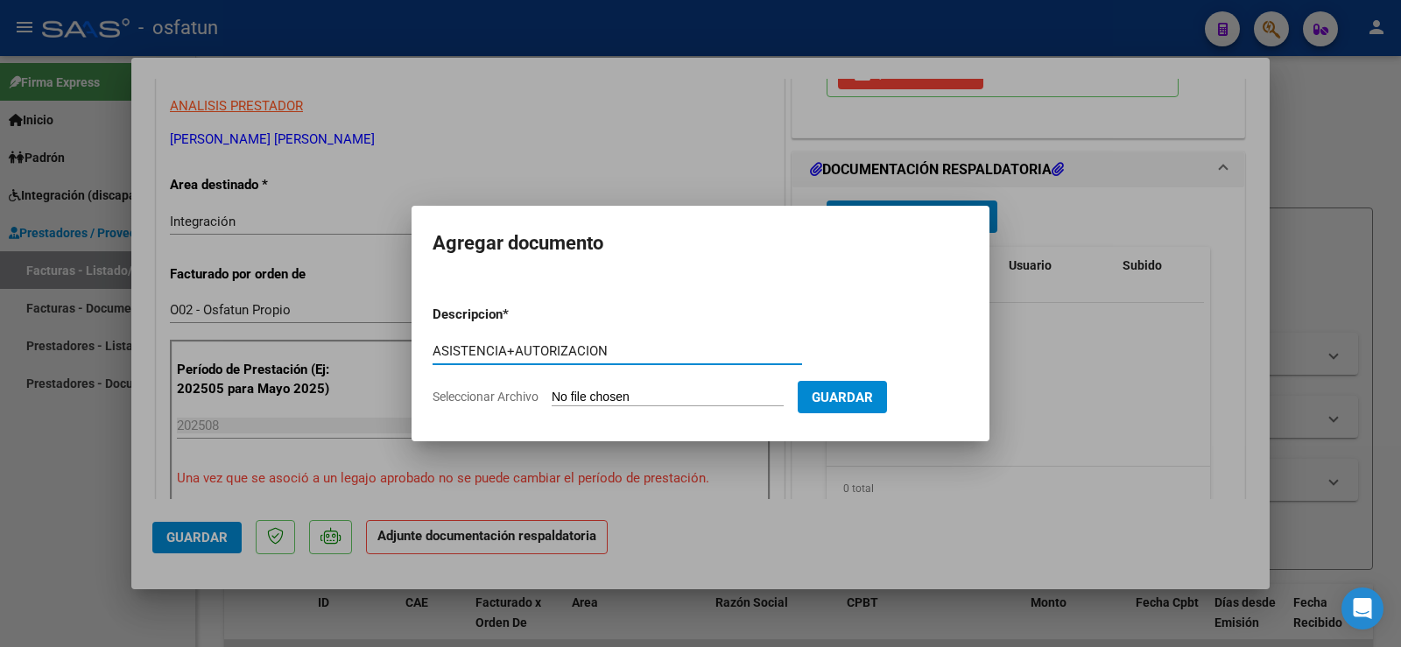
type input "ASISTENCIA+AUTORIZACION"
click at [621, 400] on input "Seleccionar Archivo" at bounding box center [668, 398] width 232 height 17
click at [593, 394] on input "Seleccionar Archivo" at bounding box center [668, 398] width 232 height 17
type input "C:\fakepath\ASIST+AUT PSICOMO.pdf"
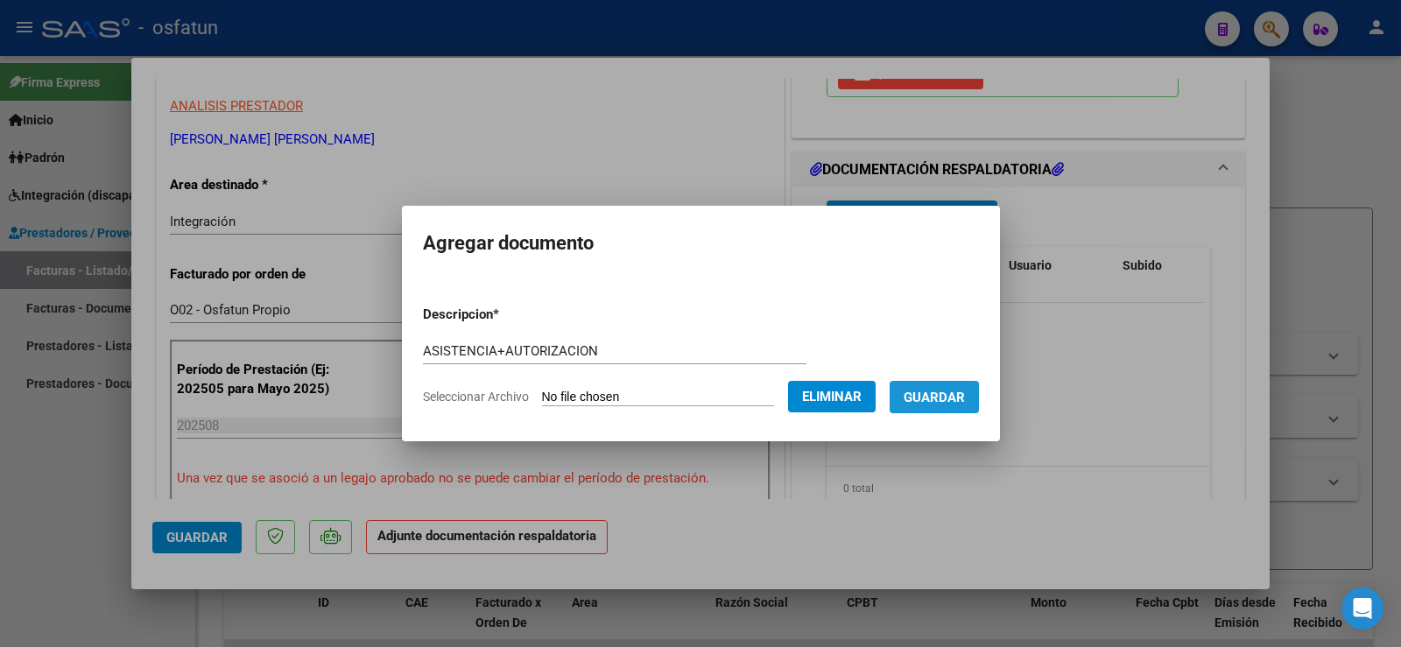
click at [964, 400] on span "Guardar" at bounding box center [933, 398] width 61 height 16
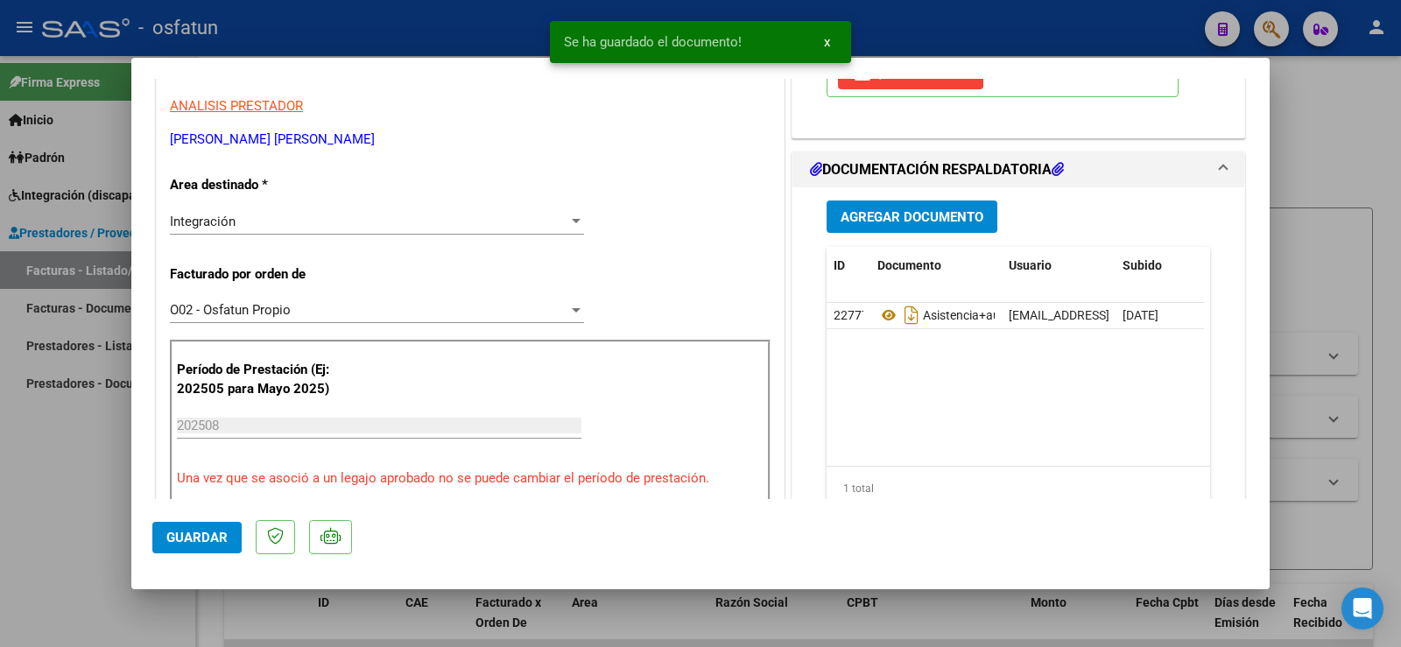
click at [73, 432] on div at bounding box center [700, 323] width 1401 height 647
type input "$ 0,00"
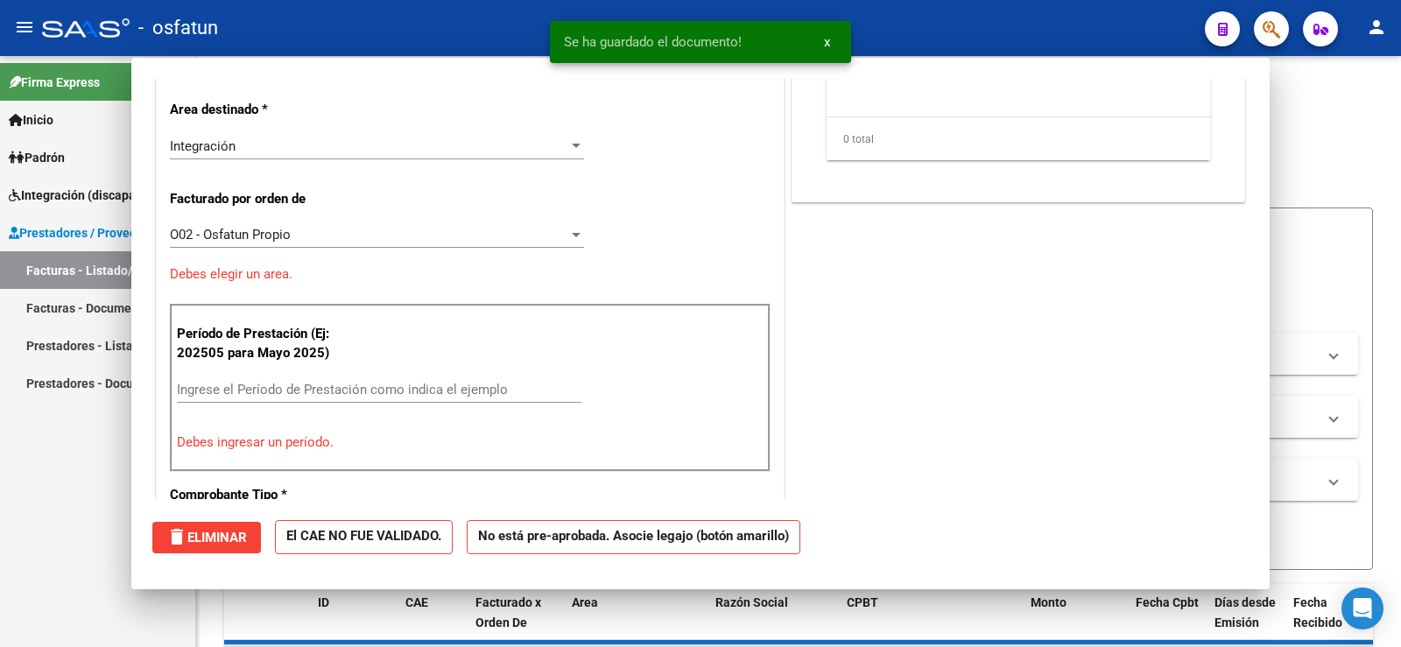
scroll to position [0, 0]
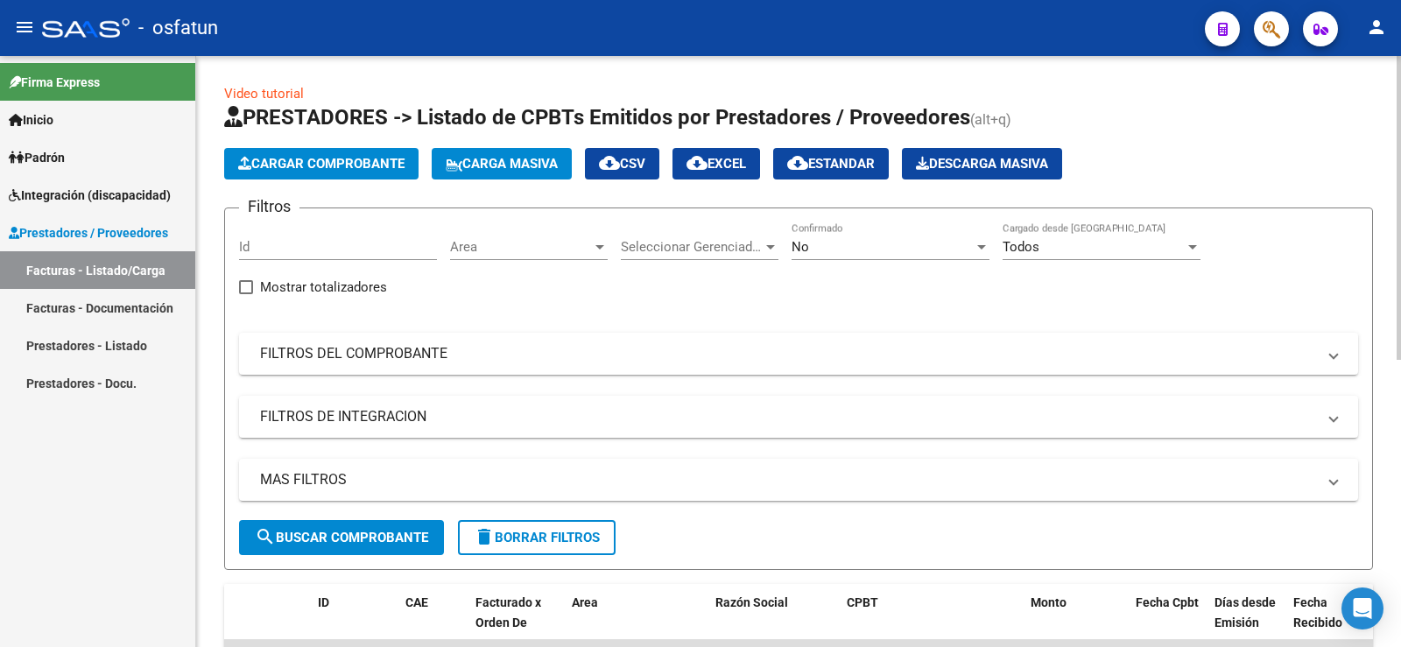
click at [313, 160] on span "Cargar Comprobante" at bounding box center [321, 164] width 166 height 16
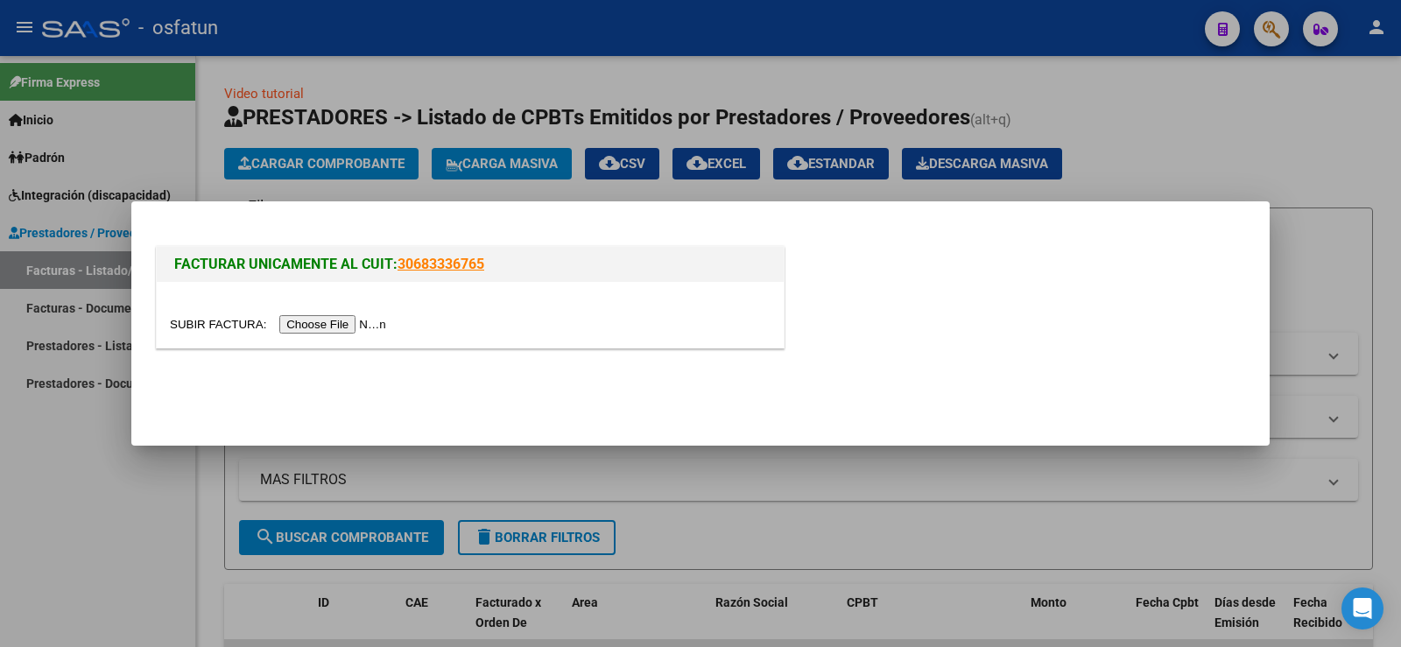
click at [326, 317] on input "file" at bounding box center [280, 324] width 221 height 18
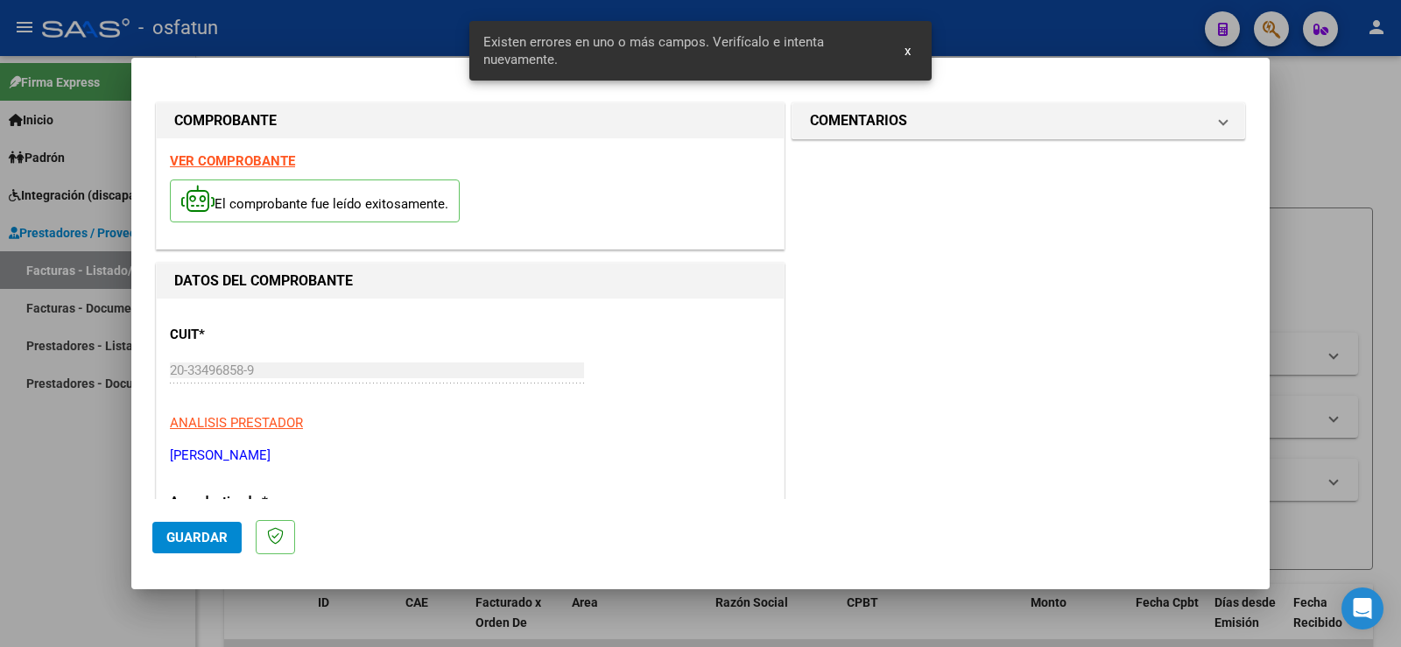
click at [272, 164] on strong "VER COMPROBANTE" at bounding box center [232, 161] width 125 height 16
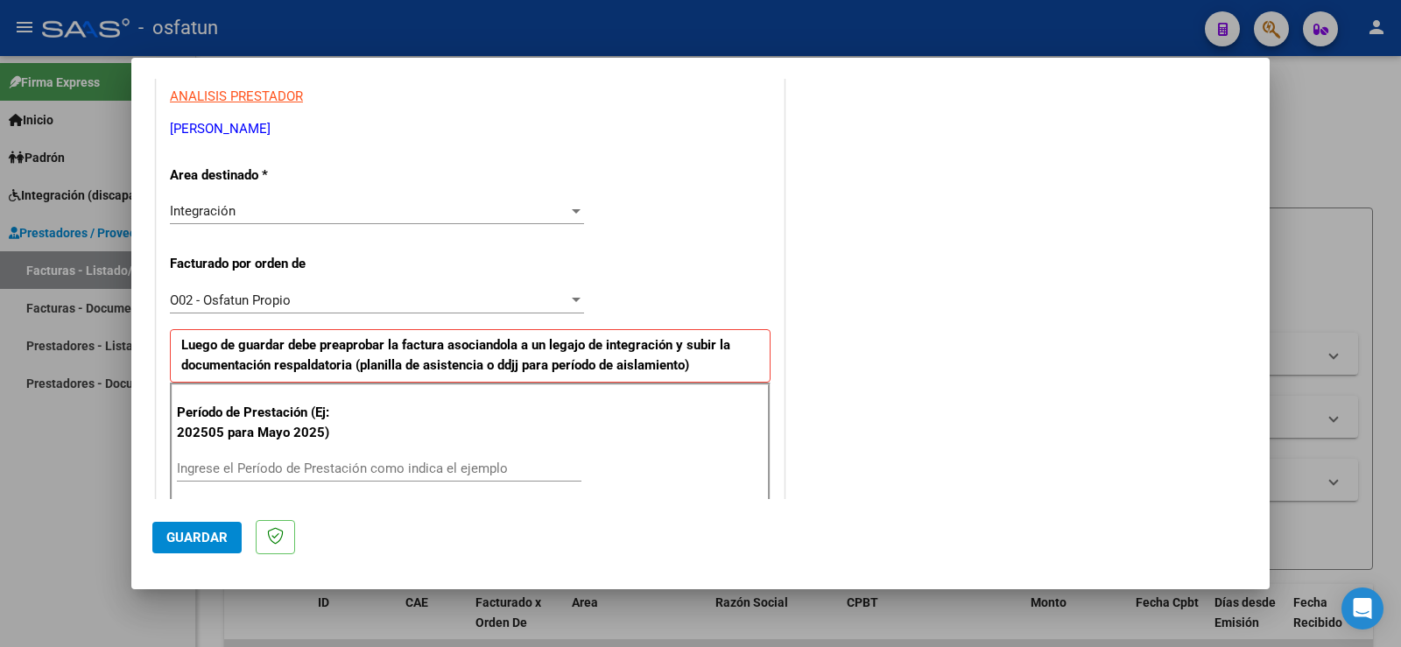
scroll to position [350, 0]
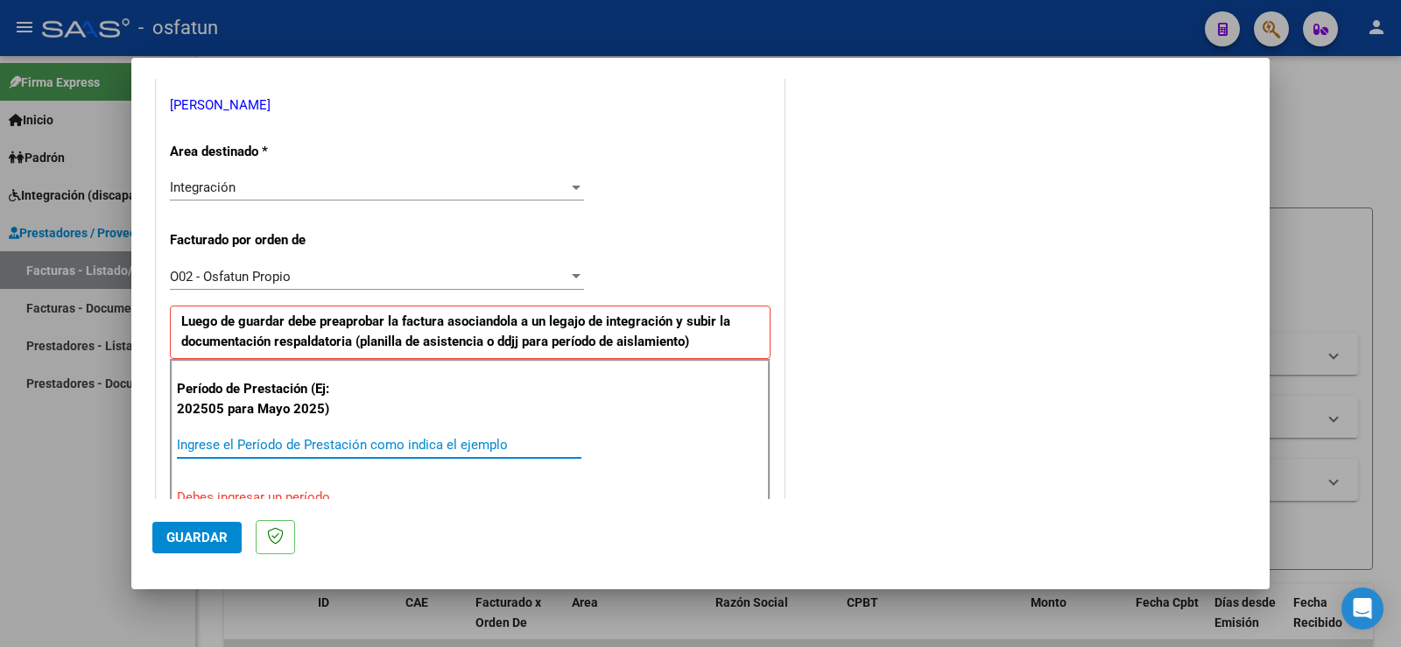
click at [303, 446] on input "Ingrese el Período de Prestación como indica el ejemplo" at bounding box center [379, 445] width 404 height 16
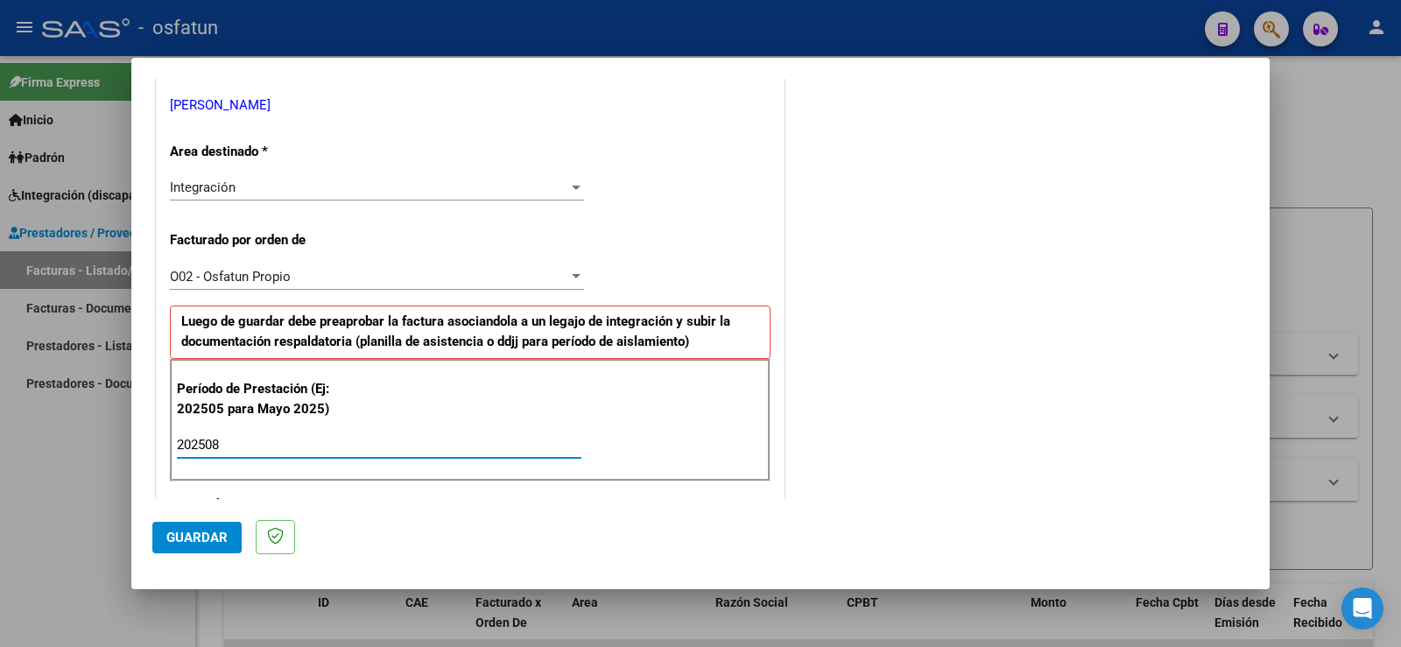
type input "202508"
click at [190, 532] on span "Guardar" at bounding box center [196, 538] width 61 height 16
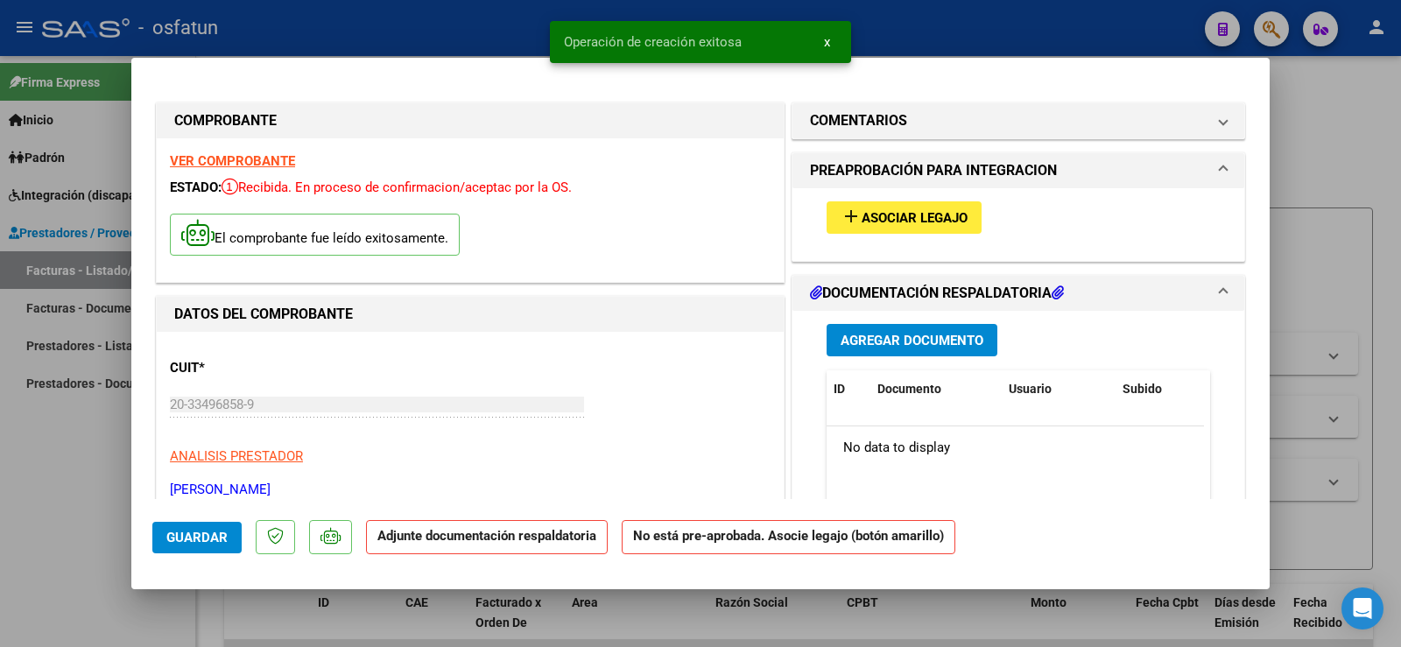
click at [895, 221] on span "Asociar Legajo" at bounding box center [914, 218] width 106 height 16
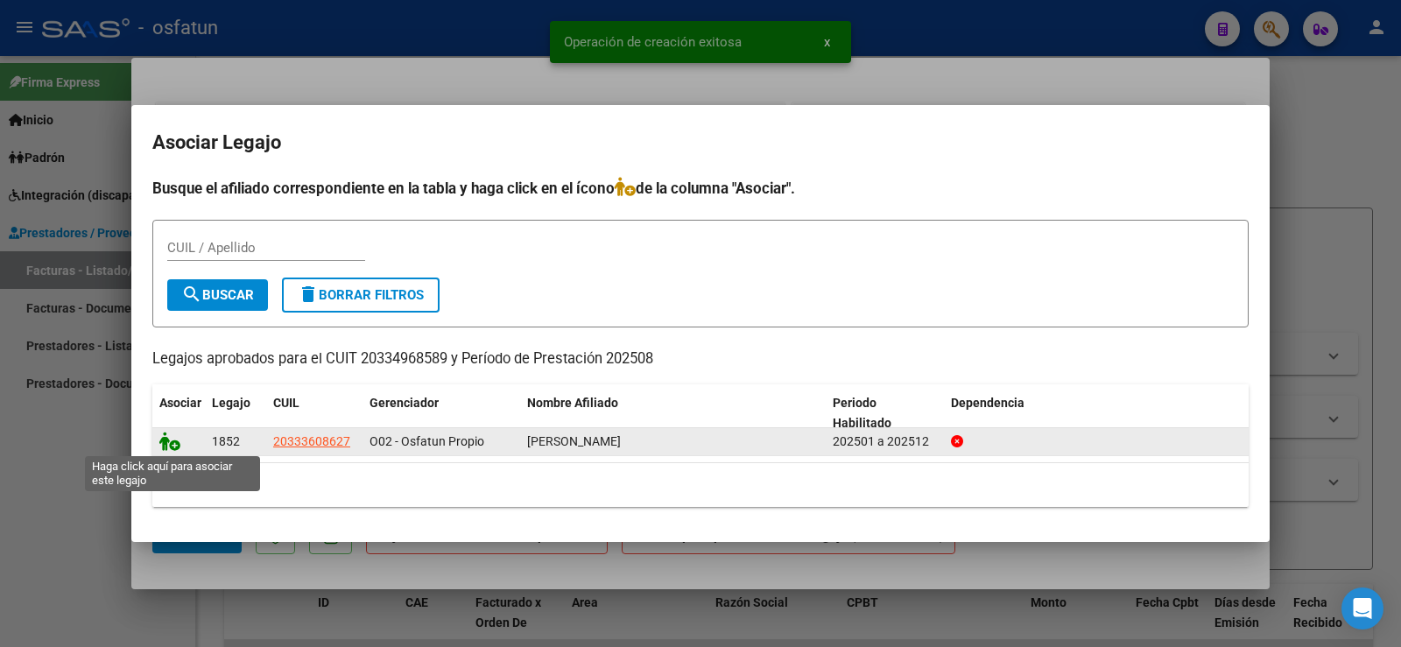
click at [168, 445] on icon at bounding box center [169, 441] width 21 height 19
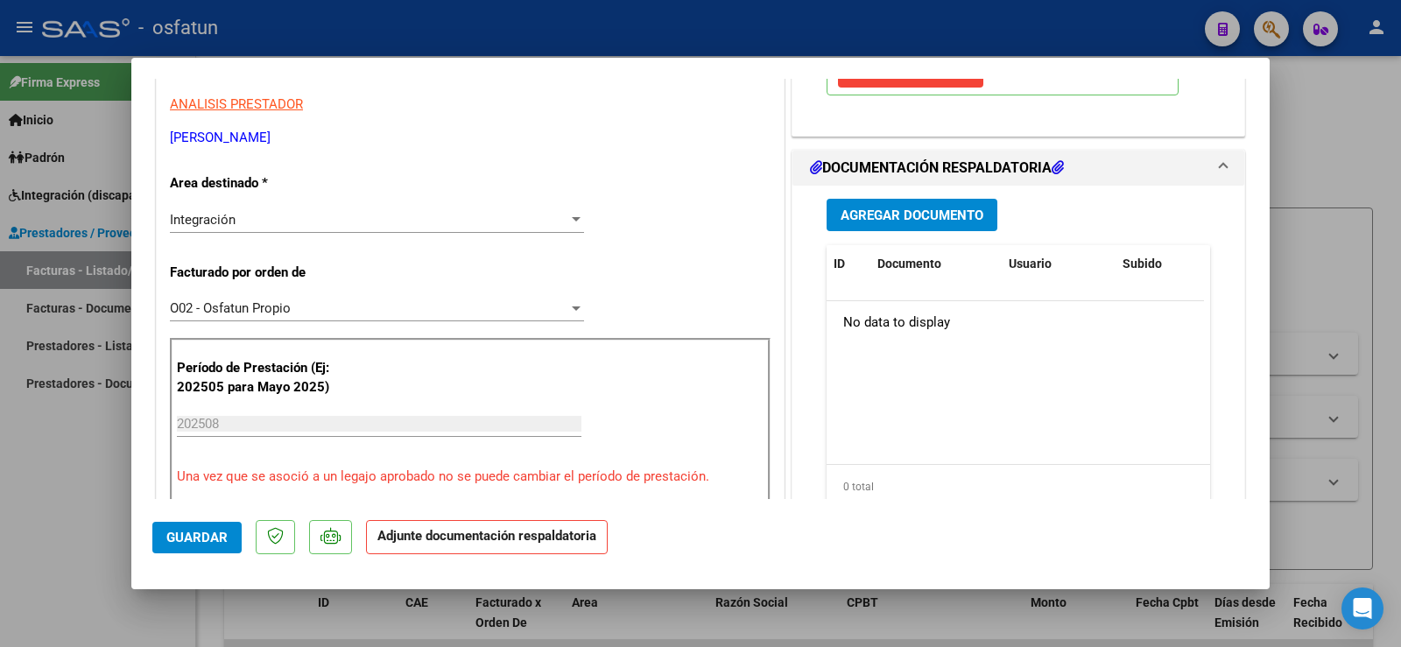
scroll to position [438, 0]
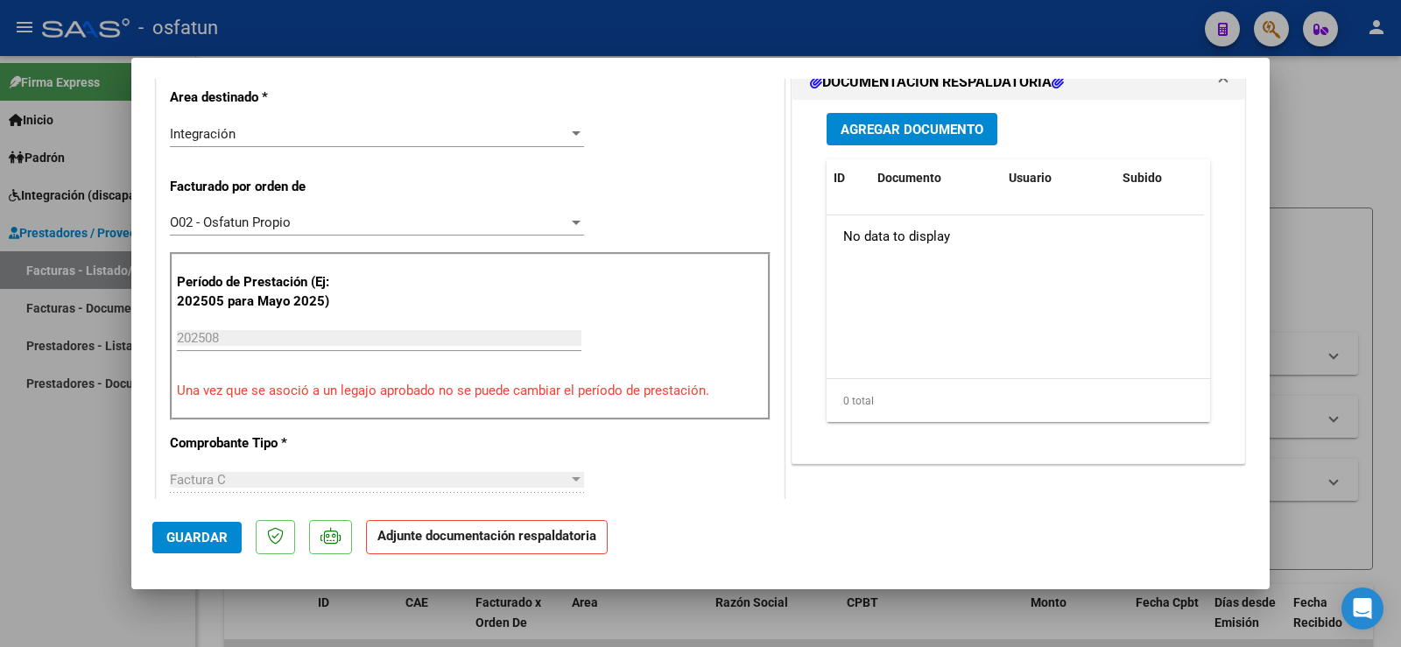
click at [921, 127] on span "Agregar Documento" at bounding box center [911, 130] width 143 height 16
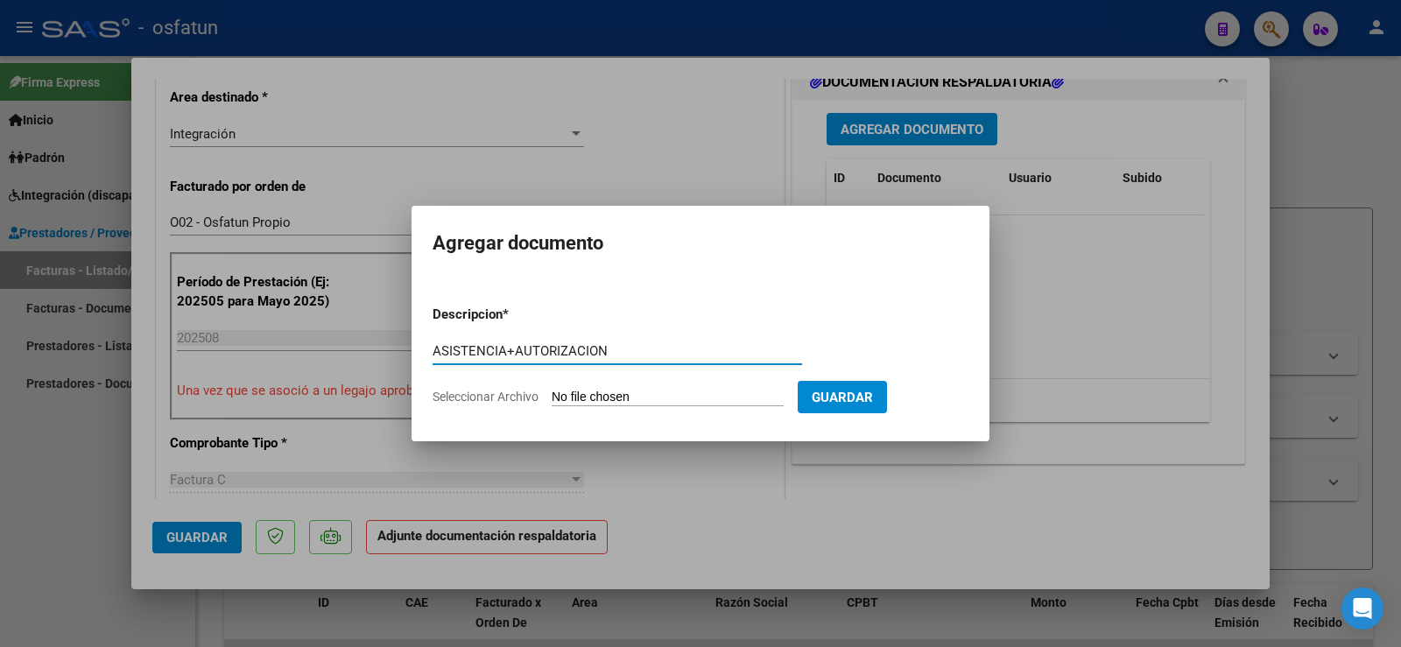
type input "ASISTENCIA+AUTORIZACION"
click at [618, 398] on input "Seleccionar Archivo" at bounding box center [668, 398] width 232 height 17
type input "C:\fakepath\organized(4).pdf"
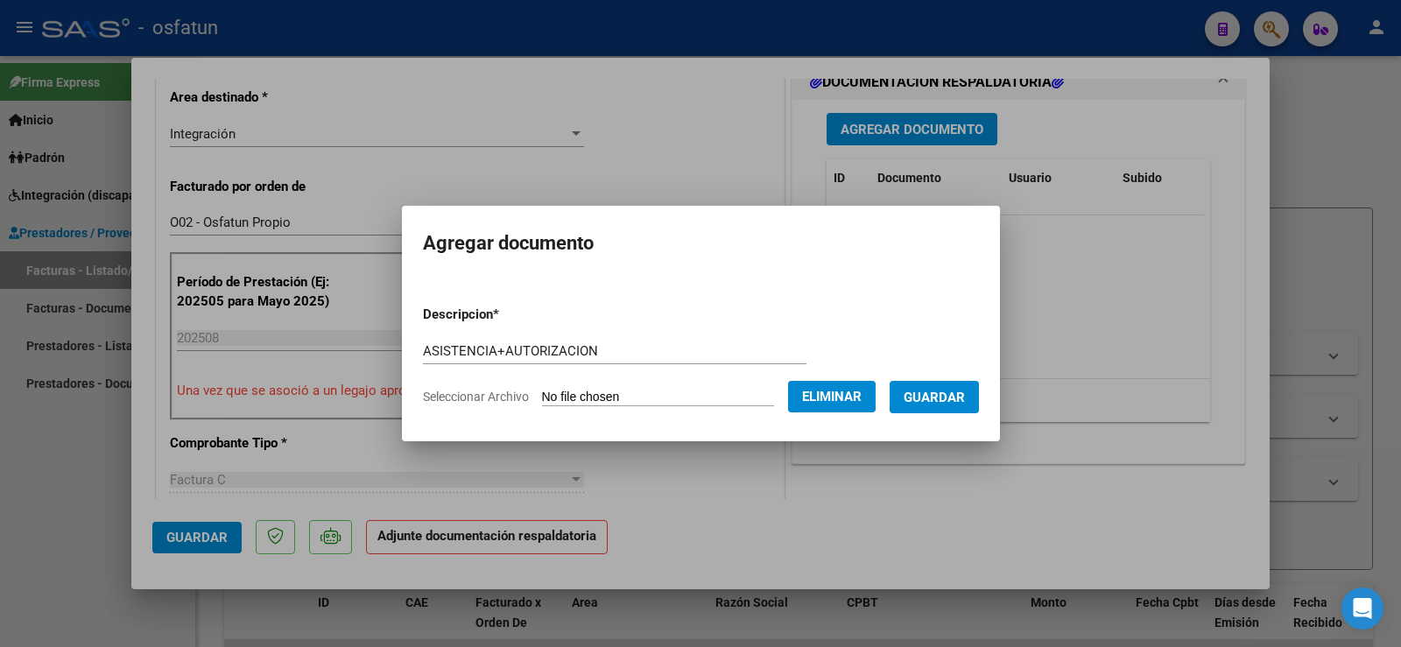
click at [962, 396] on span "Guardar" at bounding box center [933, 398] width 61 height 16
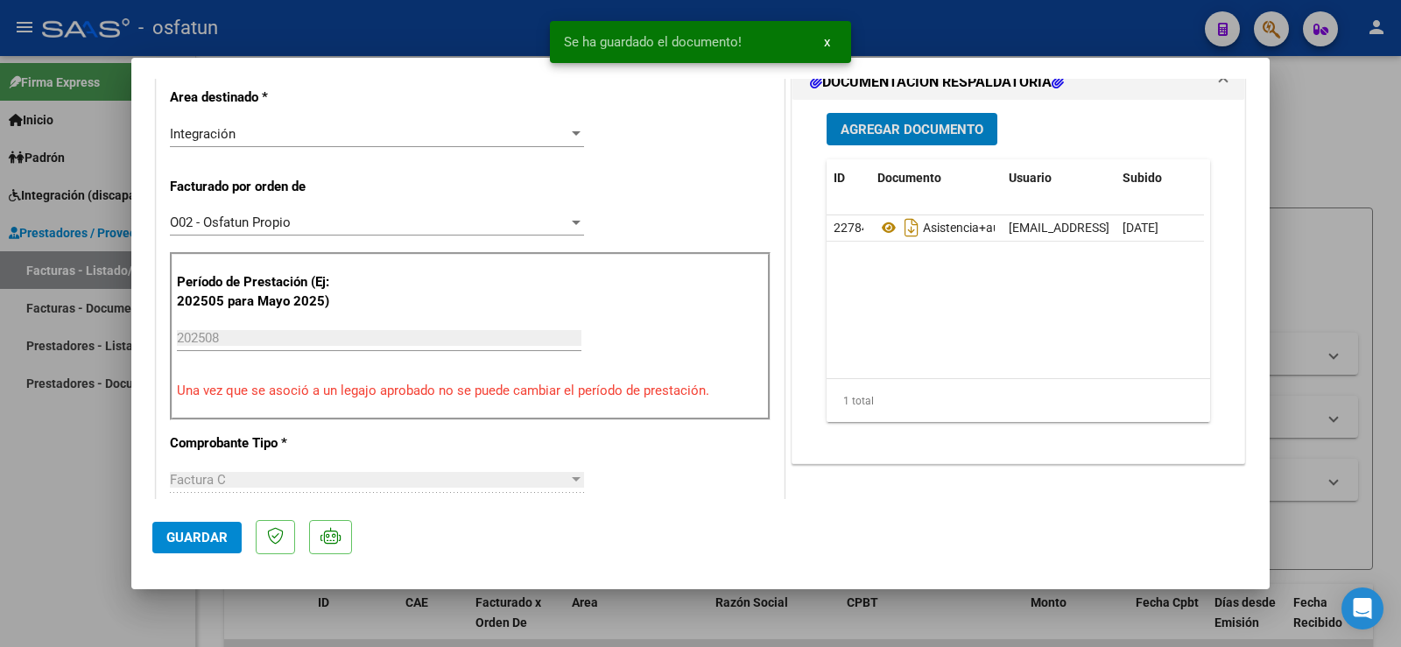
click at [67, 459] on div at bounding box center [700, 323] width 1401 height 647
type input "$ 0,00"
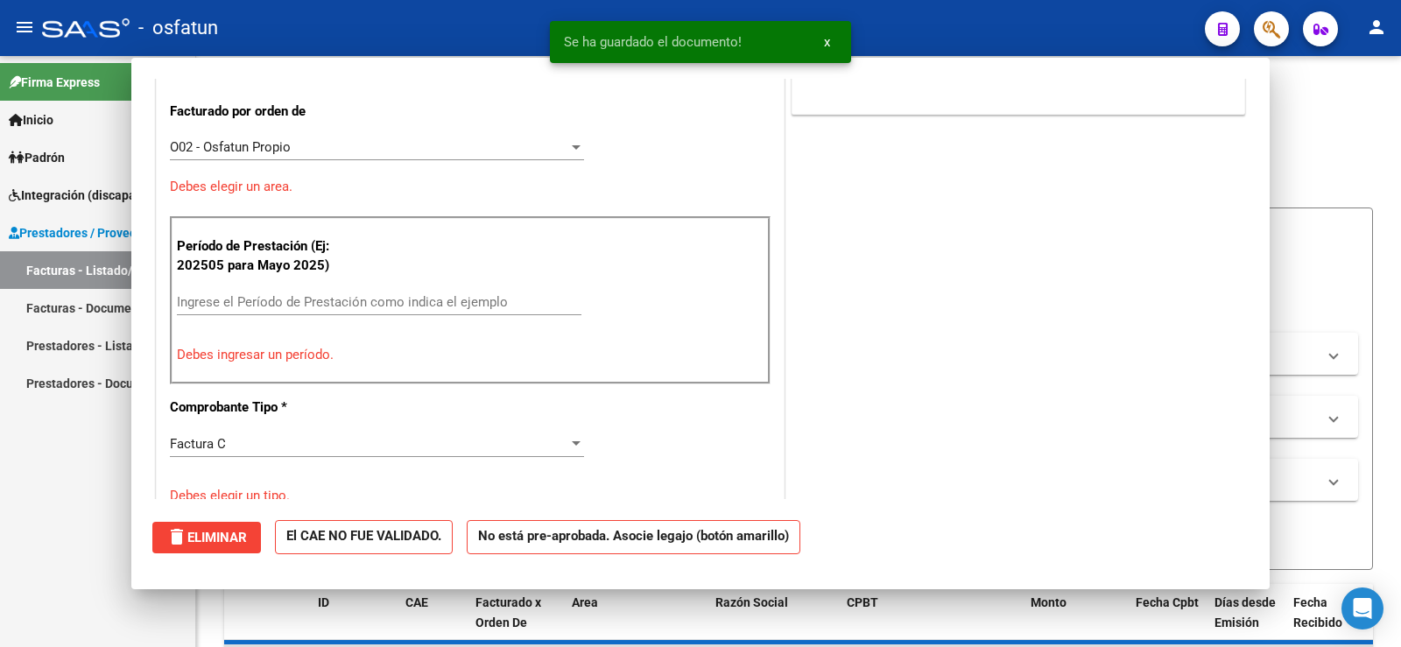
scroll to position [402, 0]
